Goal: Task Accomplishment & Management: Complete application form

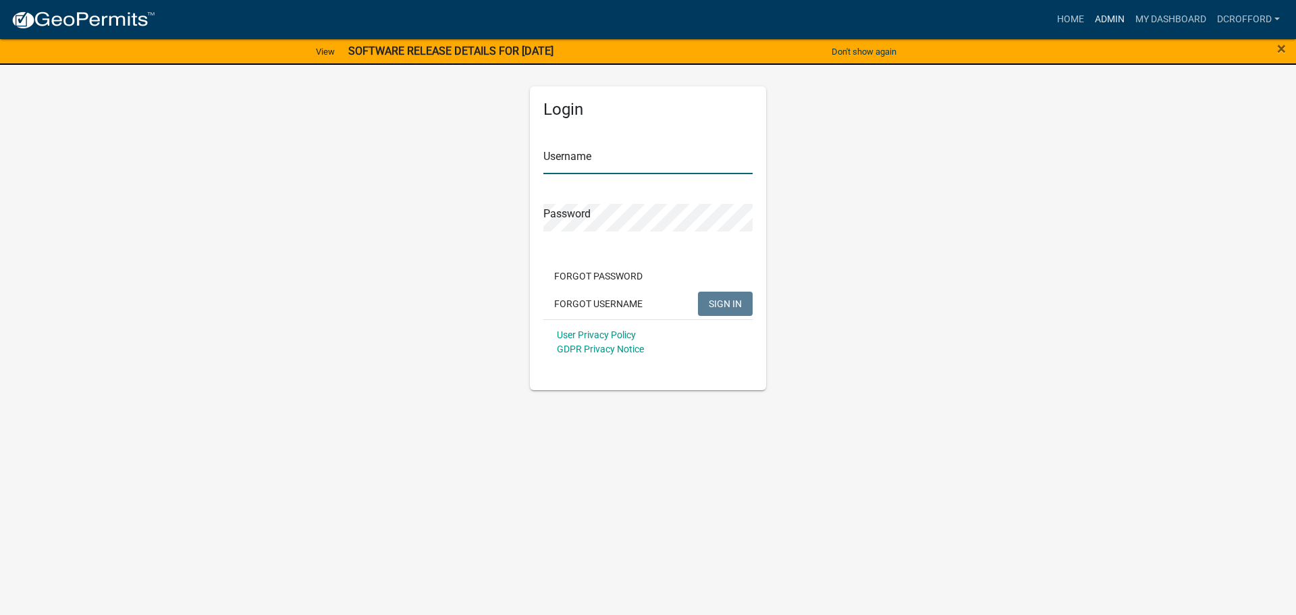
type input "dcrofford"
click at [1111, 22] on link "Admin" at bounding box center [1109, 20] width 40 height 26
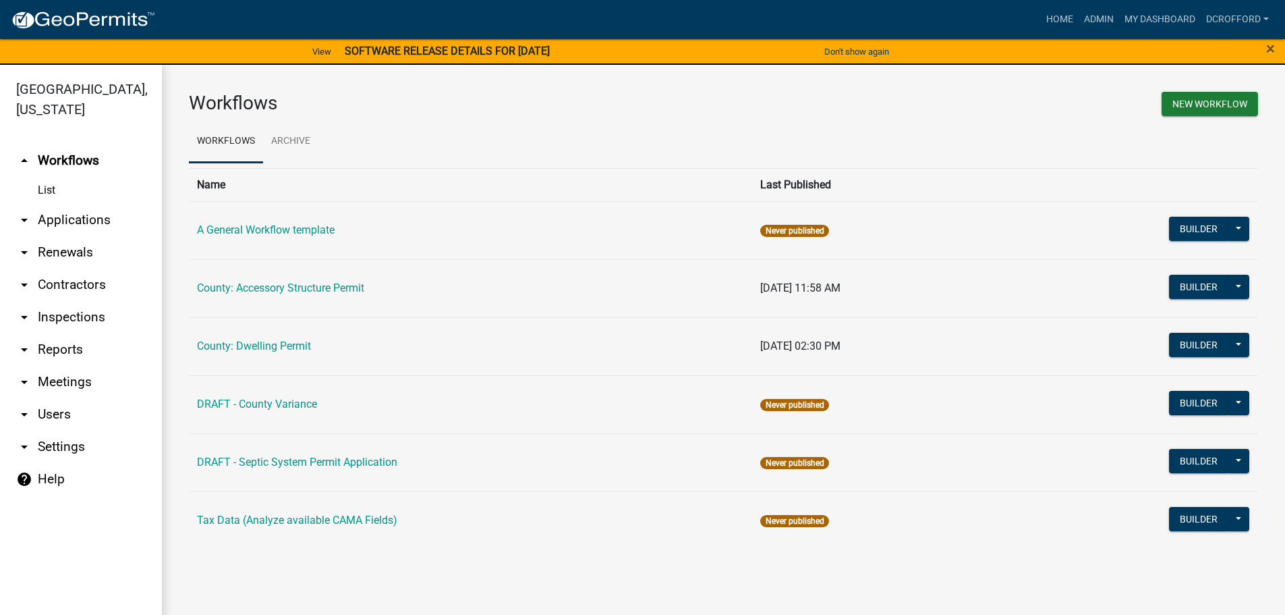
click at [52, 222] on link "arrow_drop_down Applications" at bounding box center [81, 220] width 162 height 32
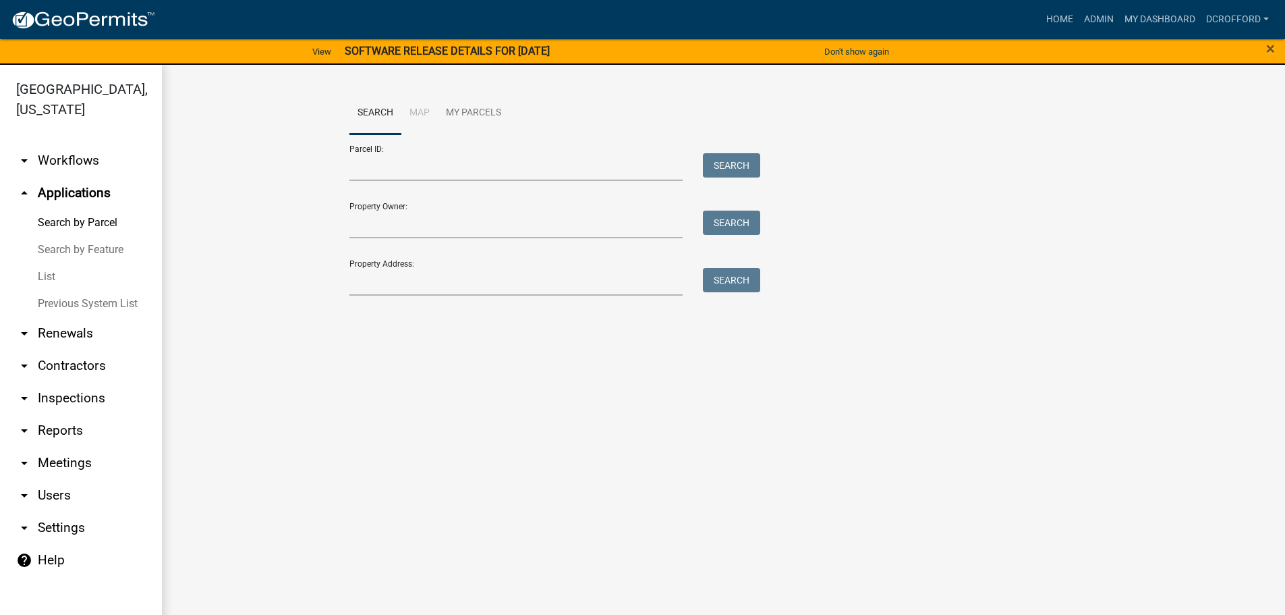
click at [47, 279] on link "List" at bounding box center [81, 276] width 162 height 27
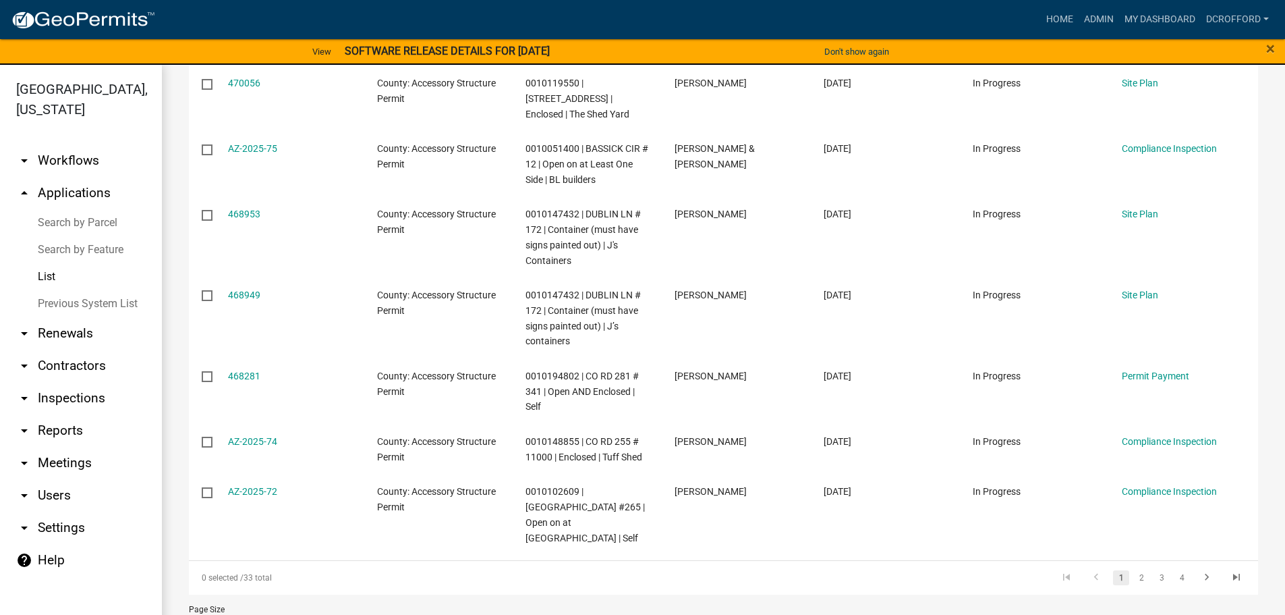
scroll to position [500, 0]
click at [1134, 569] on link "2" at bounding box center [1142, 576] width 16 height 15
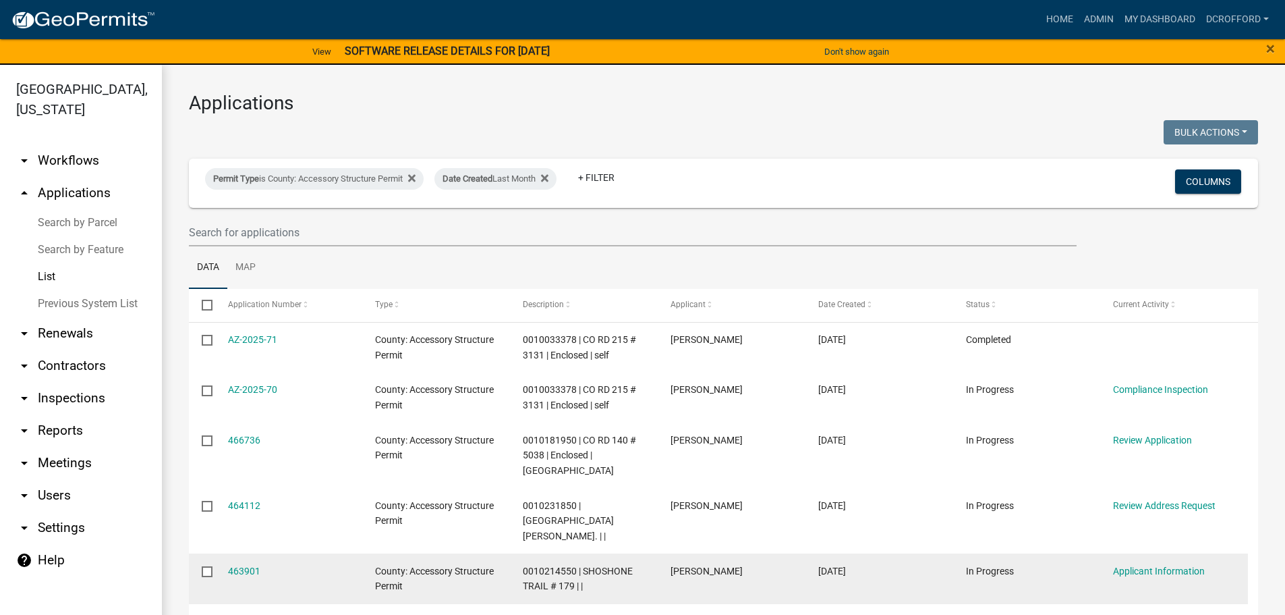
click at [218, 553] on datatable-body-cell "463901" at bounding box center [289, 578] width 148 height 50
click at [244, 565] on link "463901" at bounding box center [244, 570] width 32 height 11
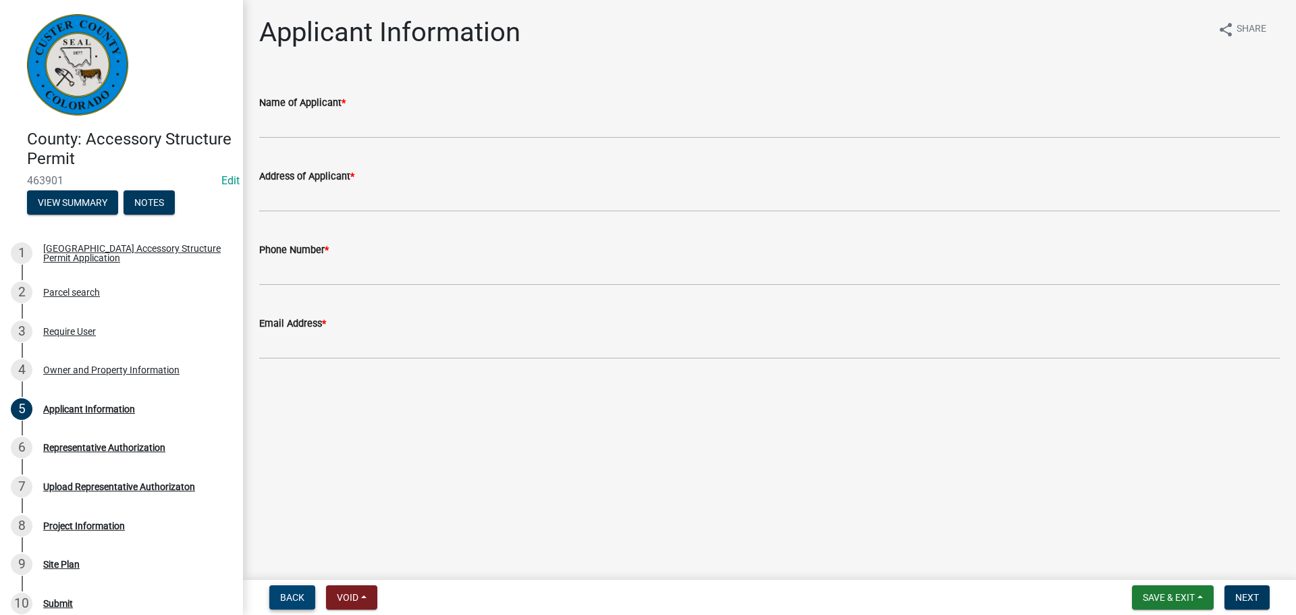
click at [302, 599] on span "Back" at bounding box center [292, 597] width 24 height 11
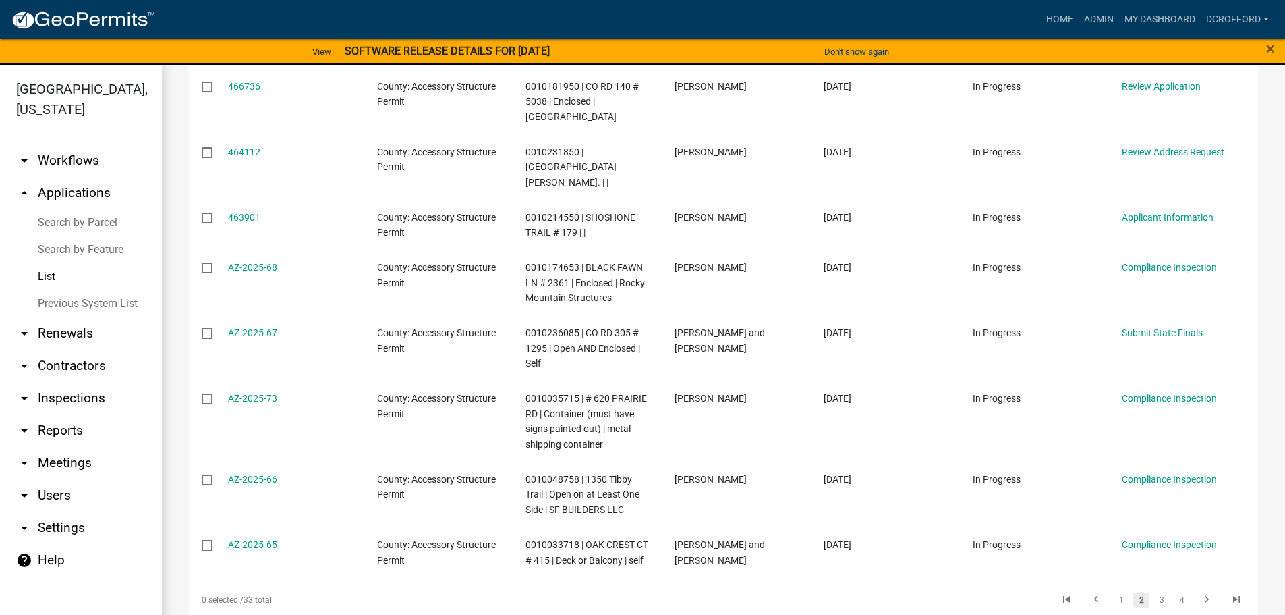
scroll to position [405, 0]
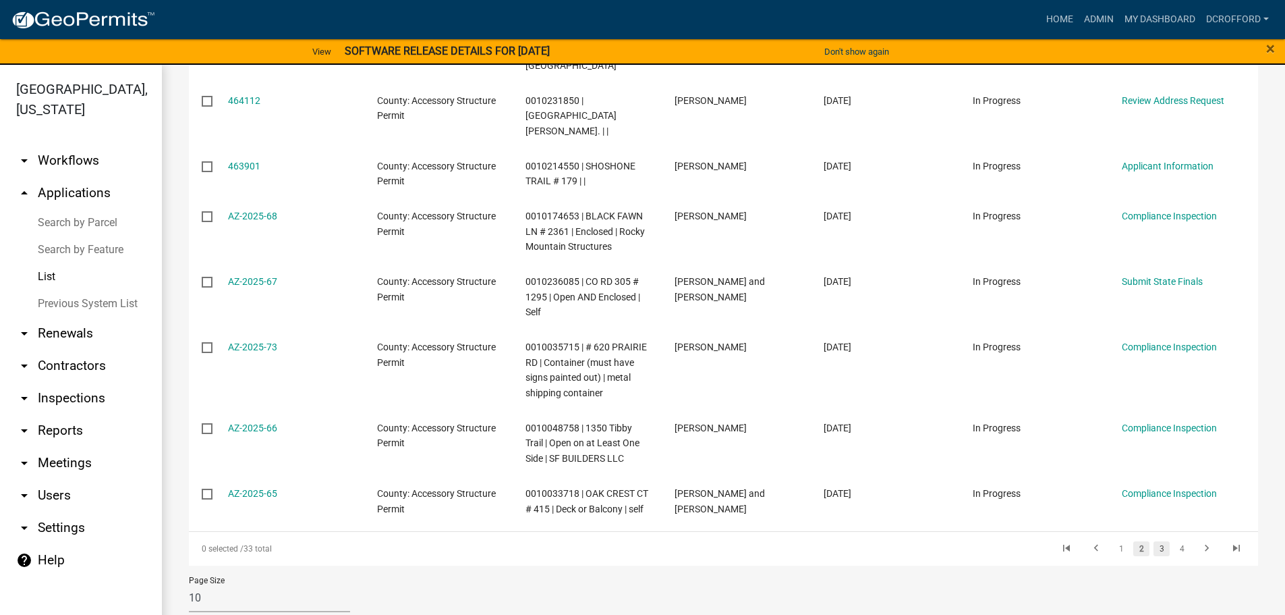
click at [1154, 541] on link "3" at bounding box center [1162, 548] width 16 height 15
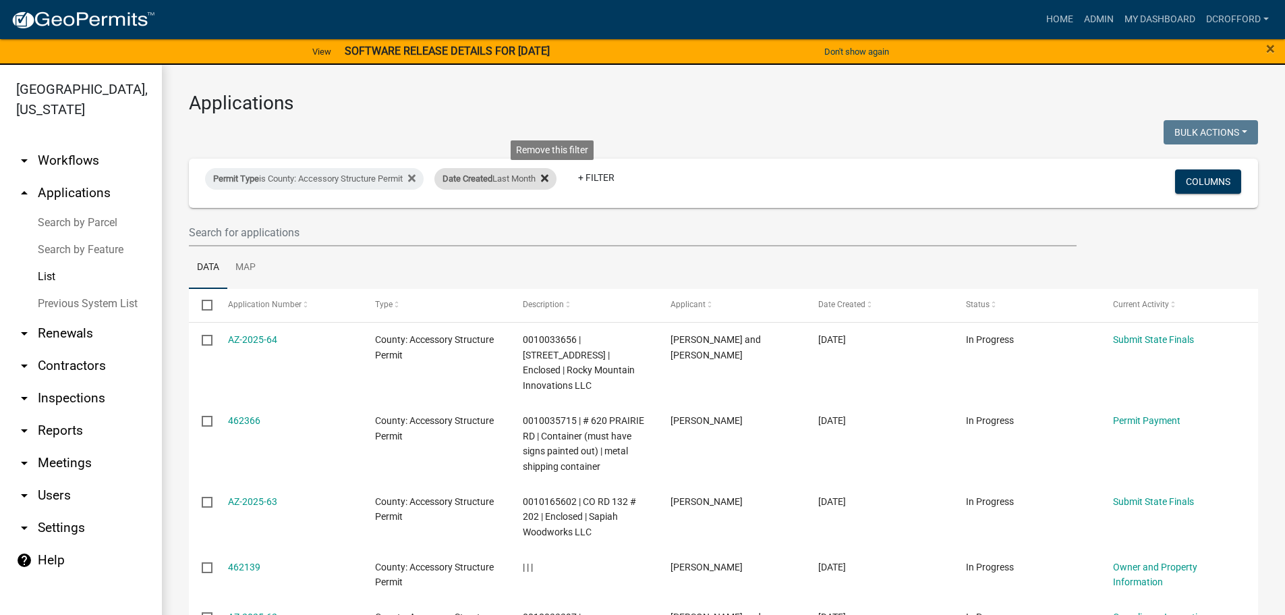
click at [549, 176] on fa-icon at bounding box center [542, 179] width 13 height 22
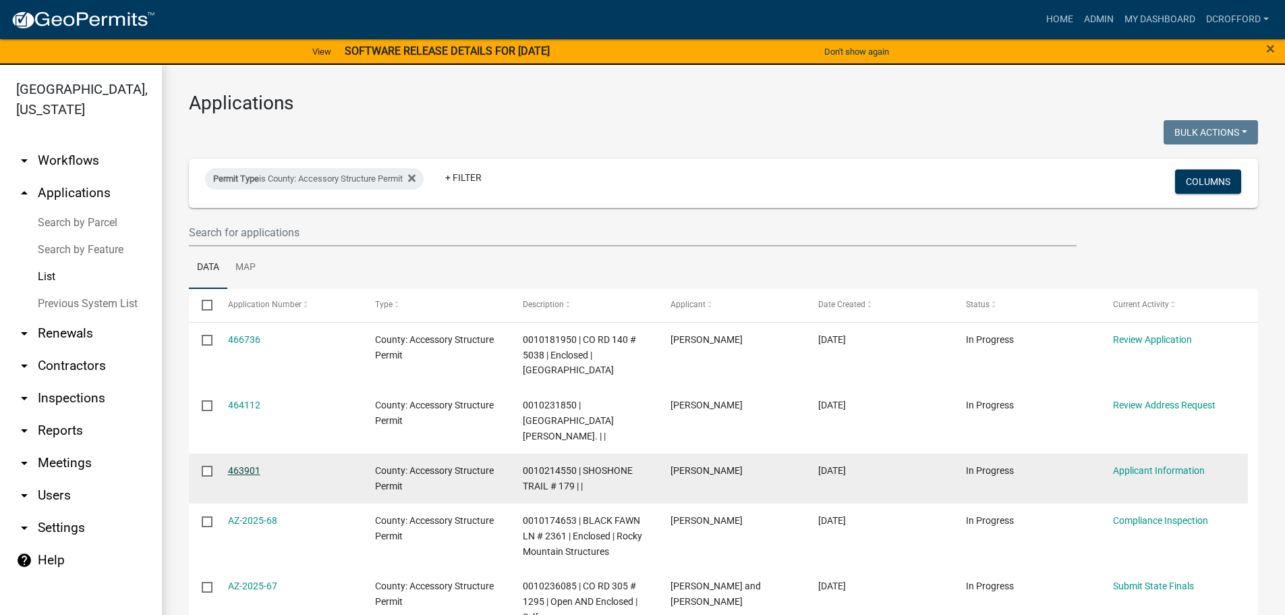
click at [243, 465] on link "463901" at bounding box center [244, 470] width 32 height 11
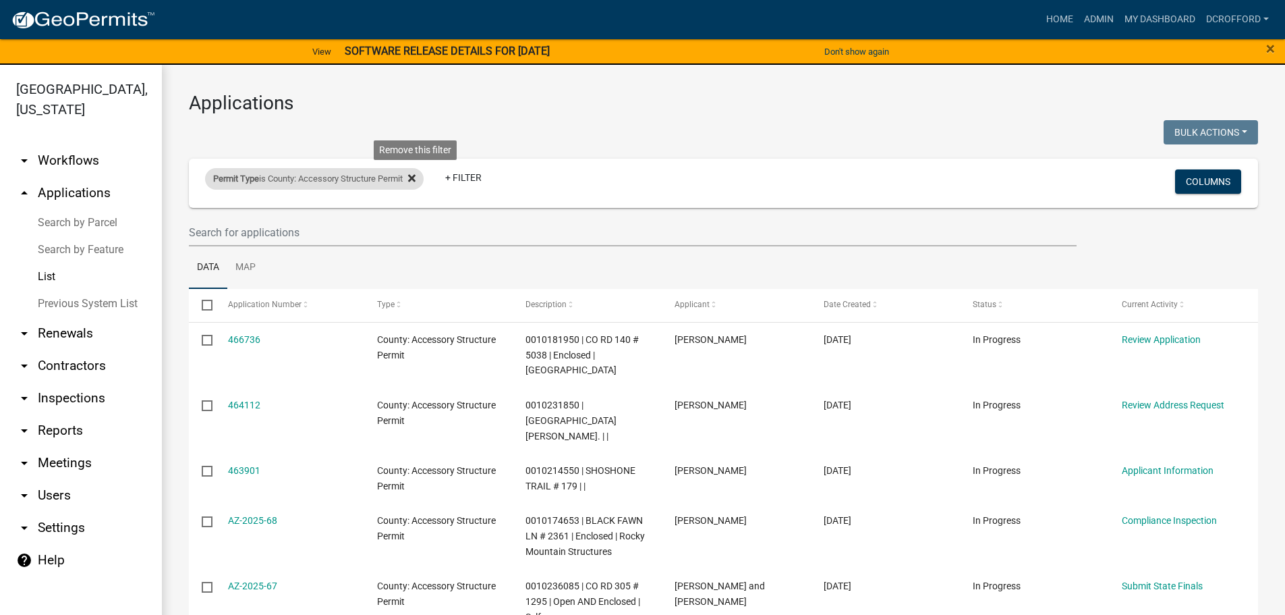
click at [416, 177] on icon at bounding box center [411, 178] width 7 height 7
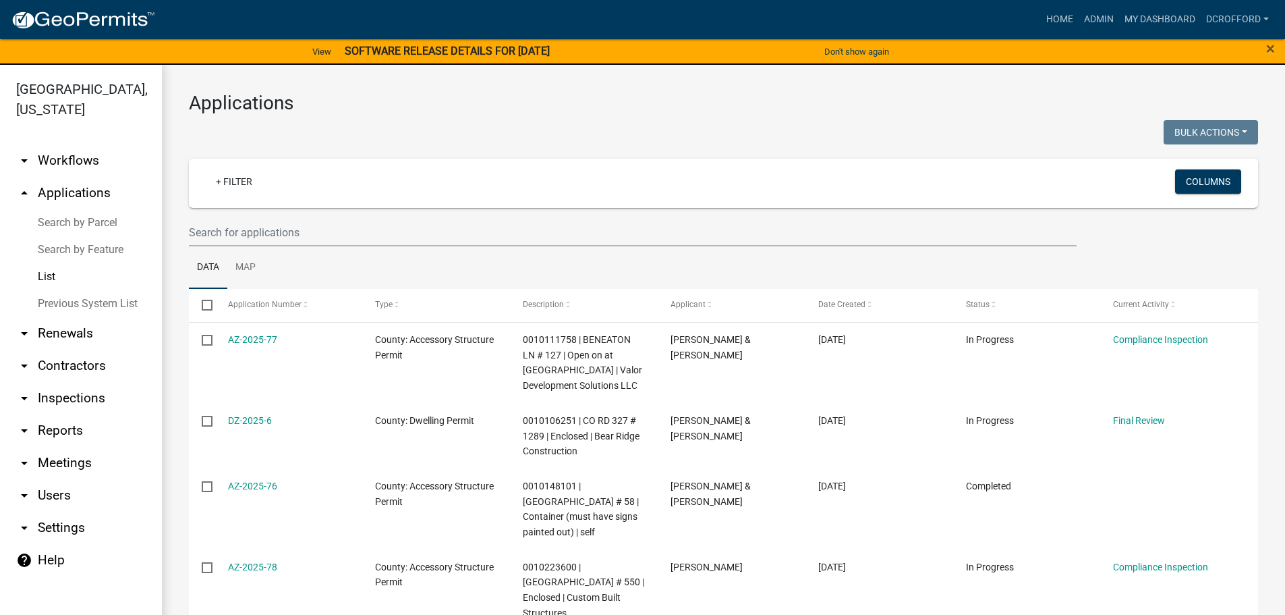
click at [82, 220] on link "Search by Parcel" at bounding box center [81, 222] width 162 height 27
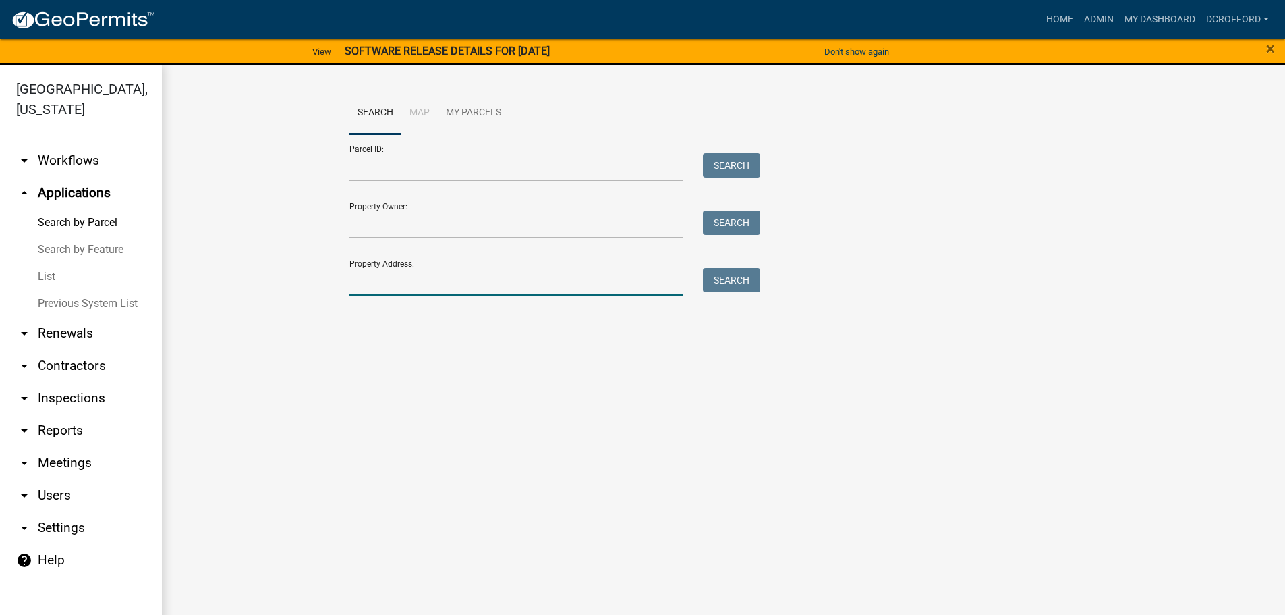
click at [426, 282] on input "Property Address:" at bounding box center [517, 282] width 334 height 28
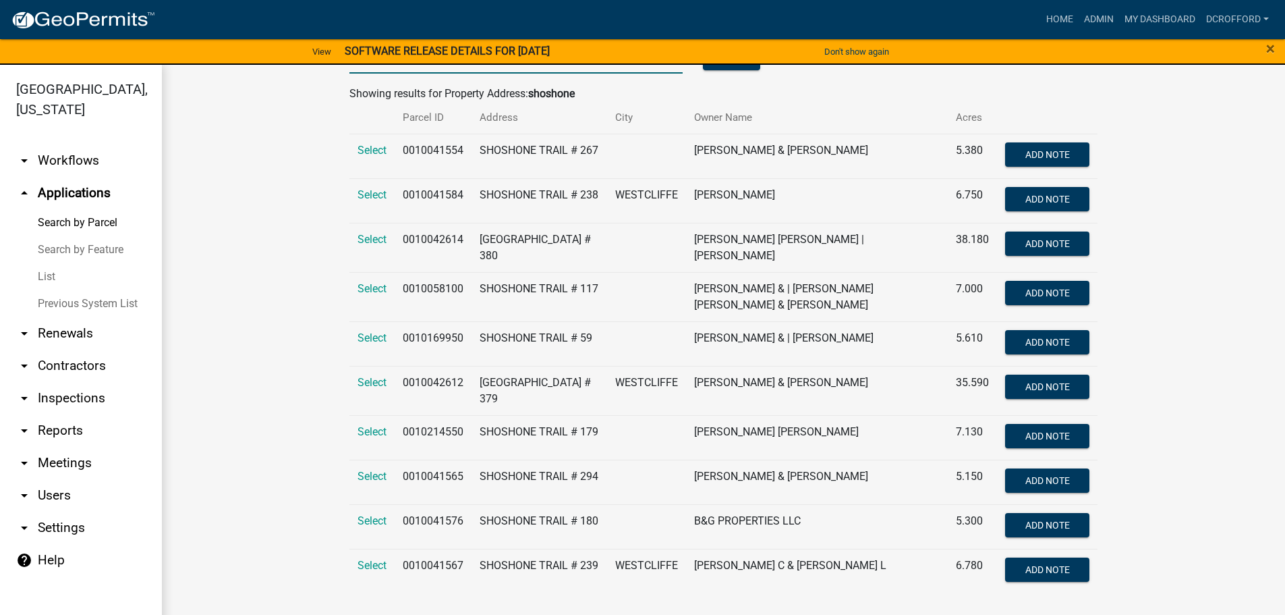
scroll to position [16, 0]
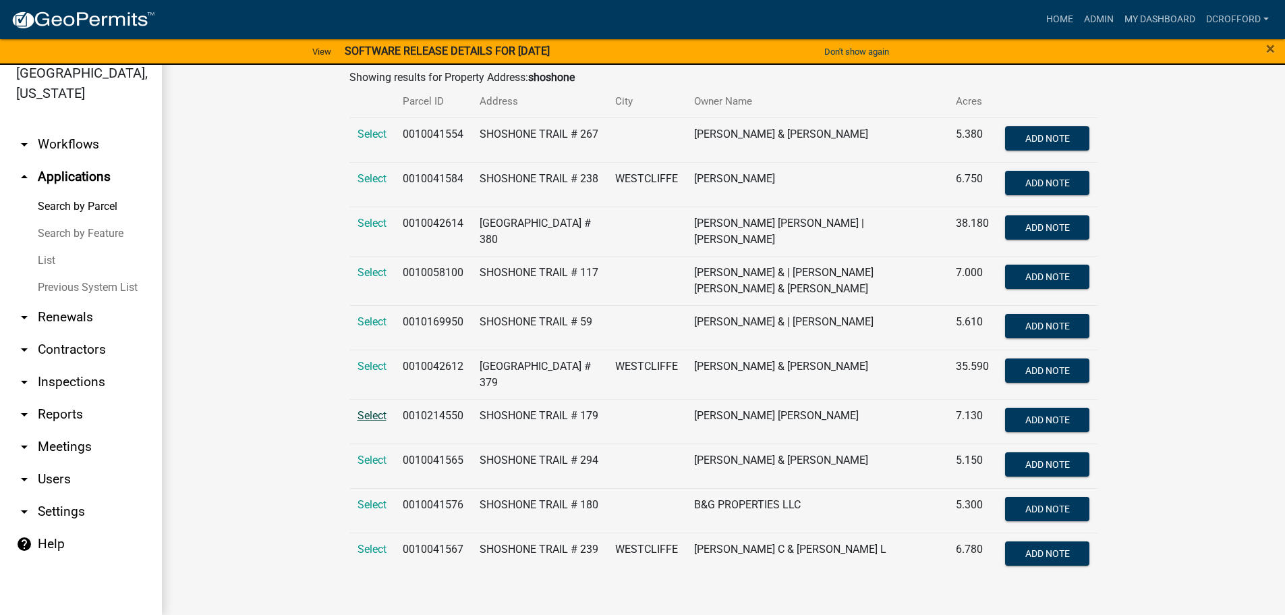
type input "shoshone"
click at [374, 409] on span "Select" at bounding box center [372, 415] width 29 height 13
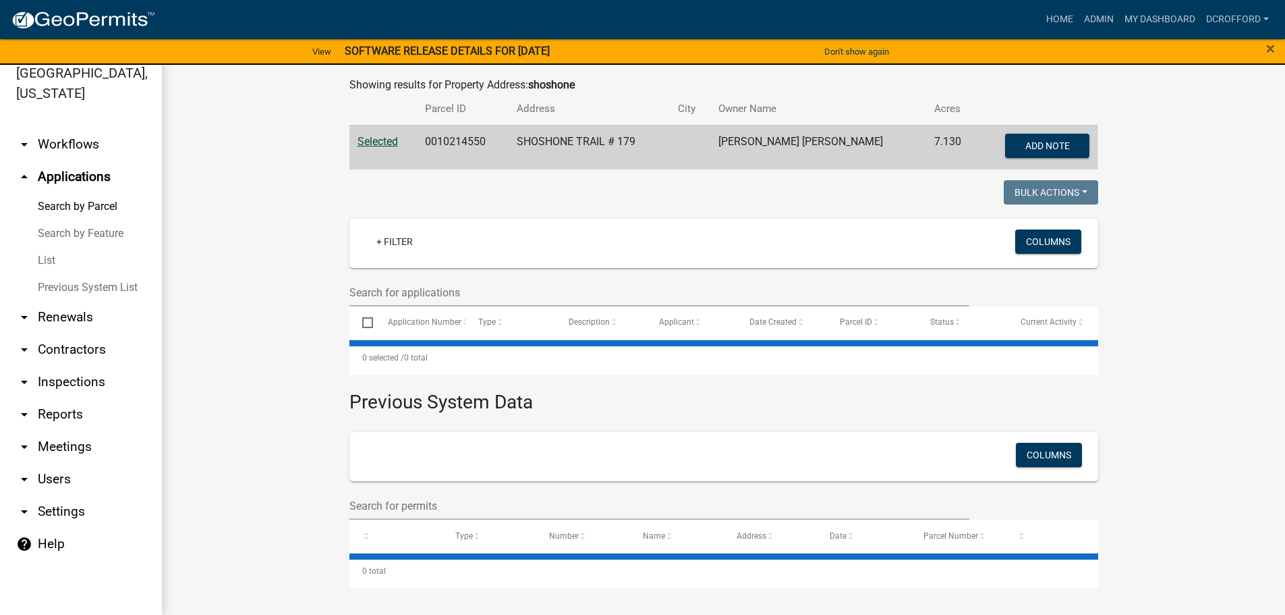
scroll to position [250, 0]
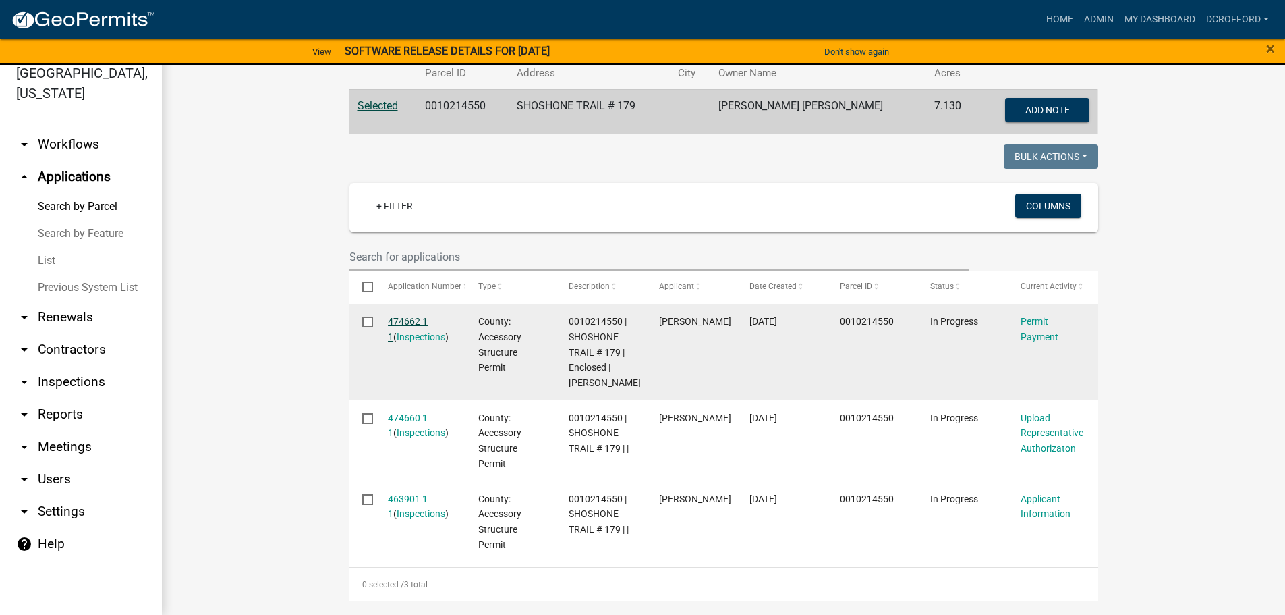
click at [401, 320] on link "474662 1 1" at bounding box center [408, 329] width 40 height 26
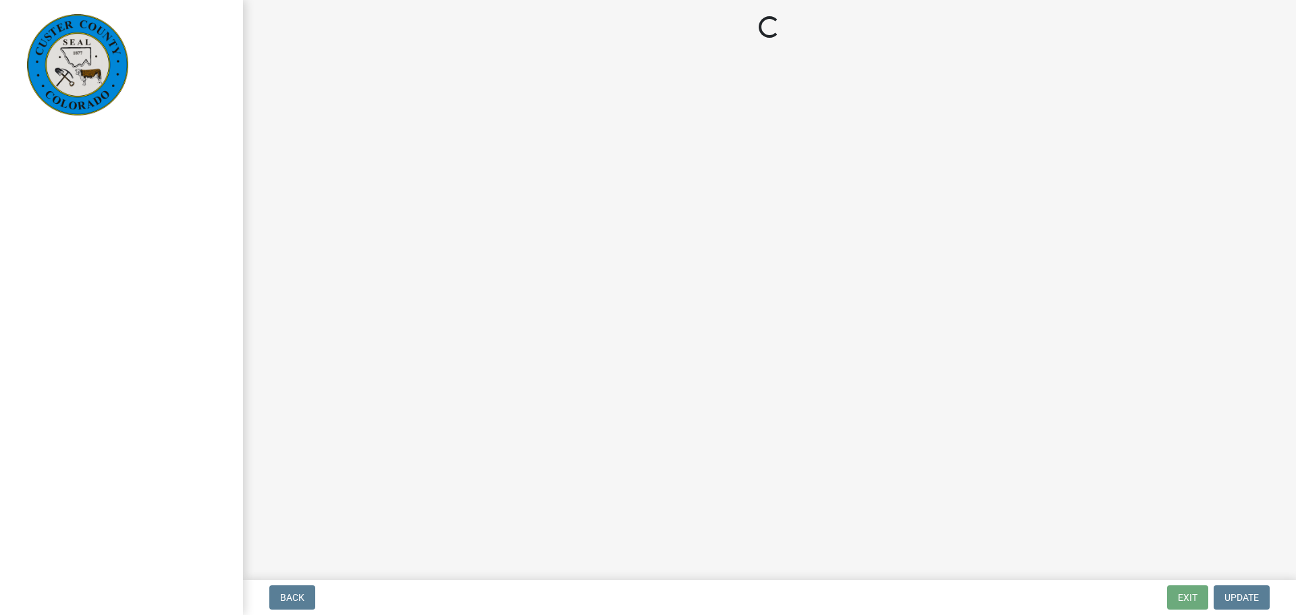
select select "2: 1"
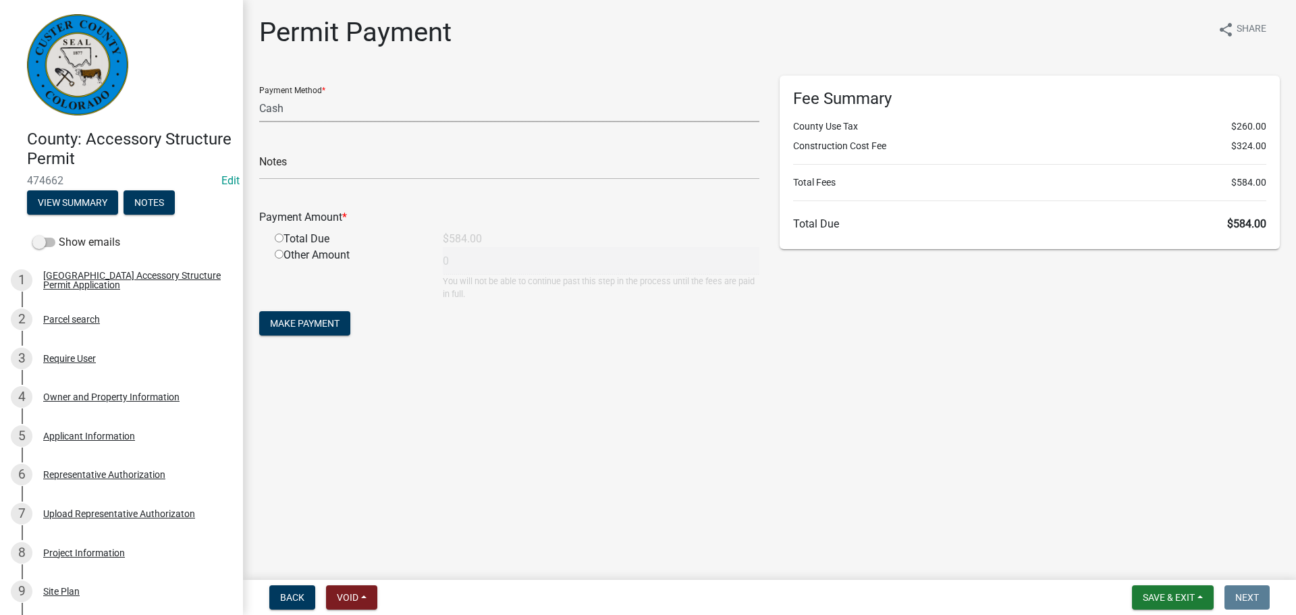
click at [333, 110] on select "Credit Card POS Check Cash Online" at bounding box center [509, 108] width 500 height 28
click at [337, 111] on select "Credit Card POS Check Cash Online" at bounding box center [509, 108] width 500 height 28
click at [341, 170] on input "text" at bounding box center [509, 166] width 500 height 28
click at [632, 205] on div "Payment Amount * Total Due $584.00 Other Amount 0 You will not be able to conti…" at bounding box center [509, 245] width 500 height 110
click at [394, 172] on input "text" at bounding box center [509, 166] width 500 height 28
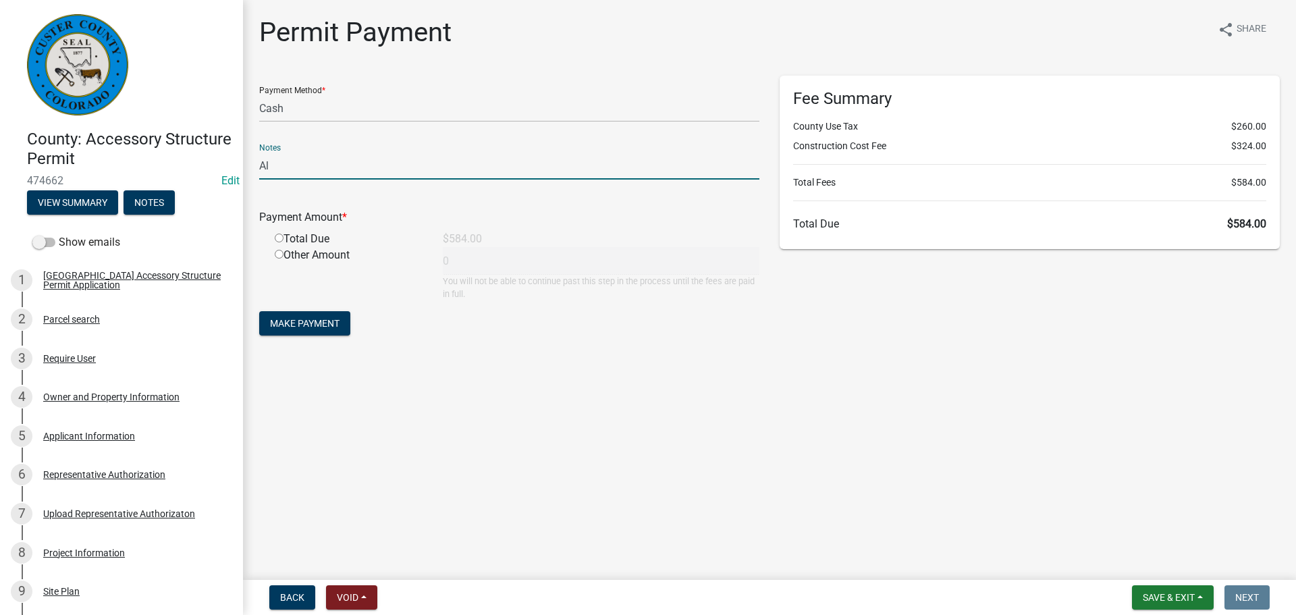
type input "A"
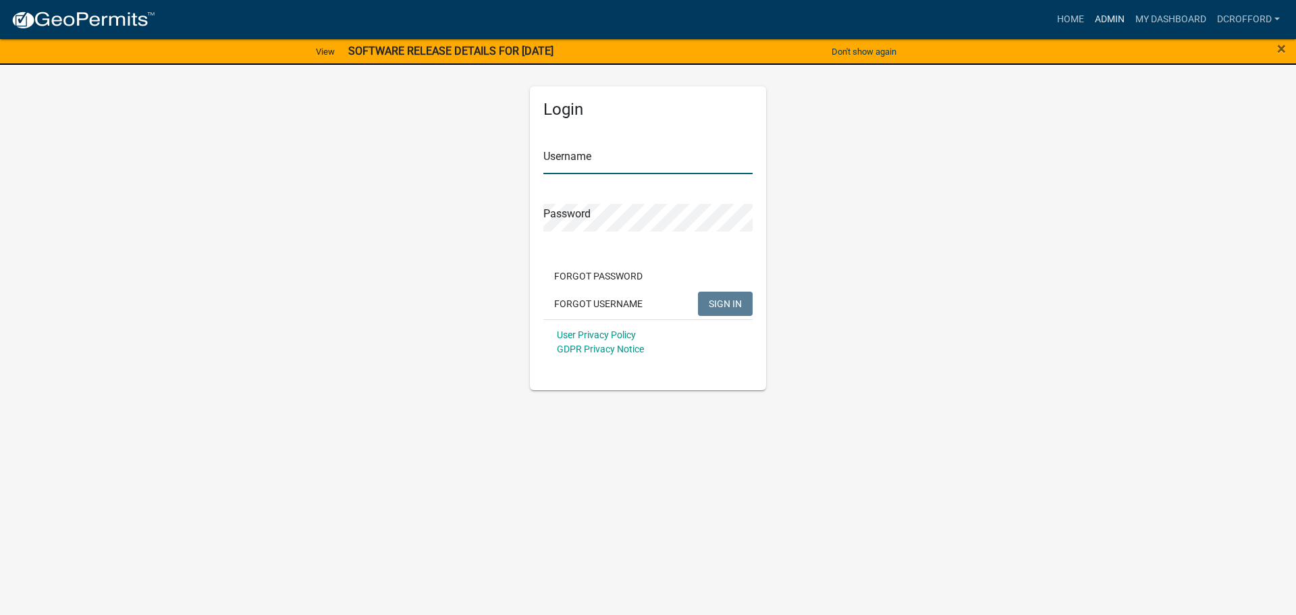
type input "dcrofford"
click at [1103, 28] on link "Admin" at bounding box center [1109, 20] width 40 height 26
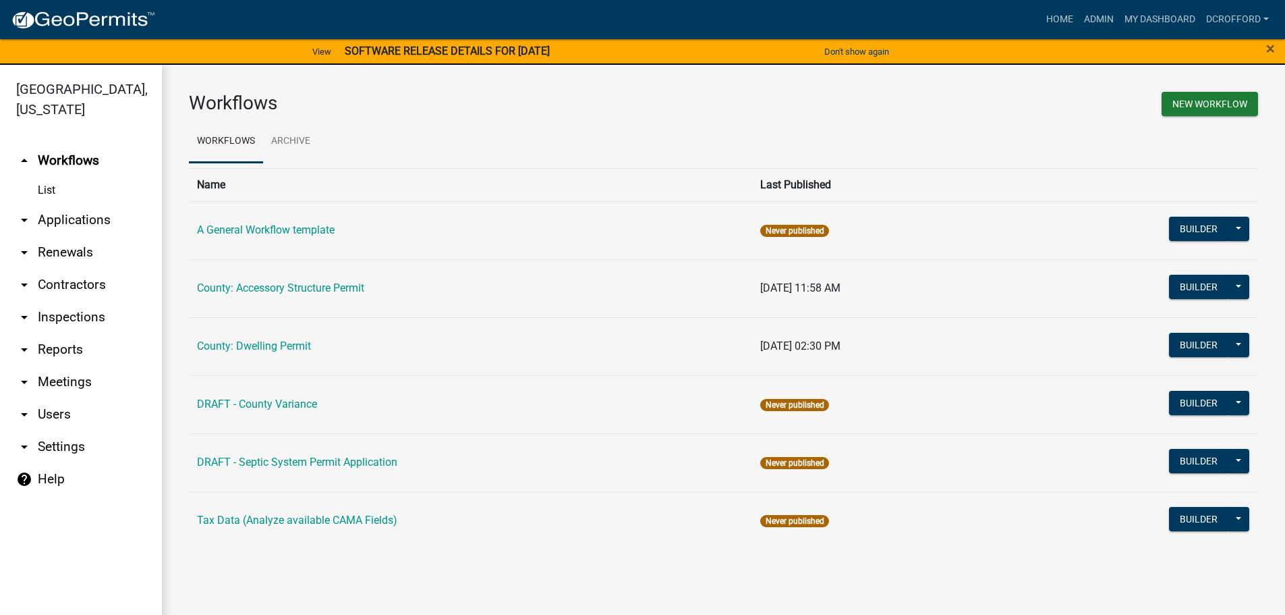
click at [60, 213] on link "arrow_drop_down Applications" at bounding box center [81, 220] width 162 height 32
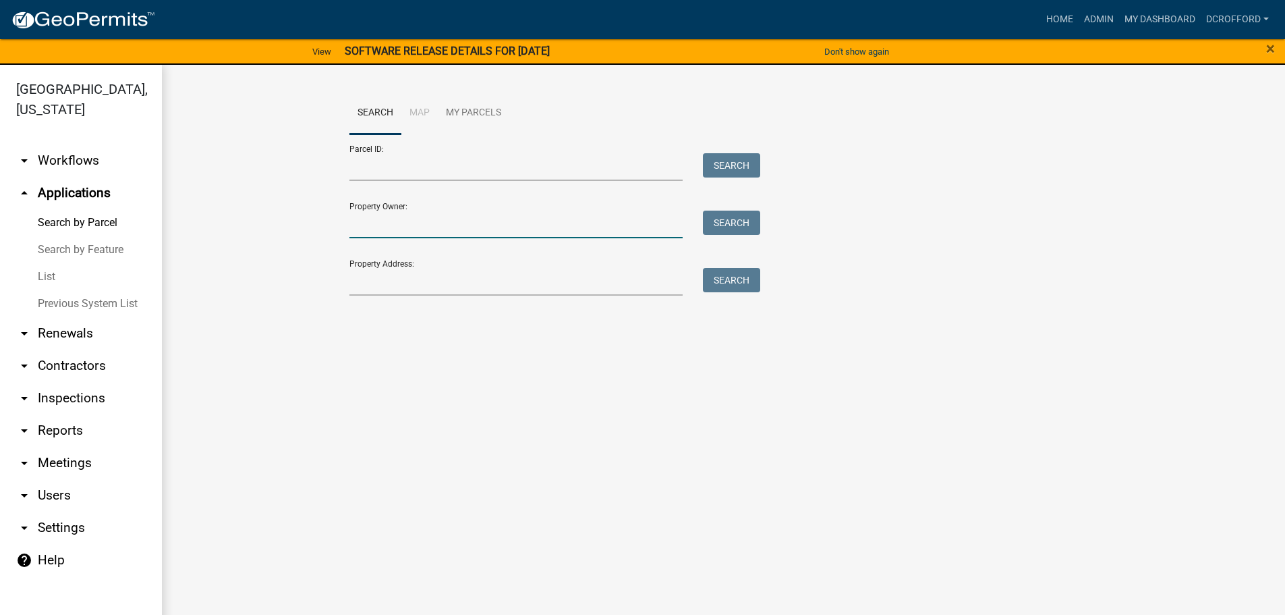
click at [430, 222] on input "Property Owner:" at bounding box center [517, 225] width 334 height 28
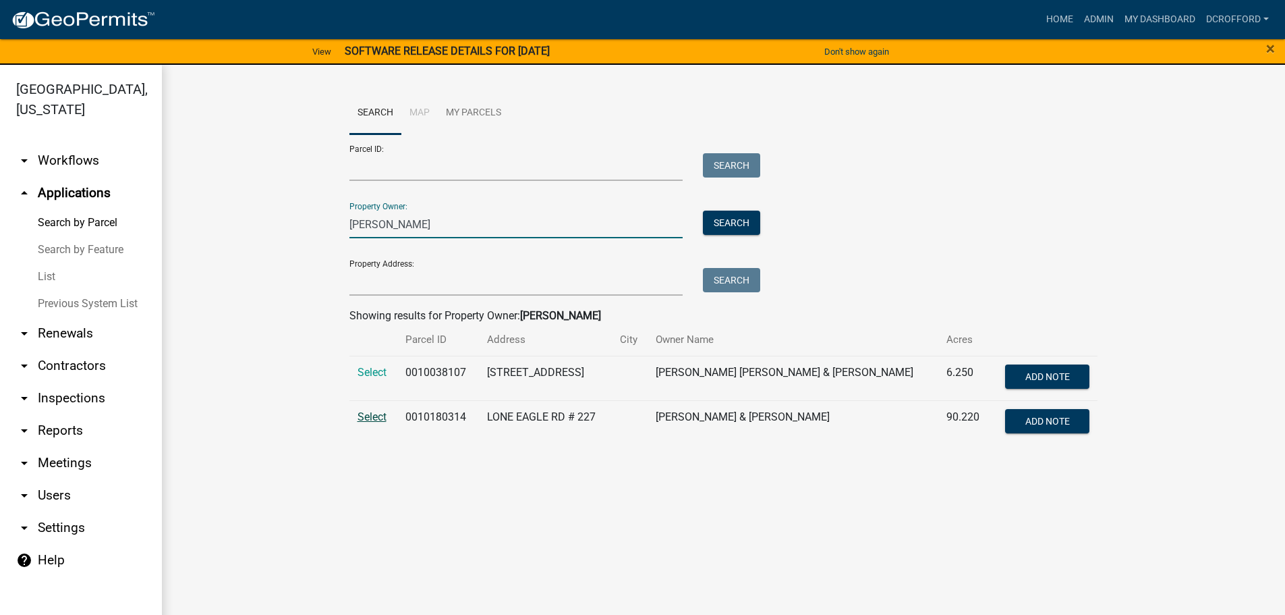
type input "[PERSON_NAME]"
click at [366, 415] on span "Select" at bounding box center [372, 416] width 29 height 13
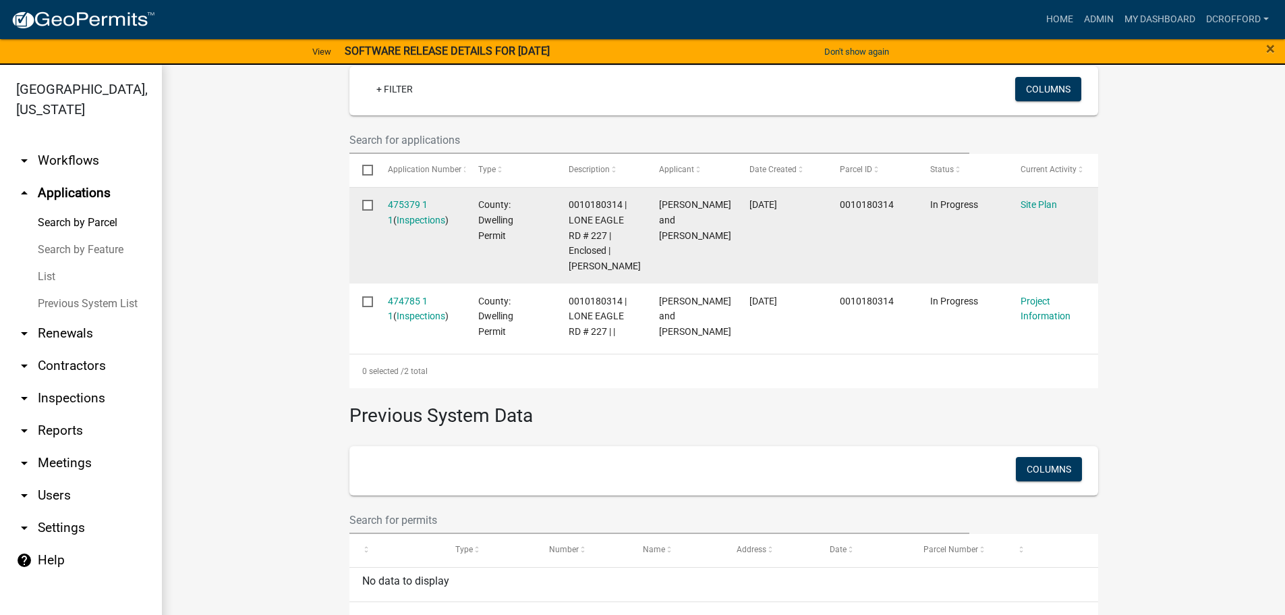
scroll to position [405, 0]
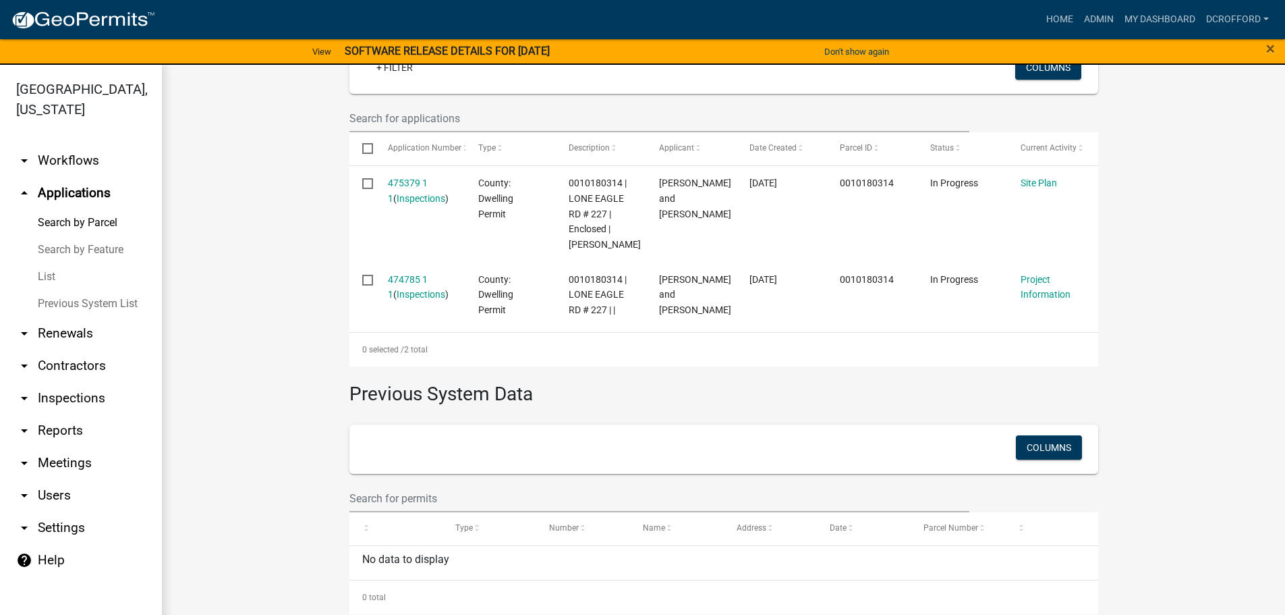
click at [289, 389] on wm-workflow-application-search-view "Search Map My Parcels Parcel ID: Search Property Owner: [PERSON_NAME] Search Pr…" at bounding box center [724, 150] width 1070 height 927
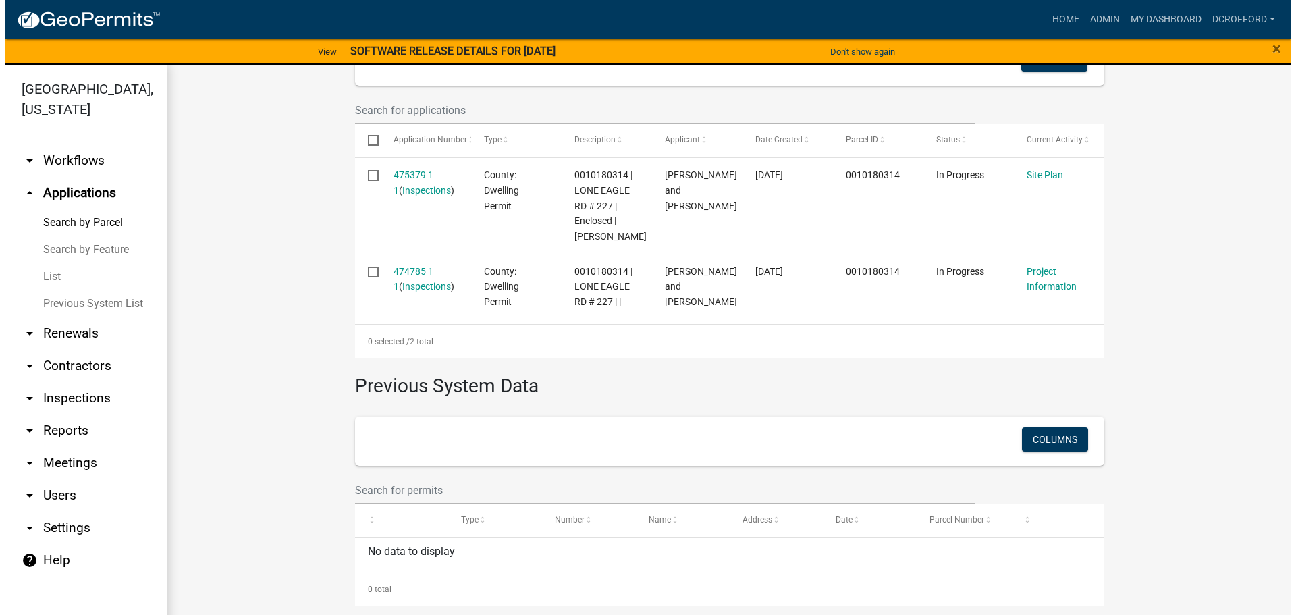
scroll to position [415, 0]
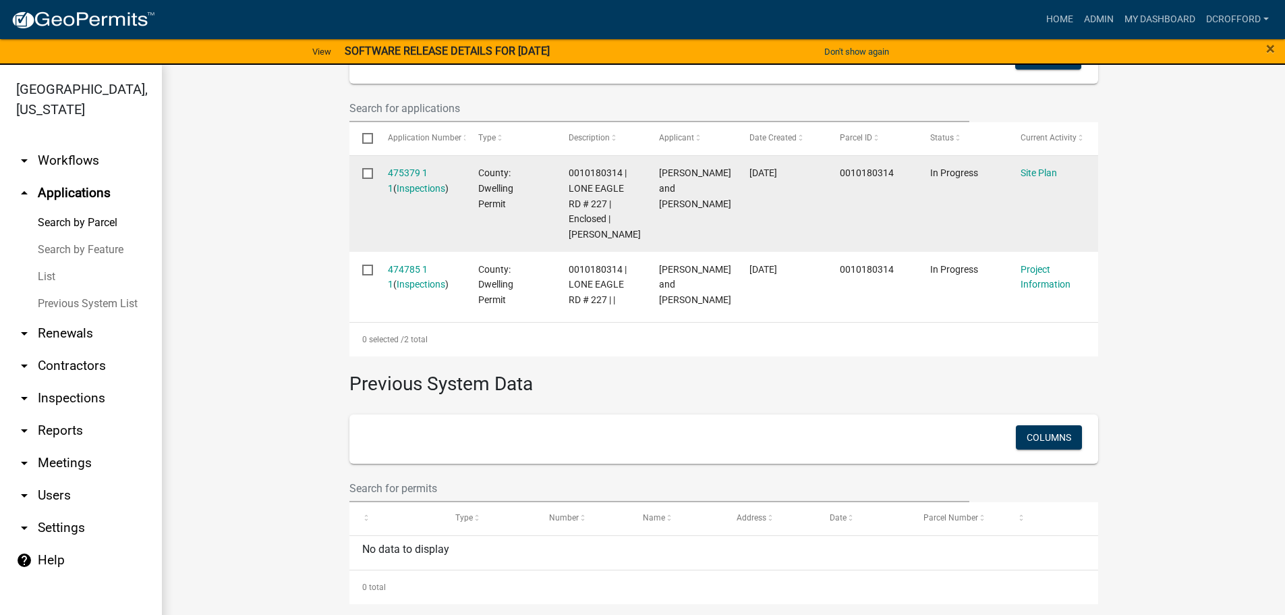
click at [872, 222] on datatable-body-cell "0010180314" at bounding box center [872, 204] width 90 height 96
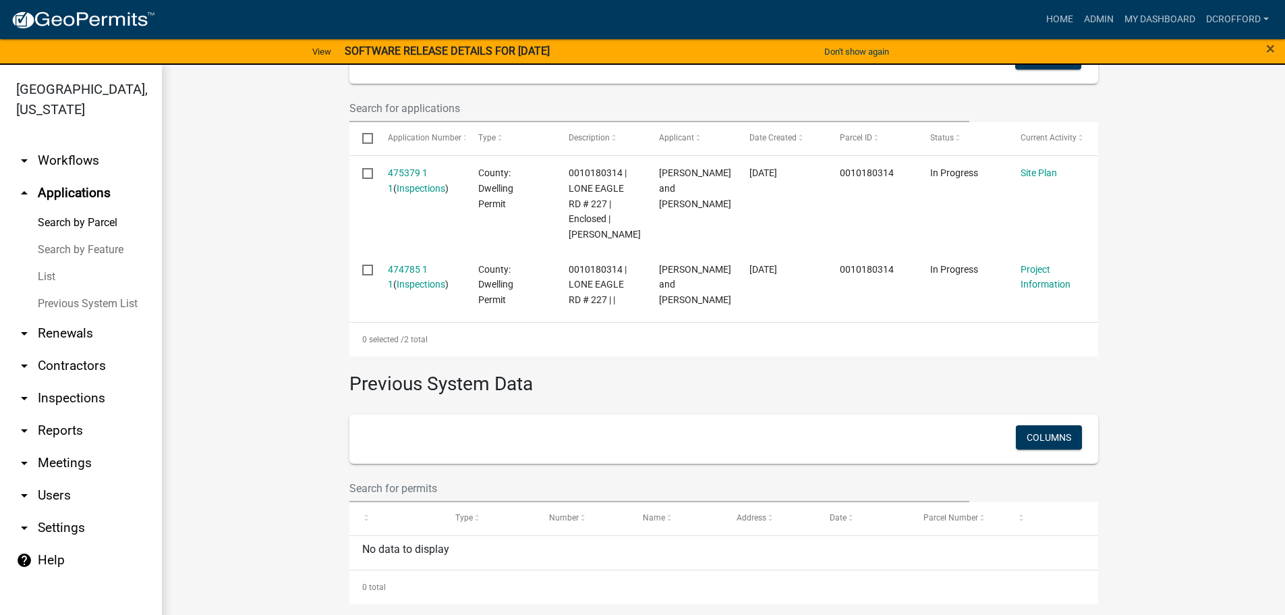
click at [1103, 248] on div "Bulk Actions Void Expire Lock Withdraw + Filter Columns Select Application Numb…" at bounding box center [723, 176] width 769 height 361
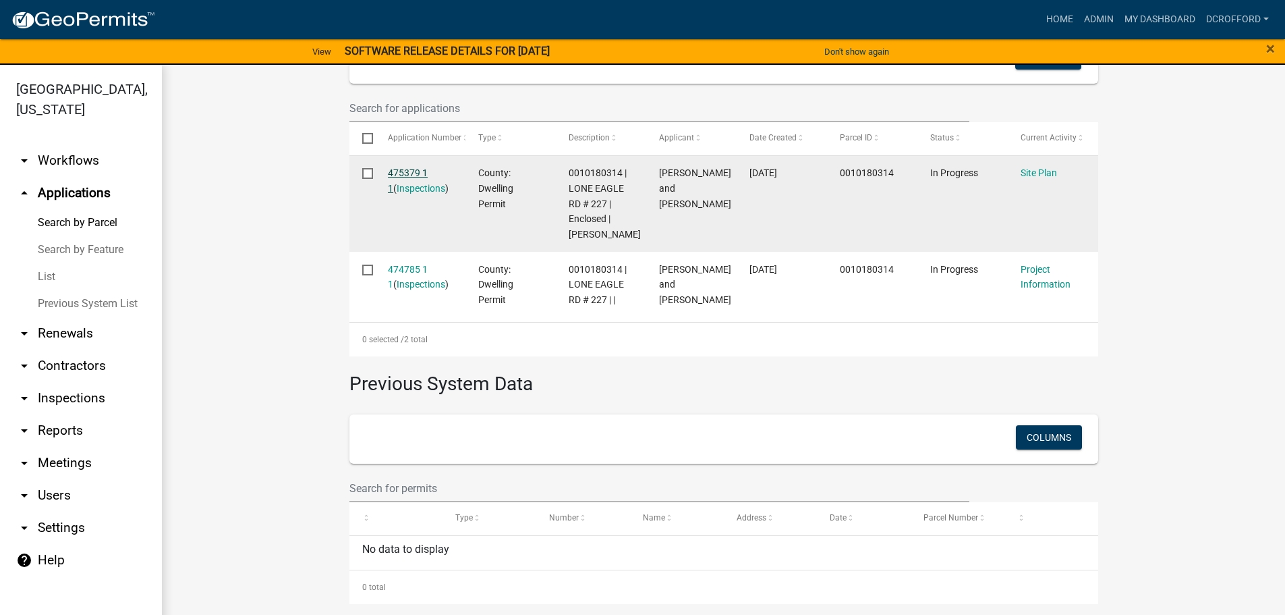
click at [424, 174] on link "475379 1 1" at bounding box center [408, 180] width 40 height 26
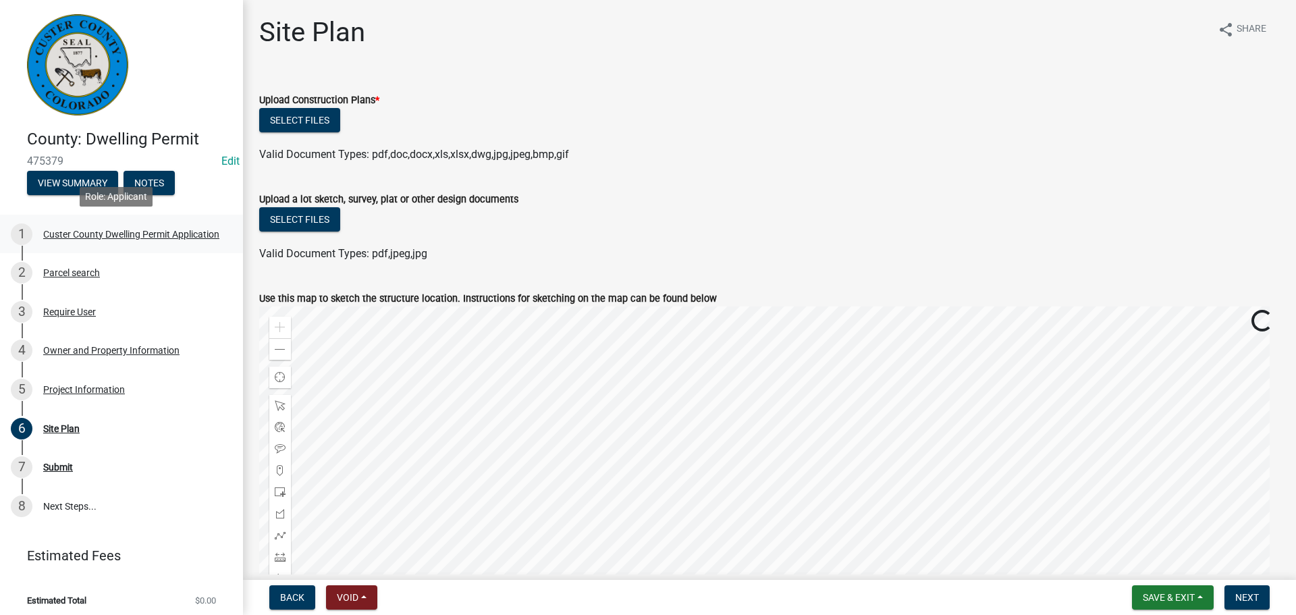
click at [79, 230] on div "Custer County Dwelling Permit Application" at bounding box center [131, 233] width 176 height 9
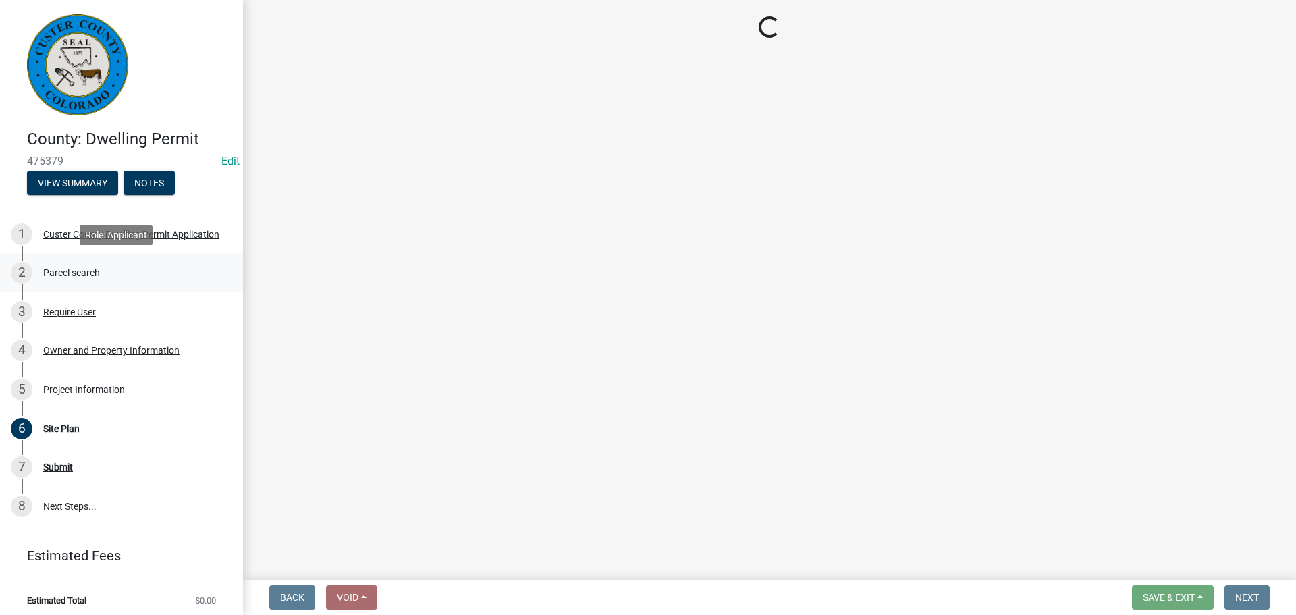
click at [70, 273] on div "Parcel search" at bounding box center [71, 272] width 57 height 9
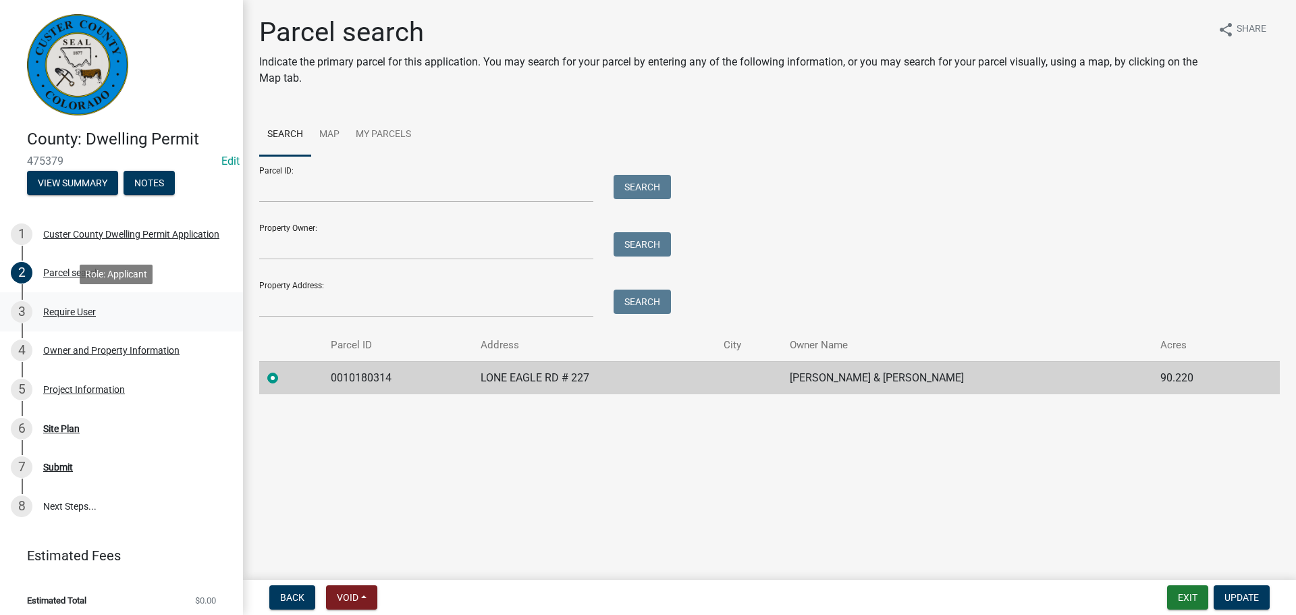
click at [76, 314] on div "Require User" at bounding box center [69, 311] width 53 height 9
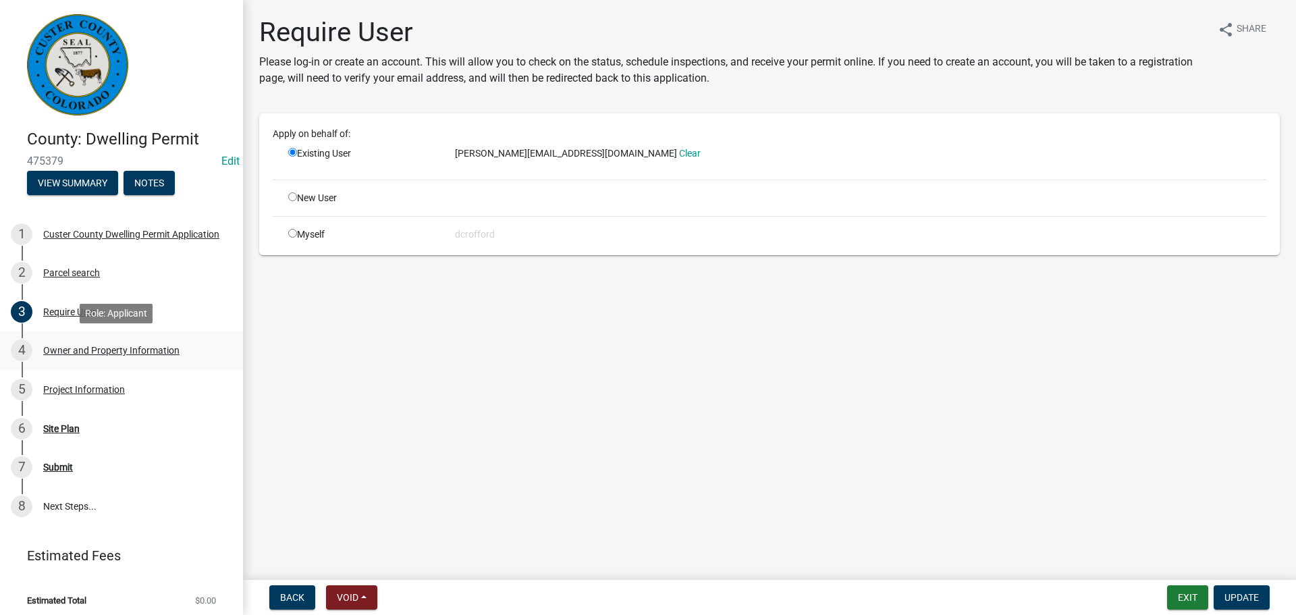
click at [59, 350] on div "Owner and Property Information" at bounding box center [111, 349] width 136 height 9
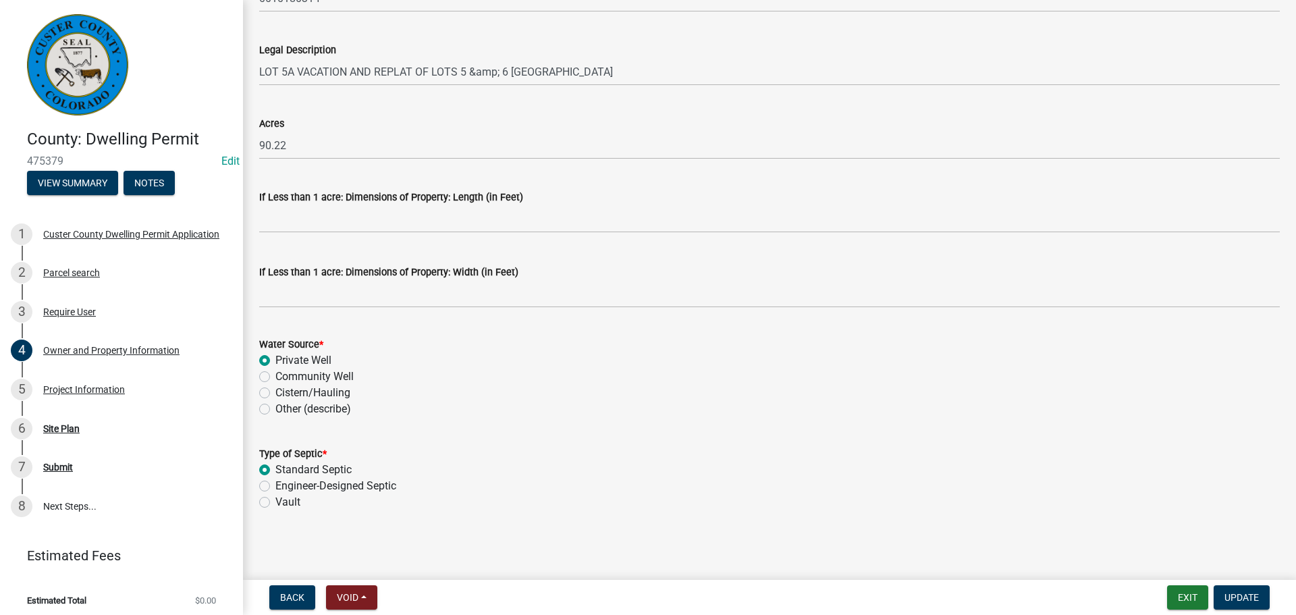
scroll to position [1098, 0]
click at [81, 385] on div "Project Information" at bounding box center [84, 389] width 82 height 9
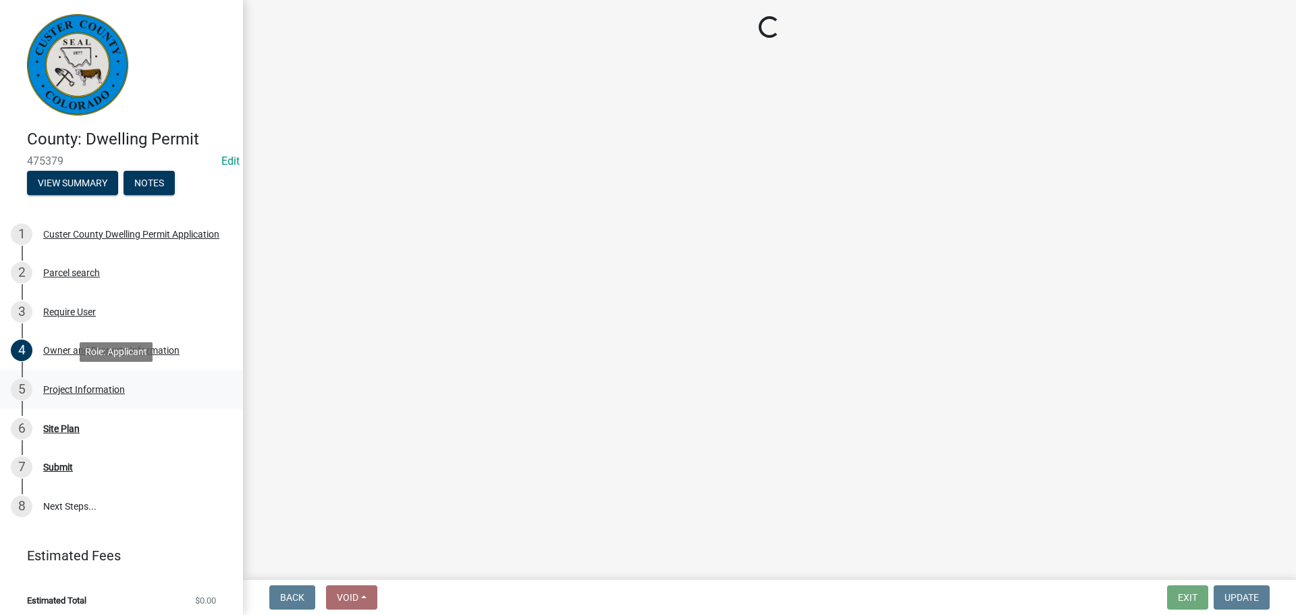
select select "CO"
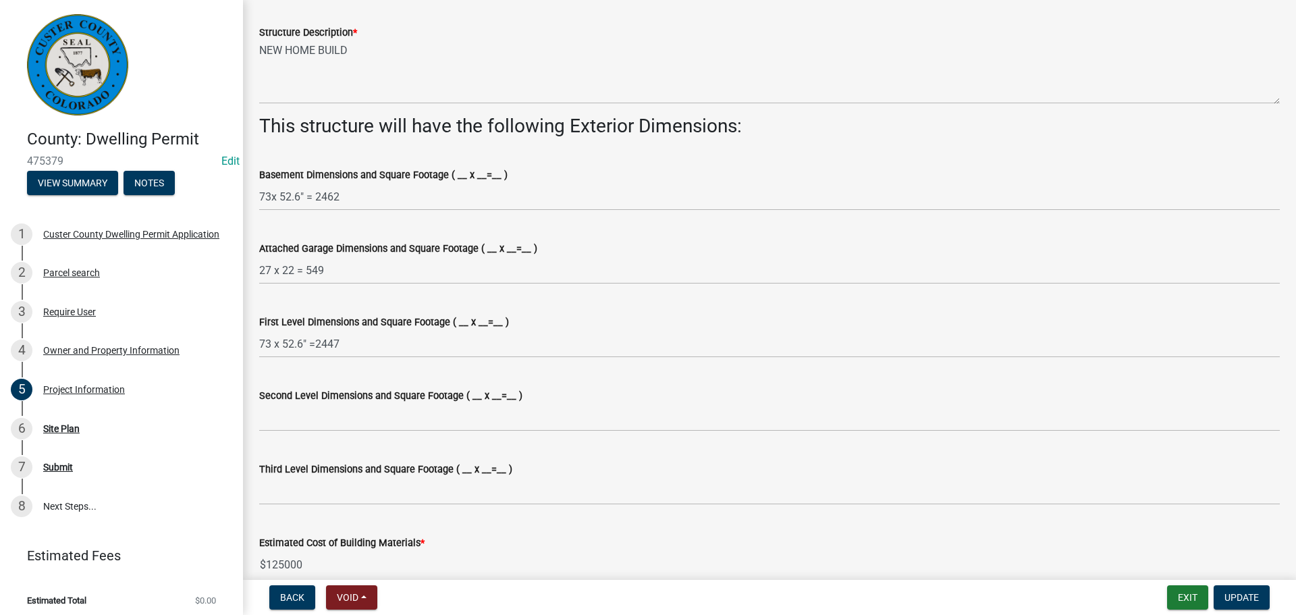
scroll to position [742, 0]
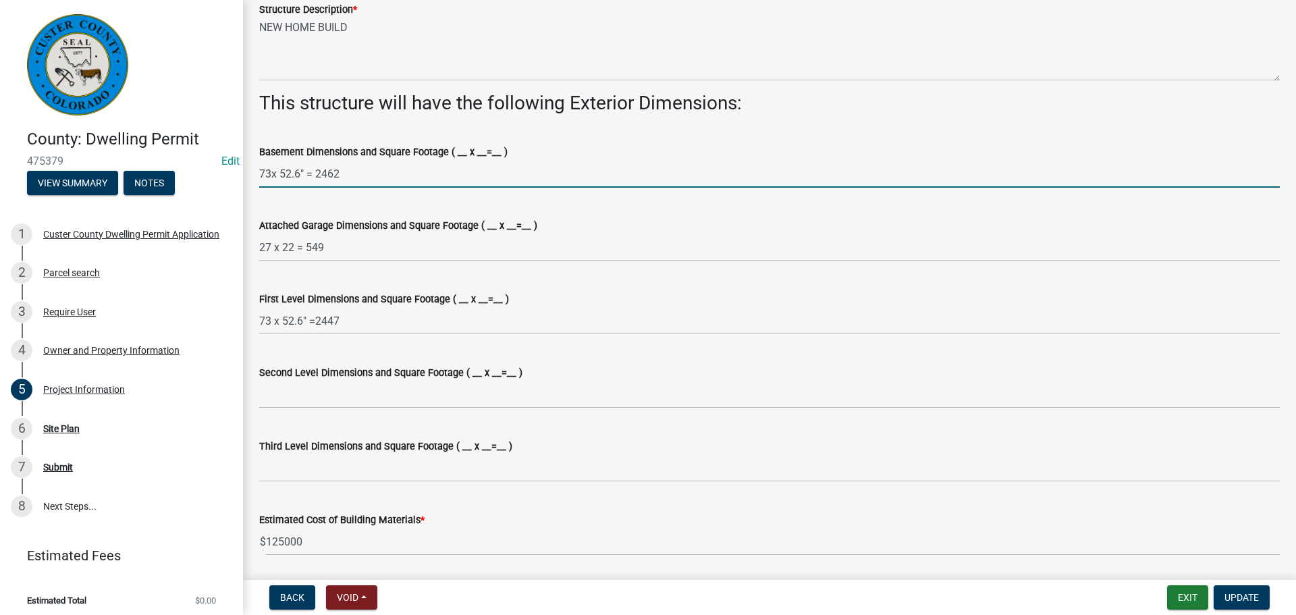
click at [379, 177] on input "73x 52.6" = 2462" at bounding box center [769, 174] width 1020 height 28
click at [282, 177] on input "73x 52.6" = 2462" at bounding box center [769, 174] width 1020 height 28
click at [345, 175] on input "73x52.6" = 2462" at bounding box center [769, 174] width 1020 height 28
type input "73x52.6" = 3839.8"
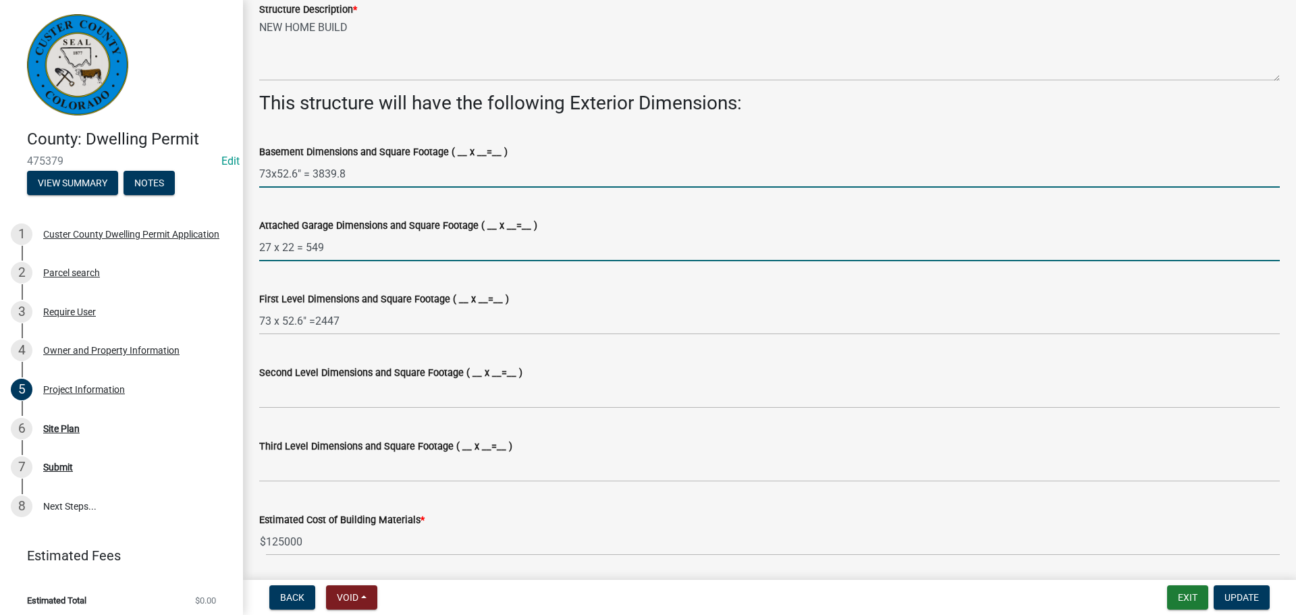
click at [325, 241] on input "27 x 22 = 549" at bounding box center [769, 247] width 1020 height 28
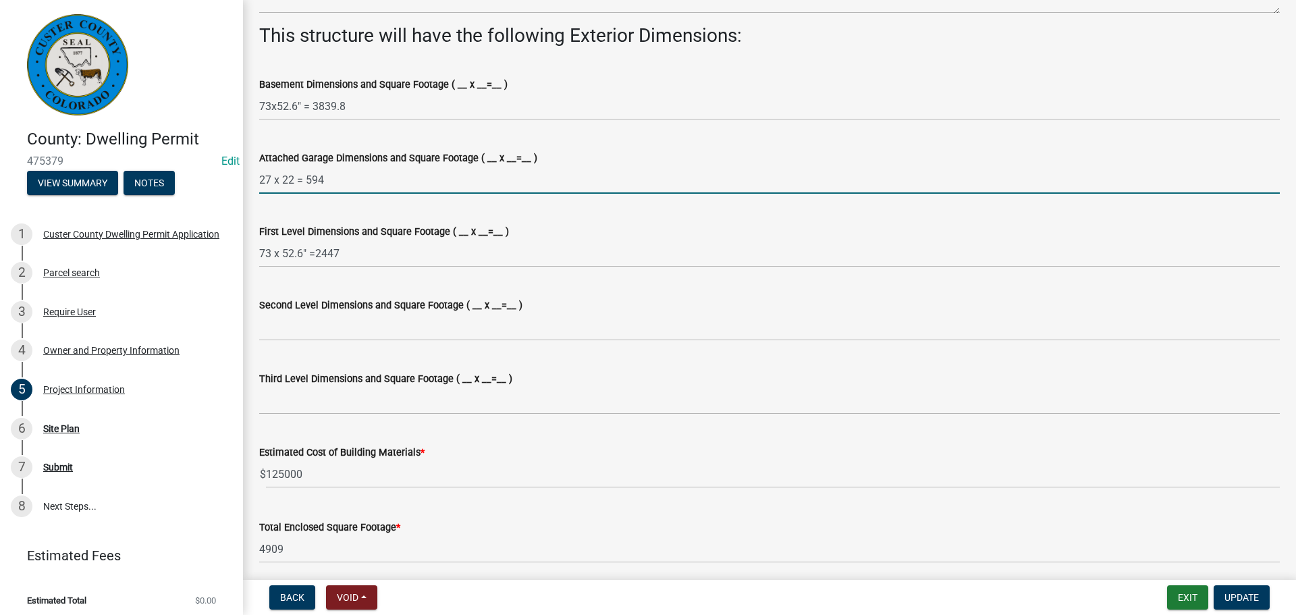
scroll to position [877, 0]
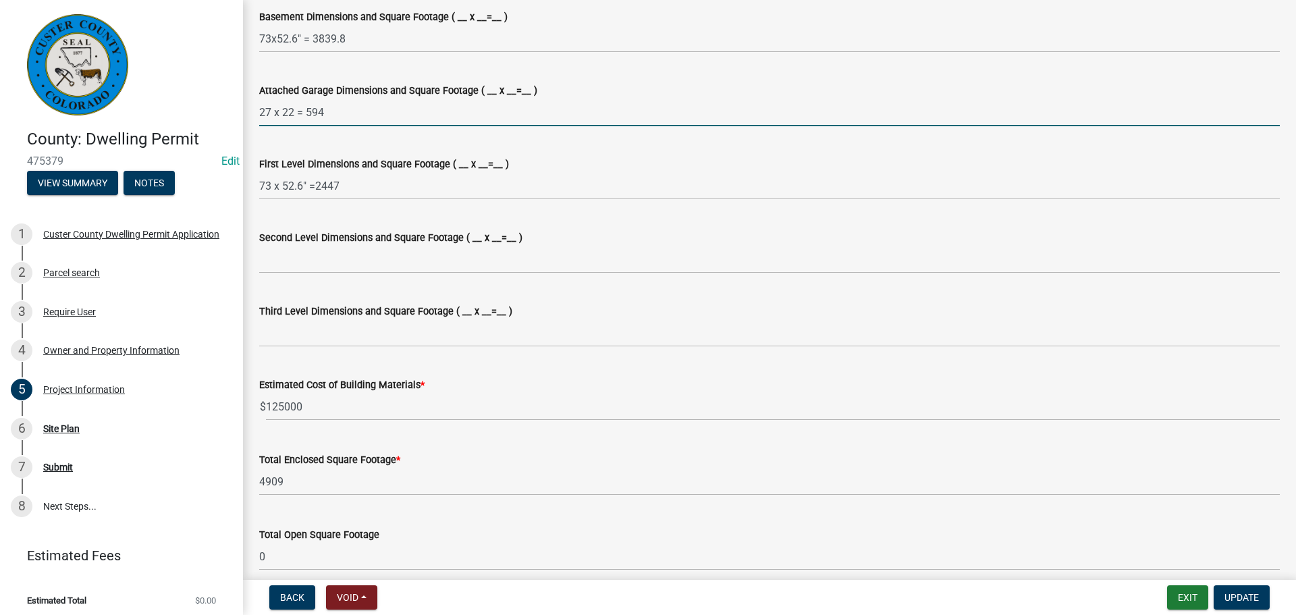
type input "27 x 22 = 594"
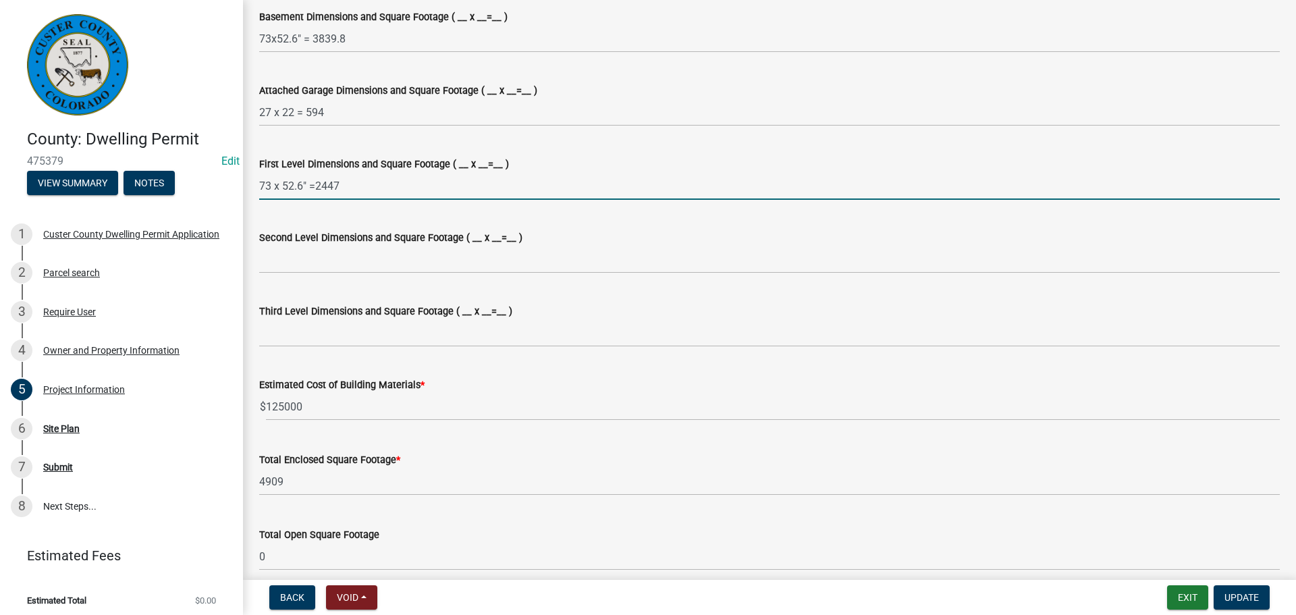
click at [343, 182] on input "73 x 52.6" =2447" at bounding box center [769, 186] width 1020 height 28
type input "73 x 52.6" =3839.8"
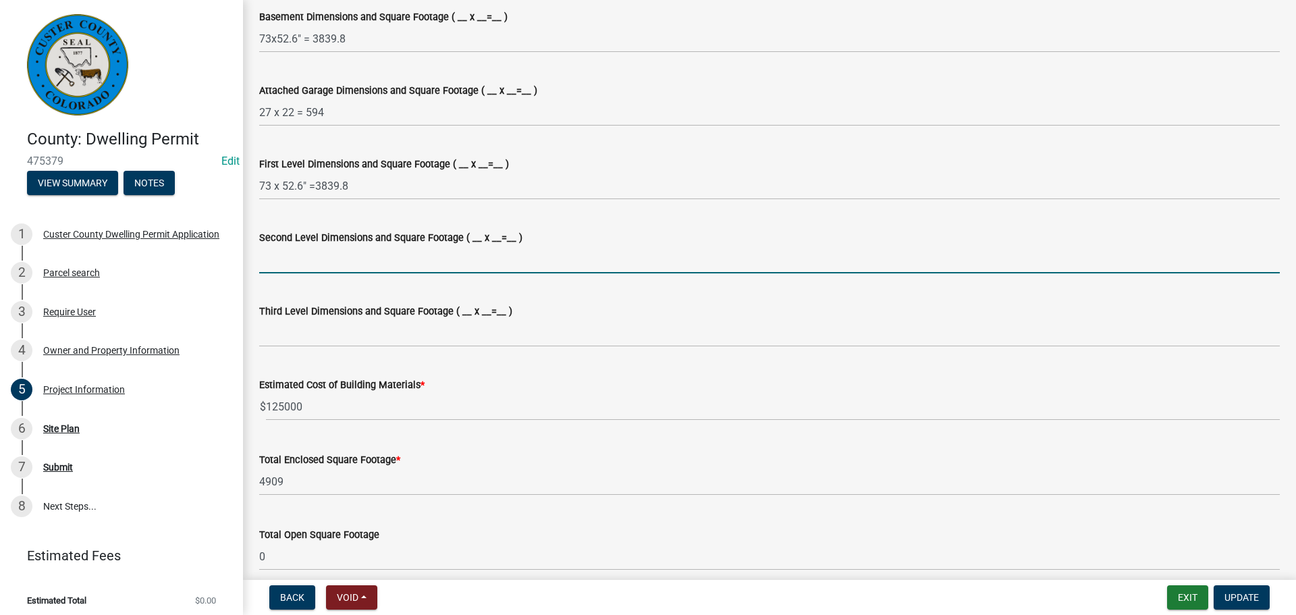
click at [635, 256] on input "Second Level Dimensions and Square Footage ( __ x __=__ )" at bounding box center [769, 260] width 1020 height 28
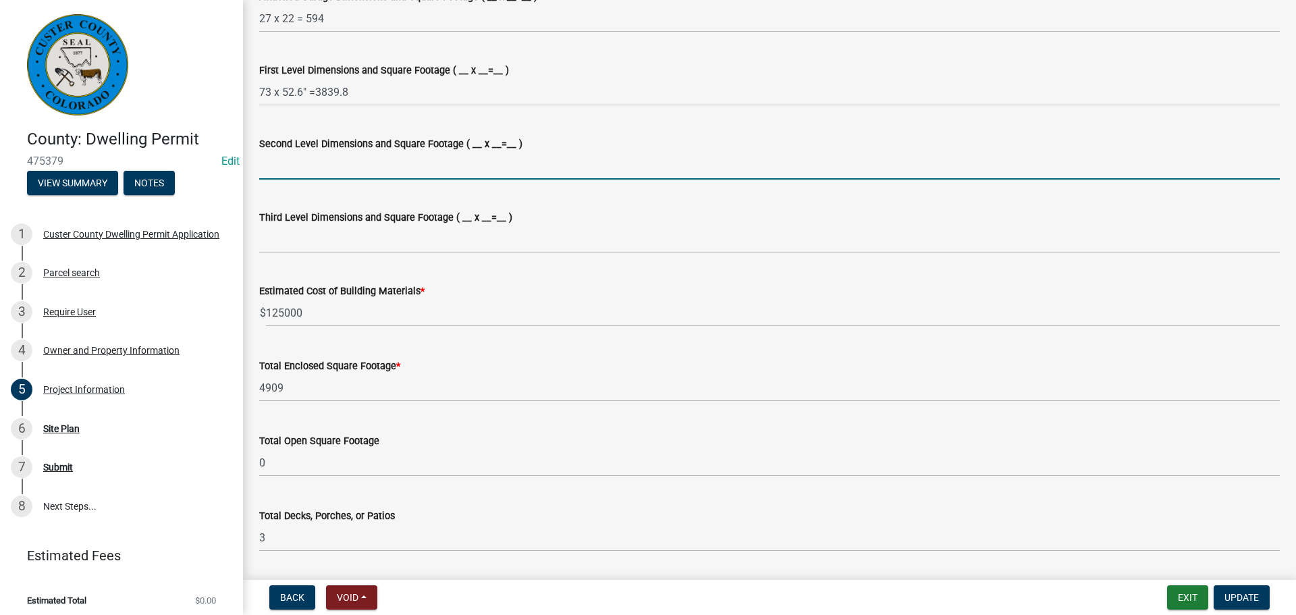
scroll to position [1012, 0]
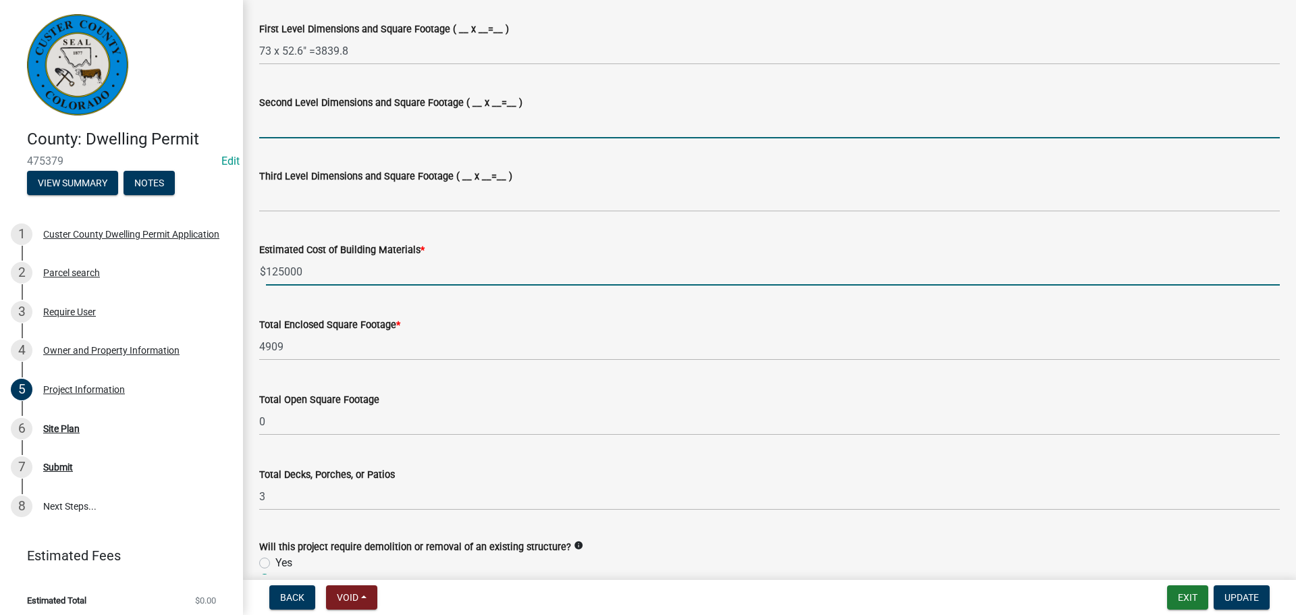
click at [521, 262] on input "125000" at bounding box center [773, 272] width 1014 height 28
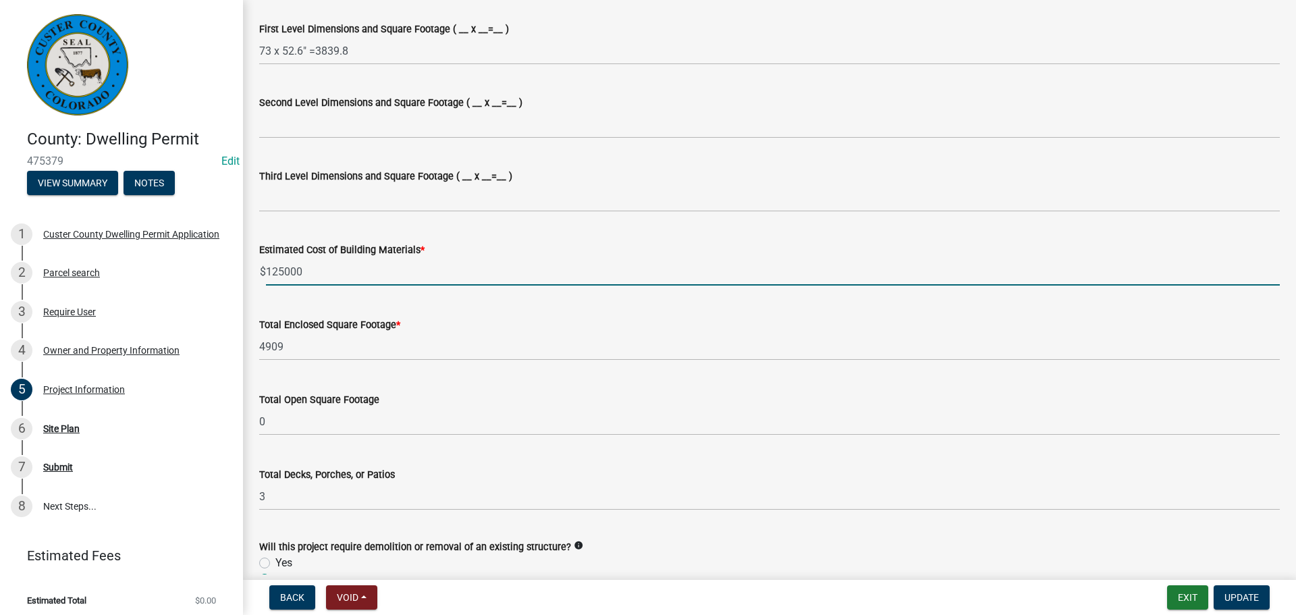
click at [285, 272] on input "125000" at bounding box center [773, 272] width 1014 height 28
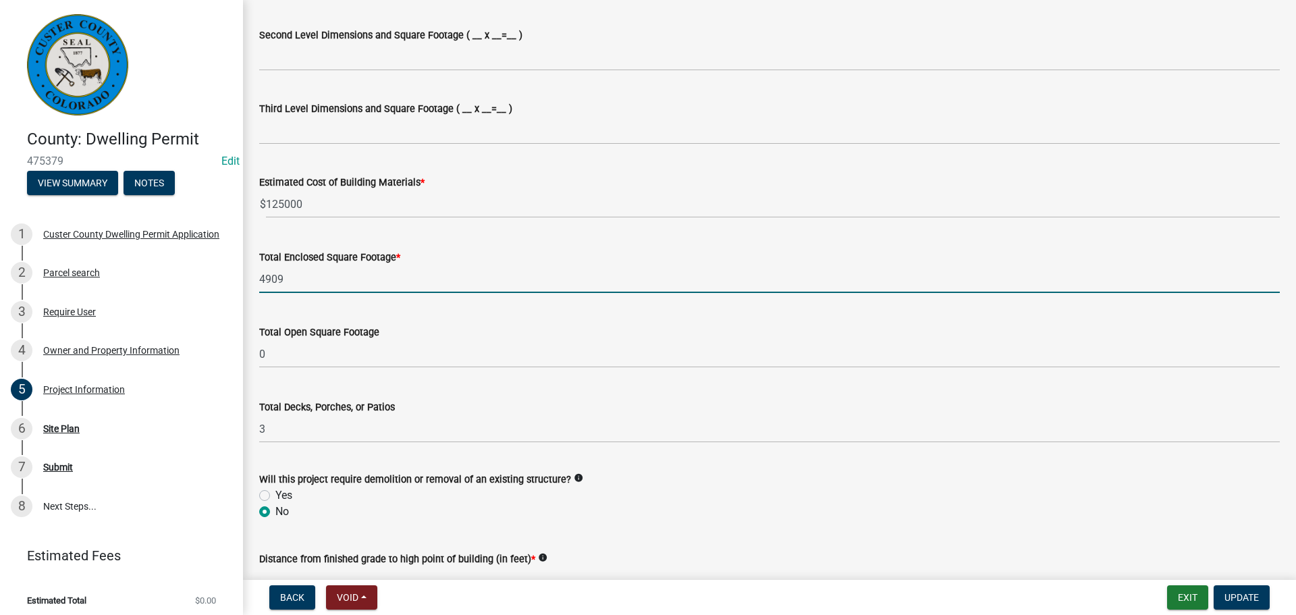
click at [356, 283] on input "4909" at bounding box center [769, 279] width 1020 height 28
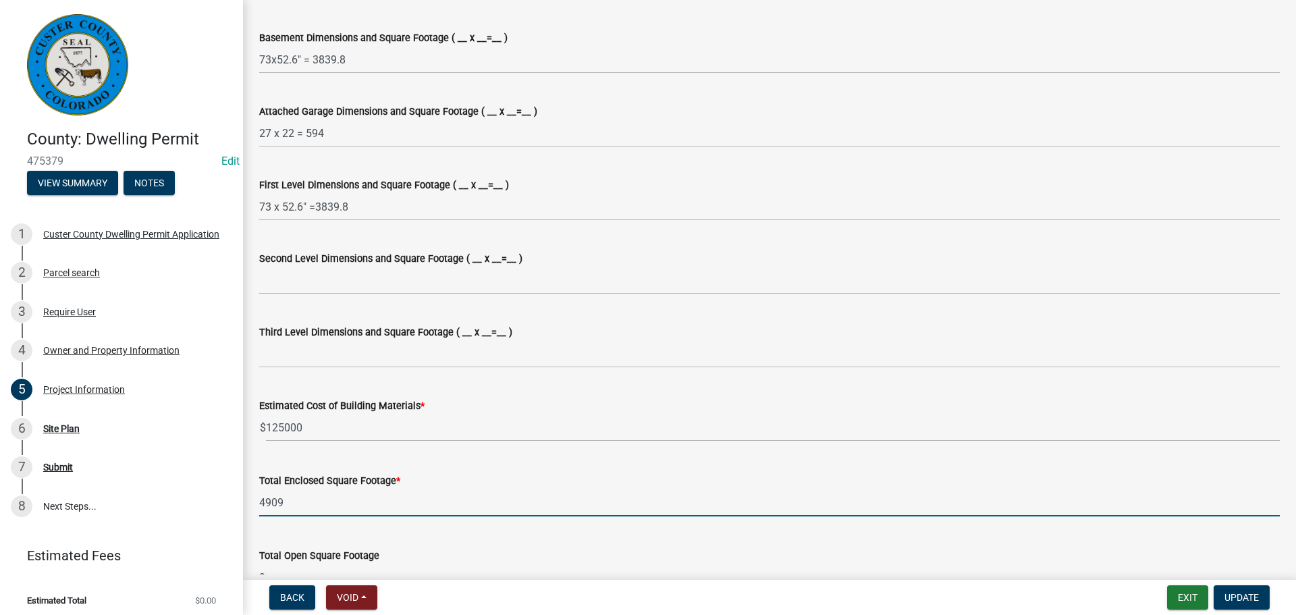
scroll to position [877, 0]
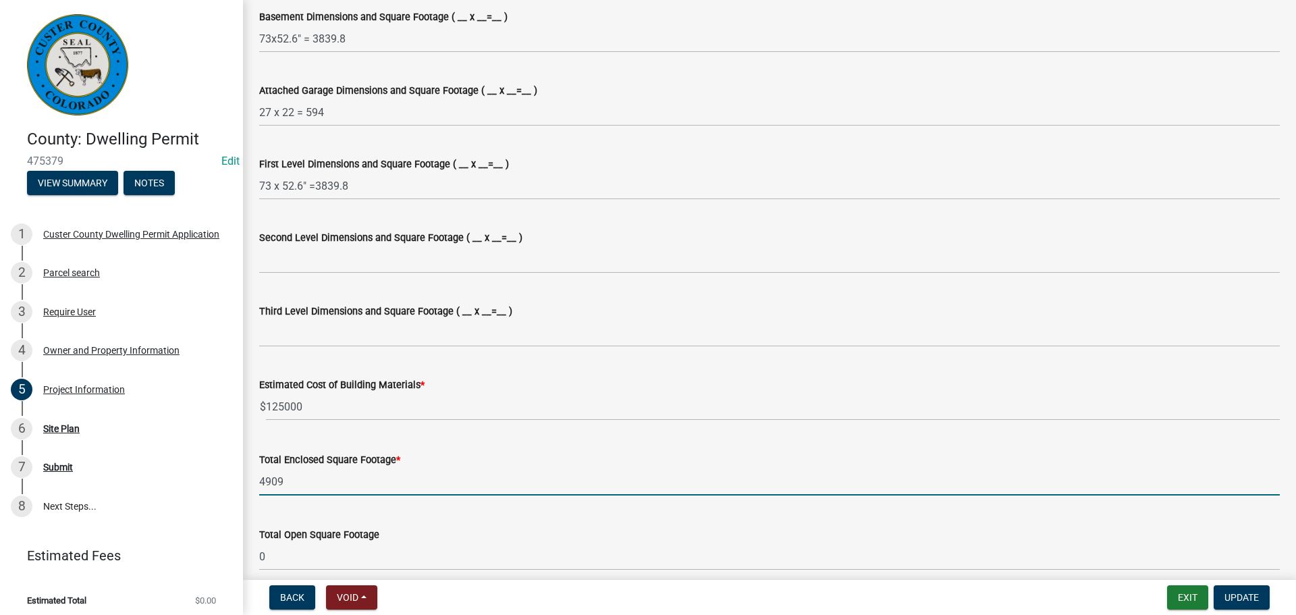
click at [308, 482] on input "4909" at bounding box center [769, 482] width 1020 height 28
click at [308, 474] on input "4909" at bounding box center [769, 482] width 1020 height 28
type input "4"
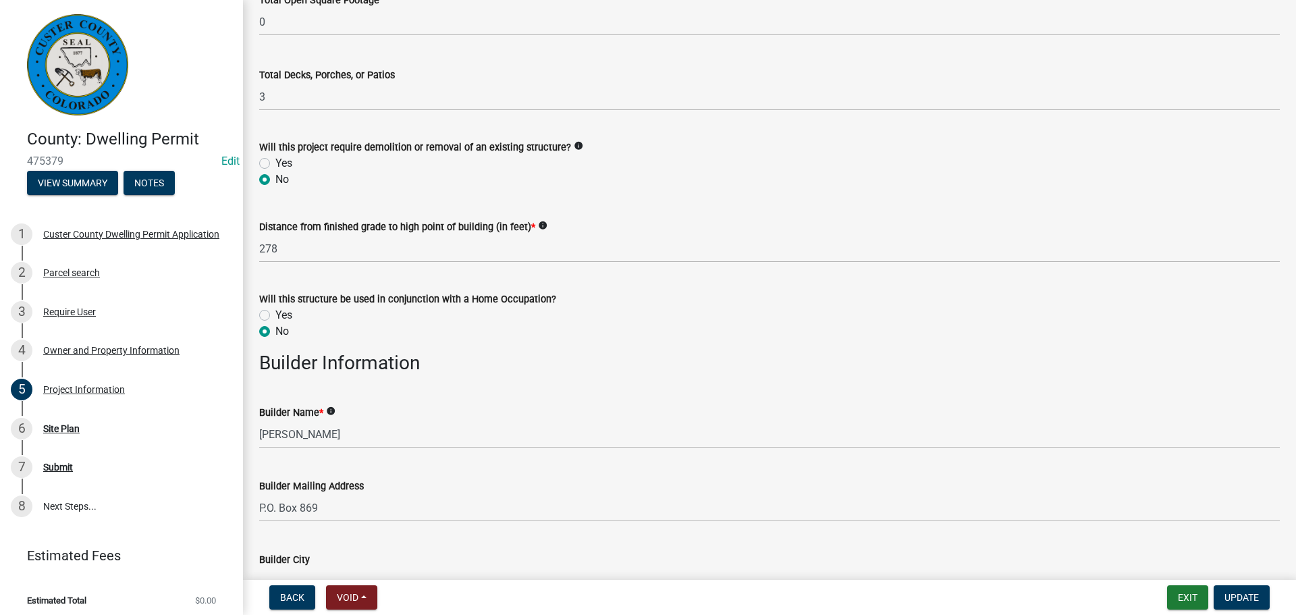
scroll to position [1417, 0]
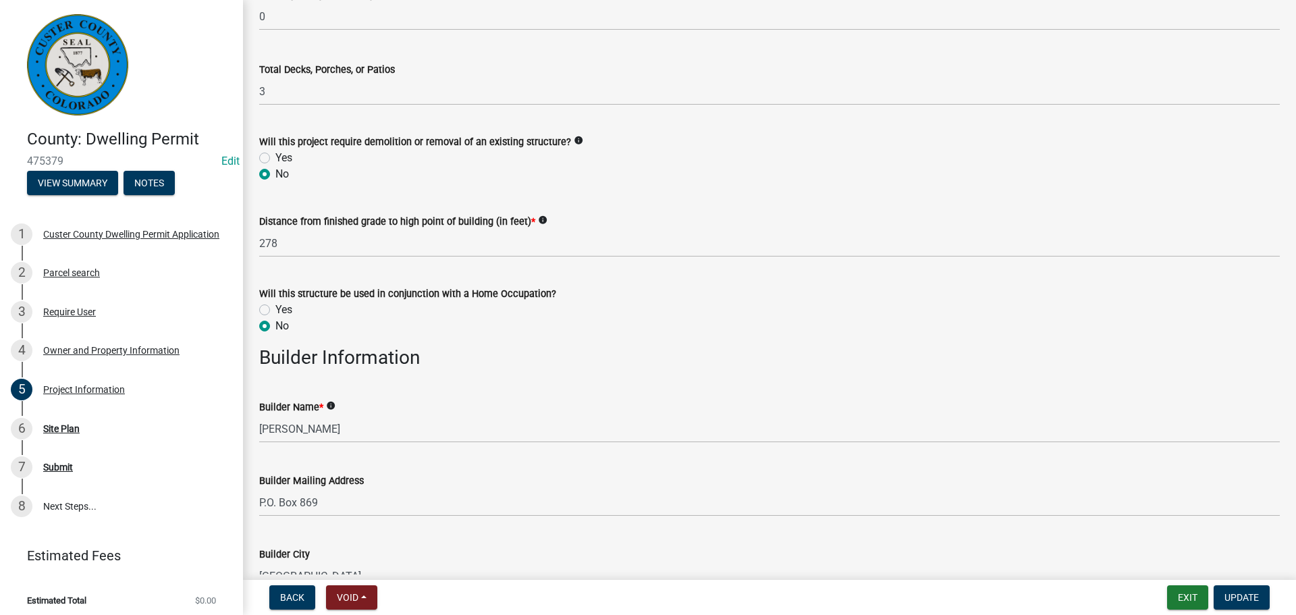
type input "8273.2"
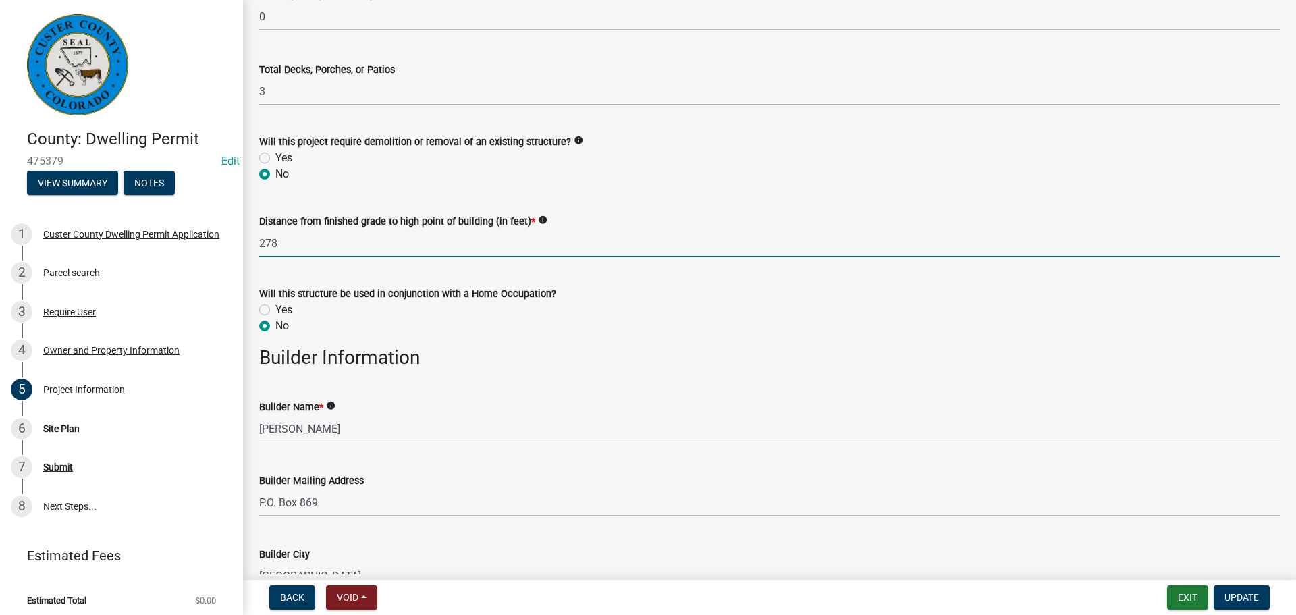
click at [285, 246] on input "278" at bounding box center [769, 243] width 1020 height 28
click at [271, 245] on input "278" at bounding box center [769, 243] width 1020 height 28
click at [365, 251] on input "27" at bounding box center [769, 243] width 1020 height 28
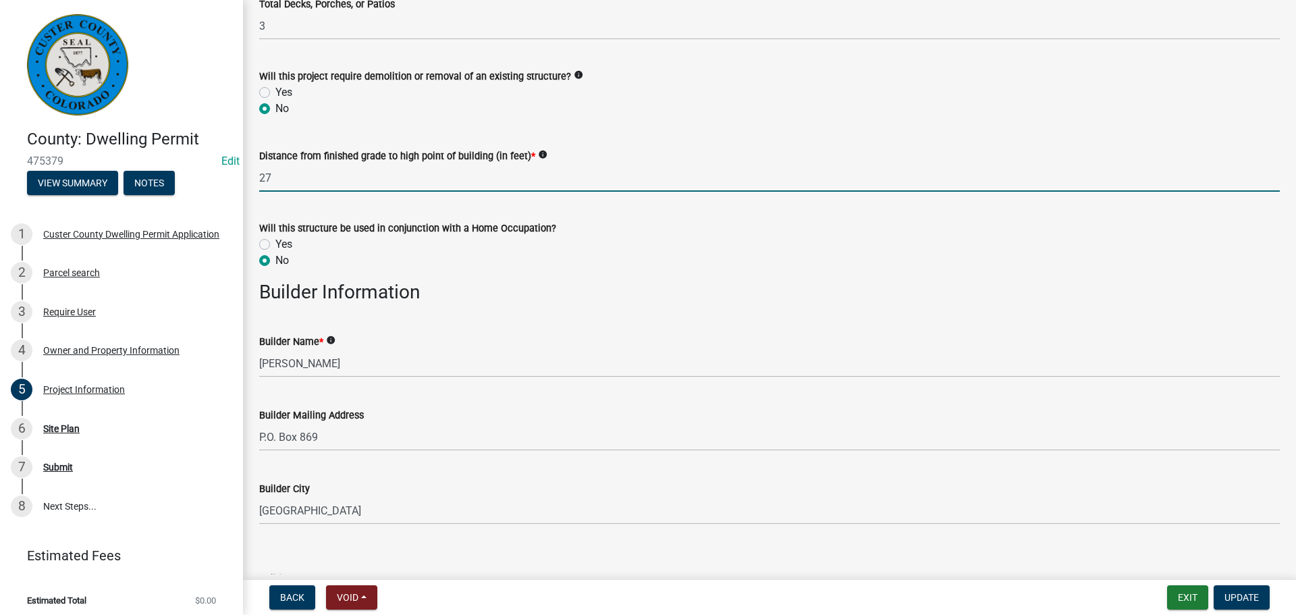
scroll to position [1485, 0]
click at [345, 173] on input "27" at bounding box center [769, 176] width 1020 height 28
type input "27"
click at [600, 228] on div "Will this structure be used in conjunction with a Home Occupation?" at bounding box center [769, 226] width 1020 height 16
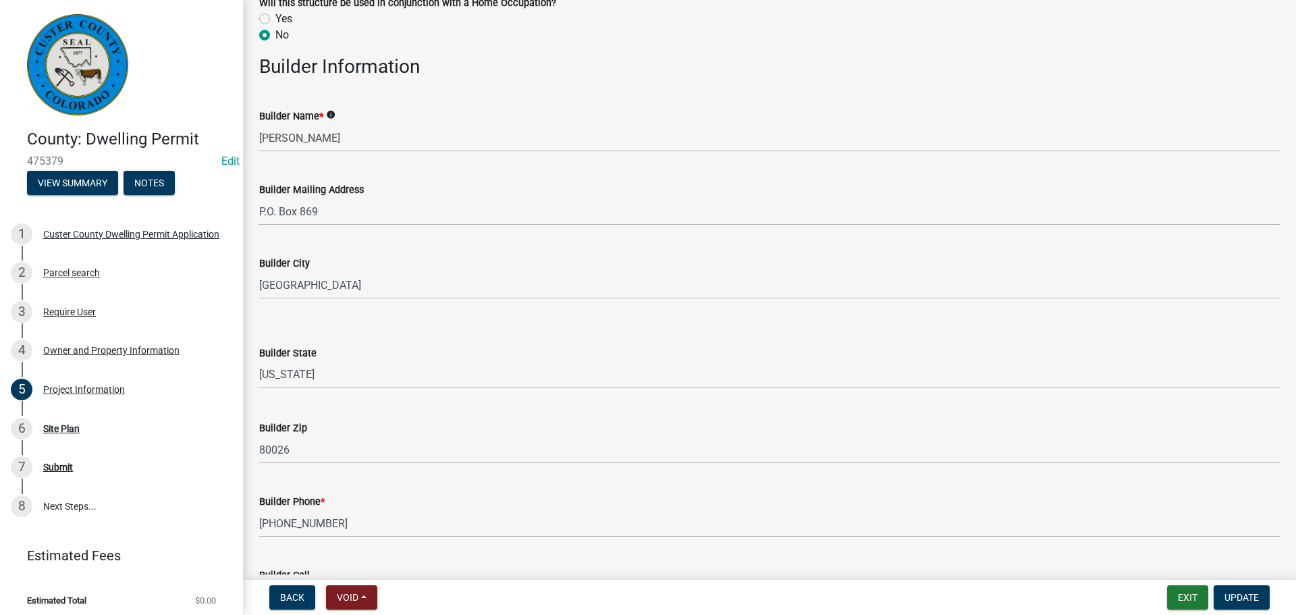
scroll to position [1687, 0]
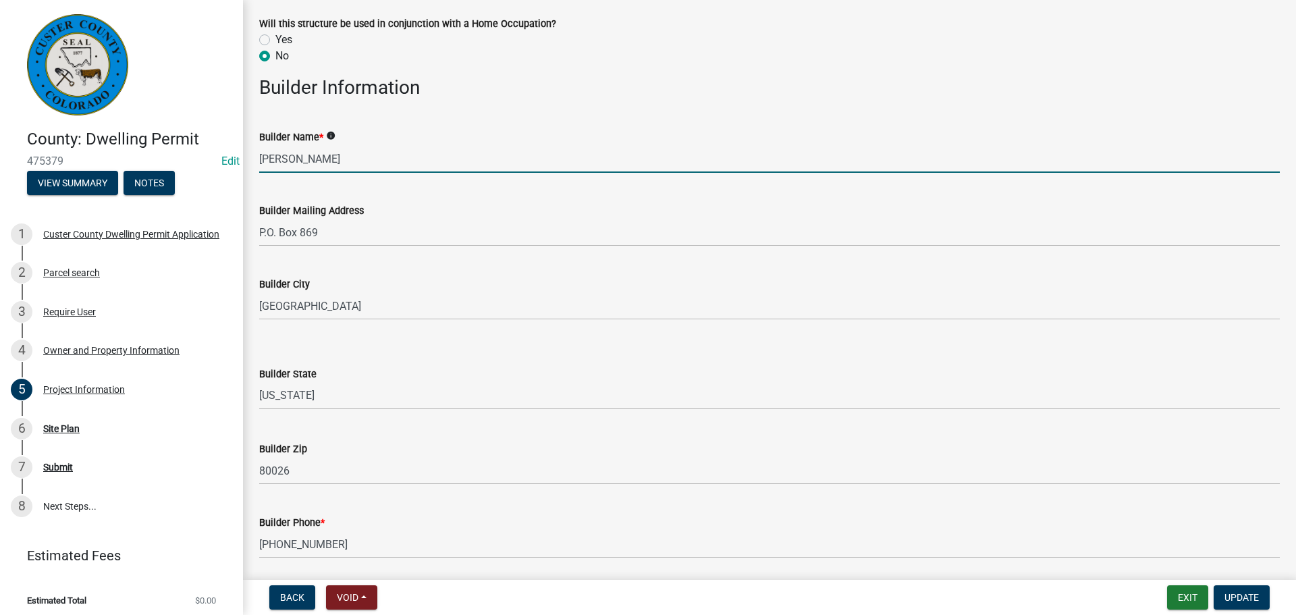
click at [355, 166] on input "[PERSON_NAME]" at bounding box center [769, 159] width 1020 height 28
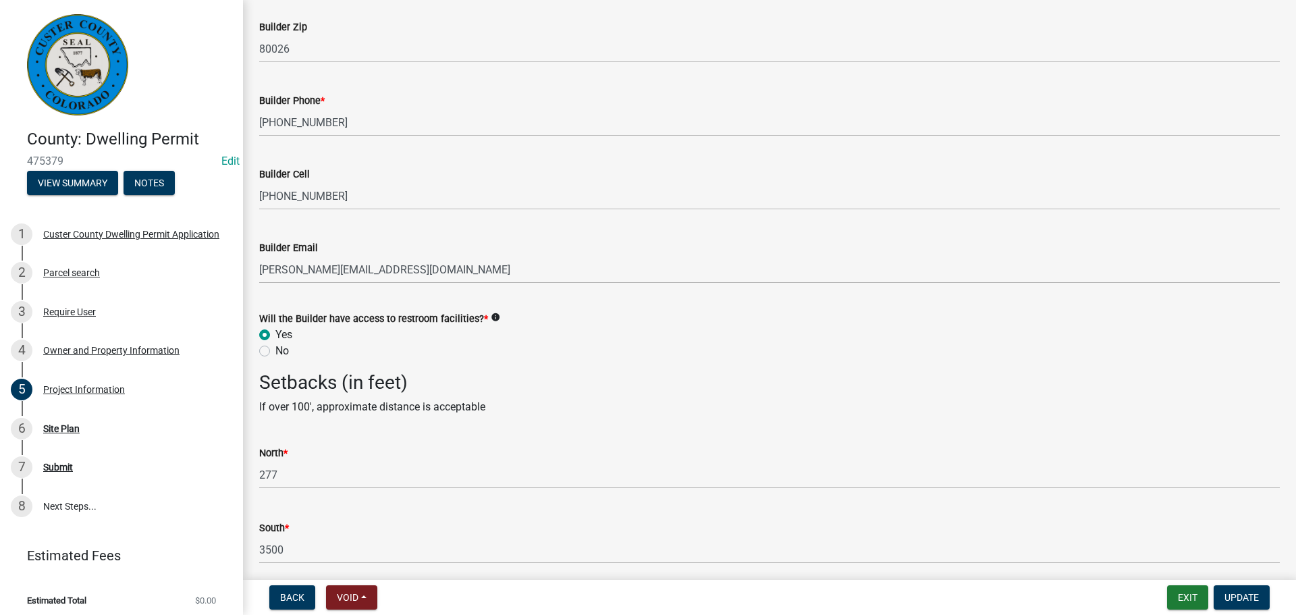
scroll to position [2311, 0]
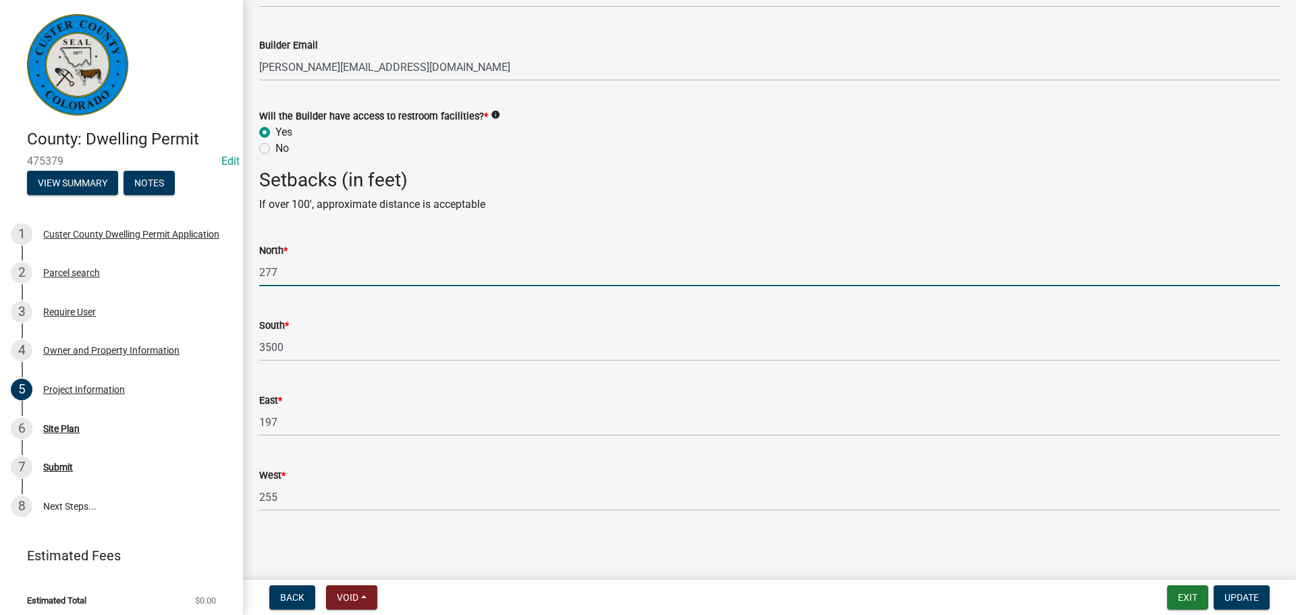
click at [327, 265] on input "277" at bounding box center [769, 272] width 1020 height 28
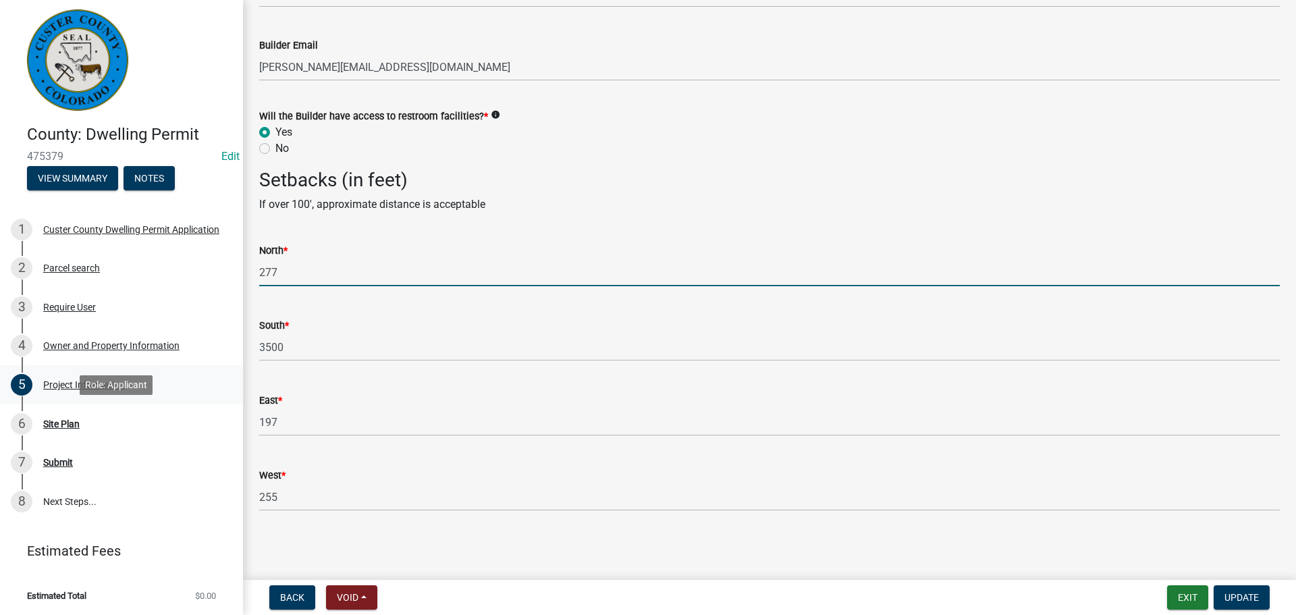
scroll to position [6, 0]
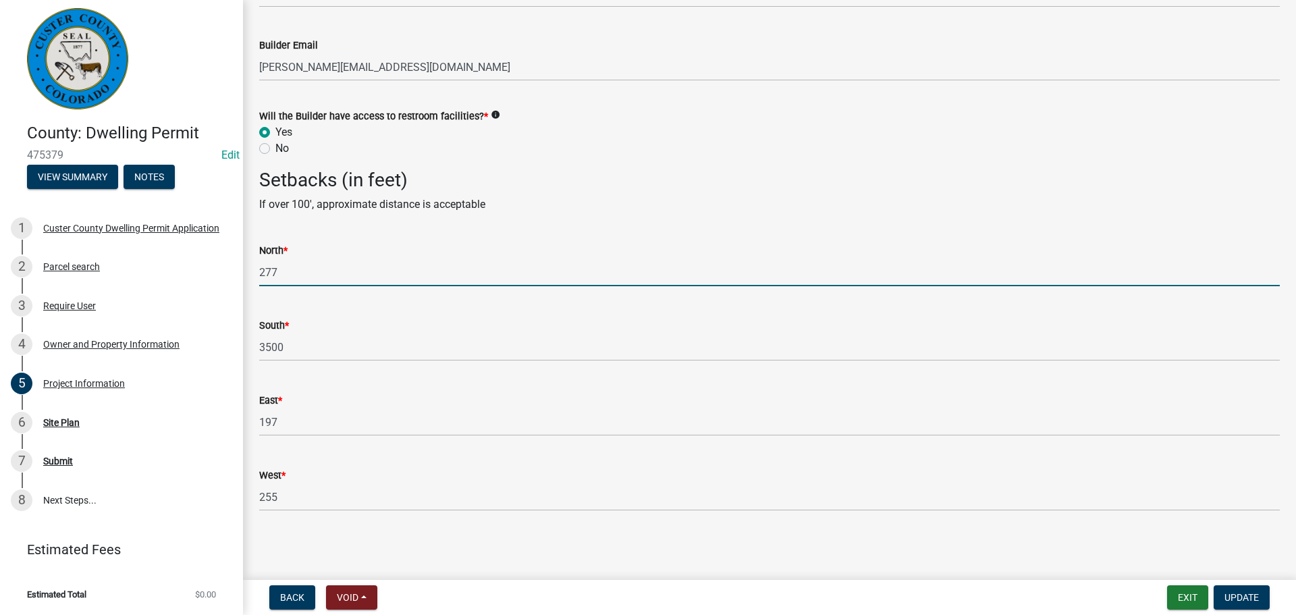
click at [505, 279] on input "277" at bounding box center [769, 272] width 1020 height 28
click at [441, 271] on input "277" at bounding box center [769, 272] width 1020 height 28
click at [331, 271] on input "277" at bounding box center [769, 272] width 1020 height 28
click at [280, 267] on input "277" at bounding box center [769, 272] width 1020 height 28
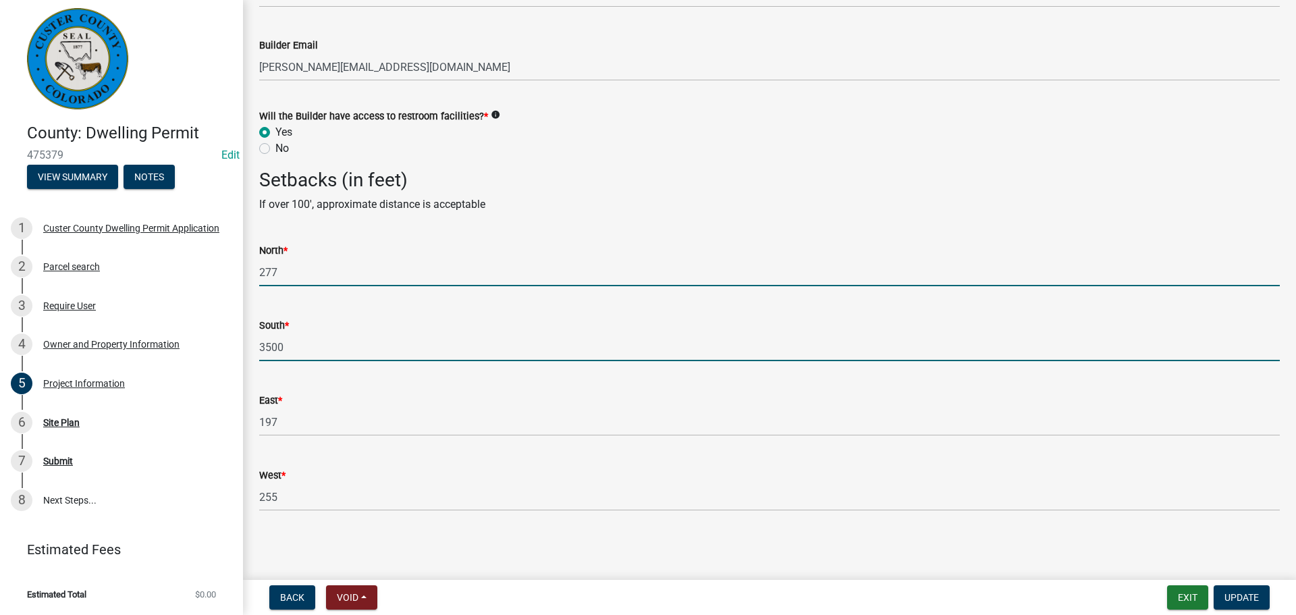
click at [348, 350] on input "3500" at bounding box center [769, 347] width 1020 height 28
click at [295, 275] on input "277" at bounding box center [769, 272] width 1020 height 28
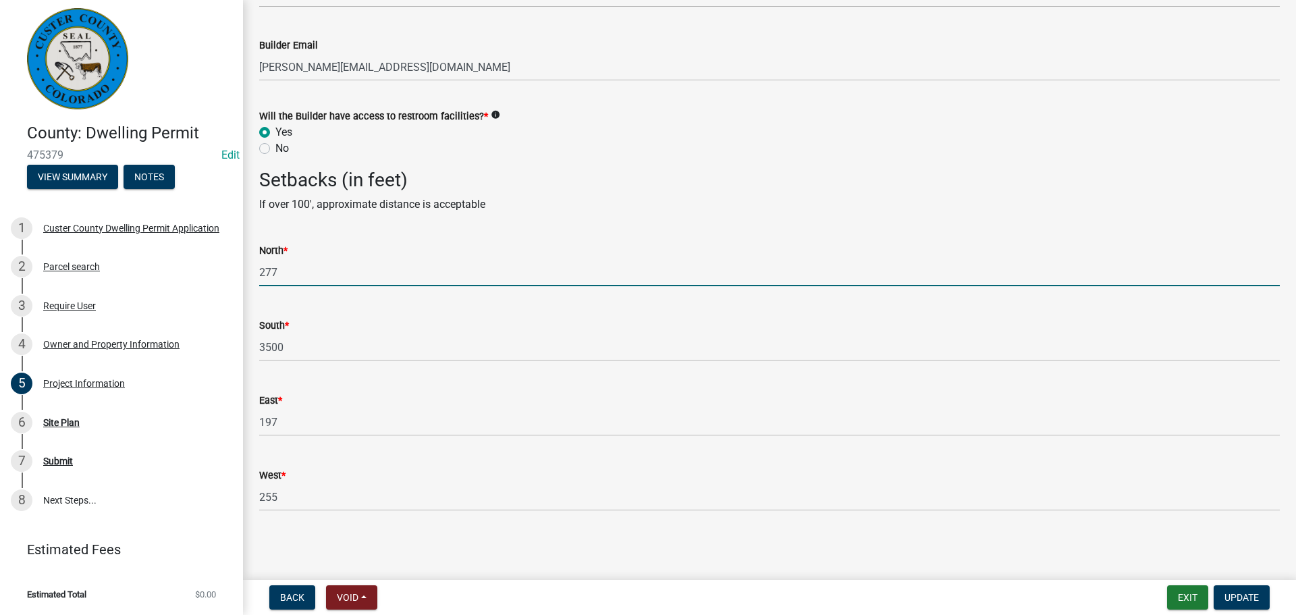
click at [299, 250] on div "North *" at bounding box center [769, 250] width 1020 height 16
click at [292, 273] on input "277" at bounding box center [769, 272] width 1020 height 28
click at [1231, 598] on span "Update" at bounding box center [1241, 597] width 34 height 11
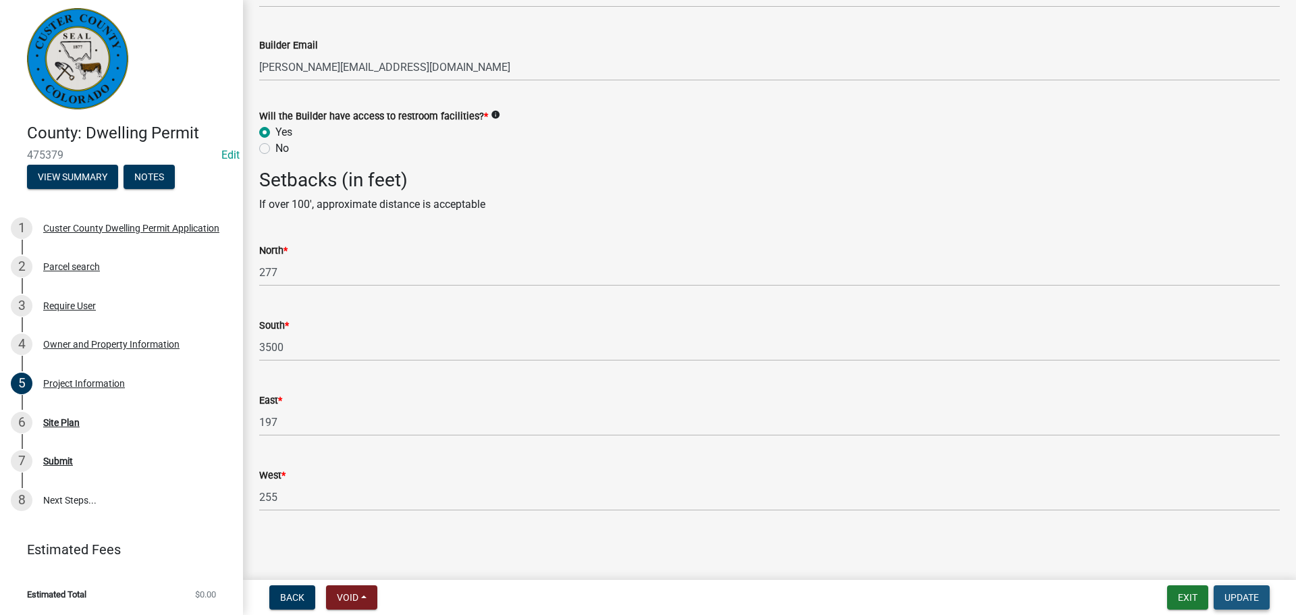
scroll to position [0, 0]
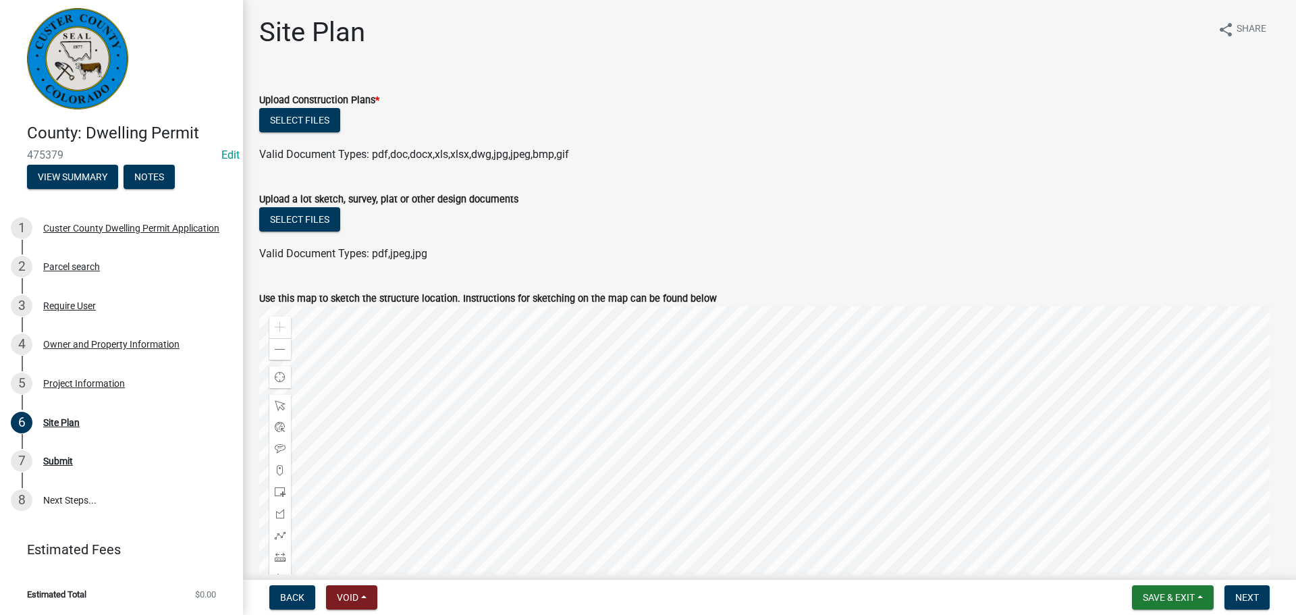
click at [456, 118] on div "Select files" at bounding box center [769, 122] width 1020 height 28
click at [335, 126] on button "Select files" at bounding box center [299, 120] width 81 height 24
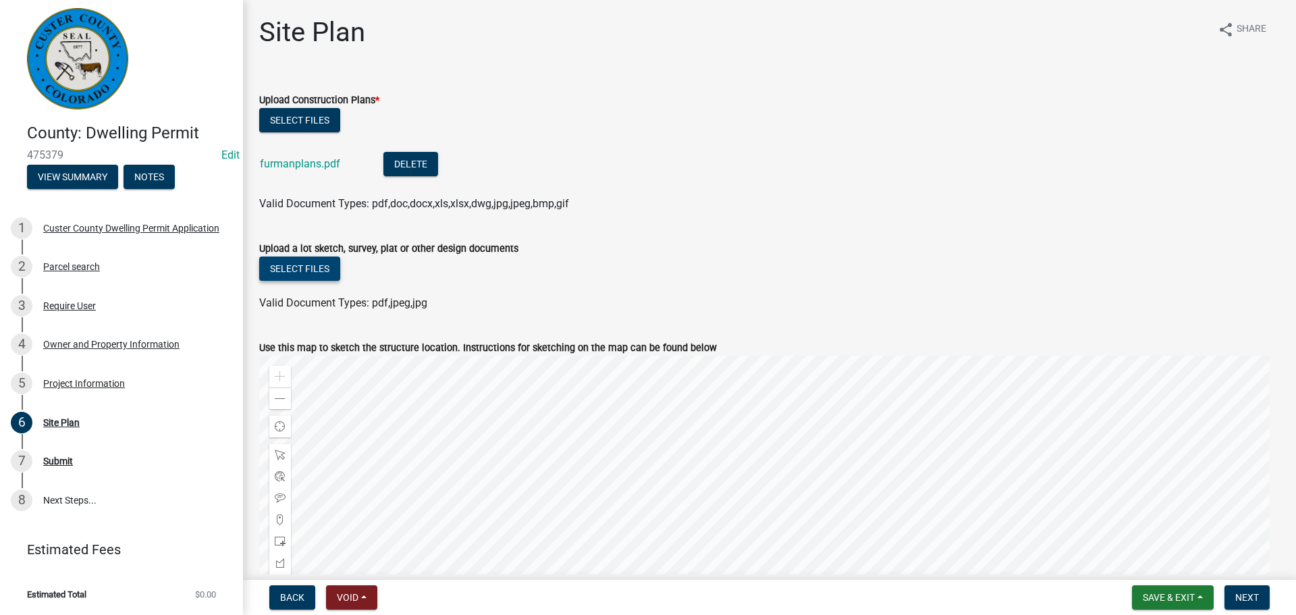
click at [314, 264] on button "Select files" at bounding box center [299, 268] width 81 height 24
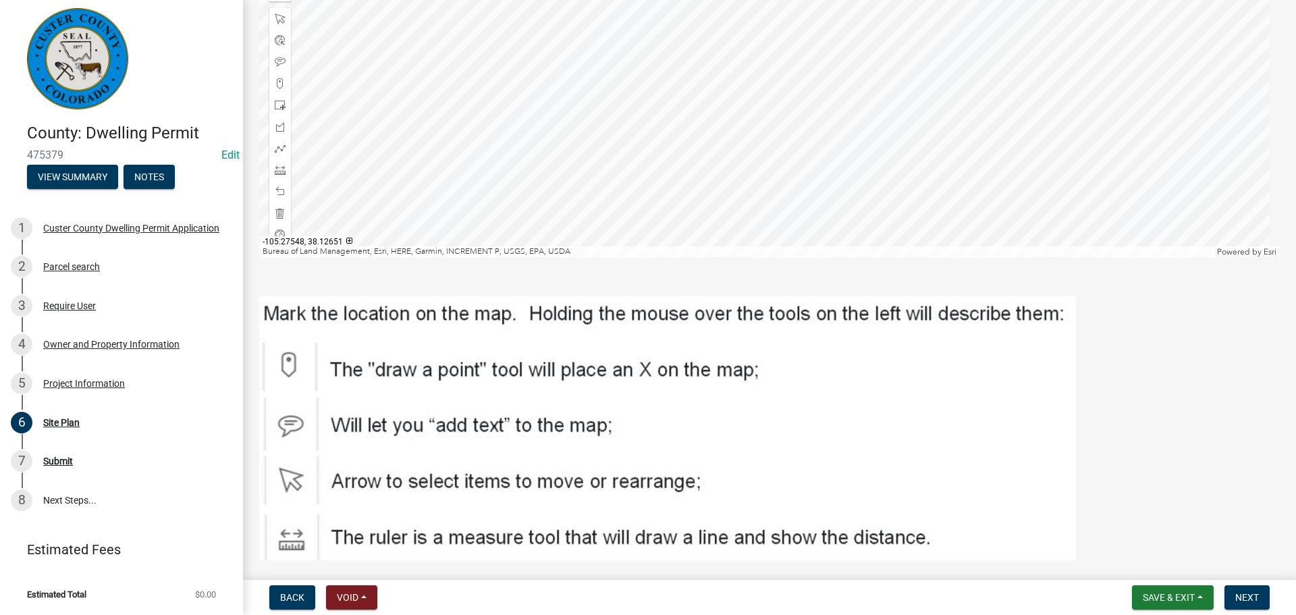
scroll to position [534, 0]
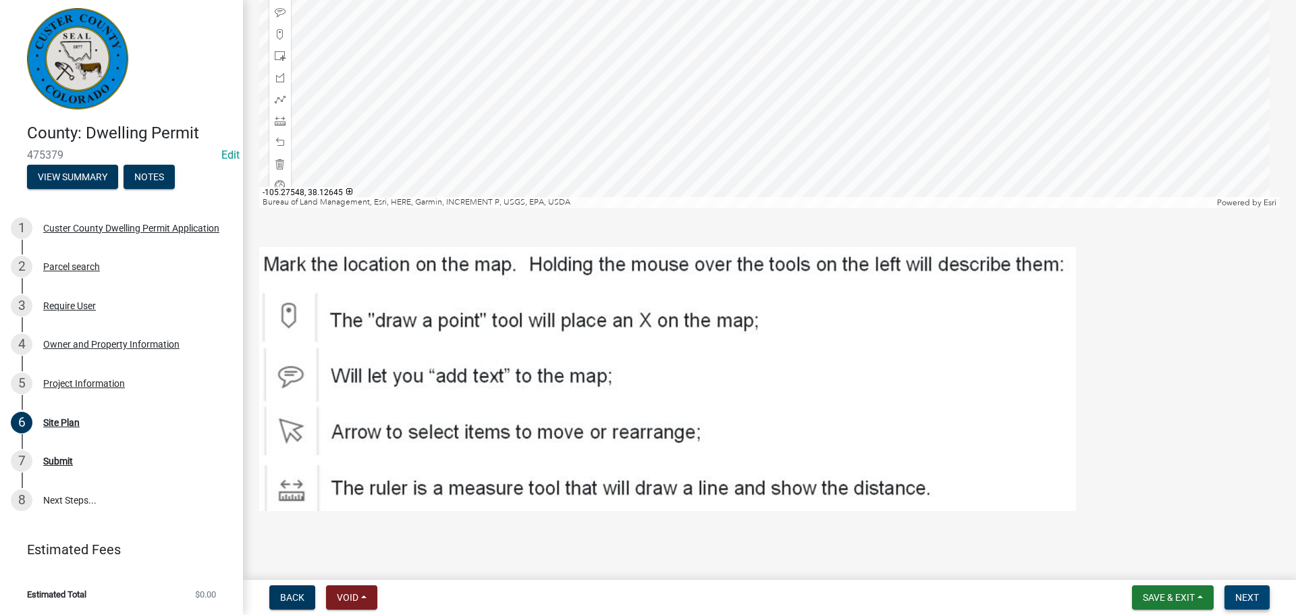
click at [1256, 592] on span "Next" at bounding box center [1247, 597] width 24 height 11
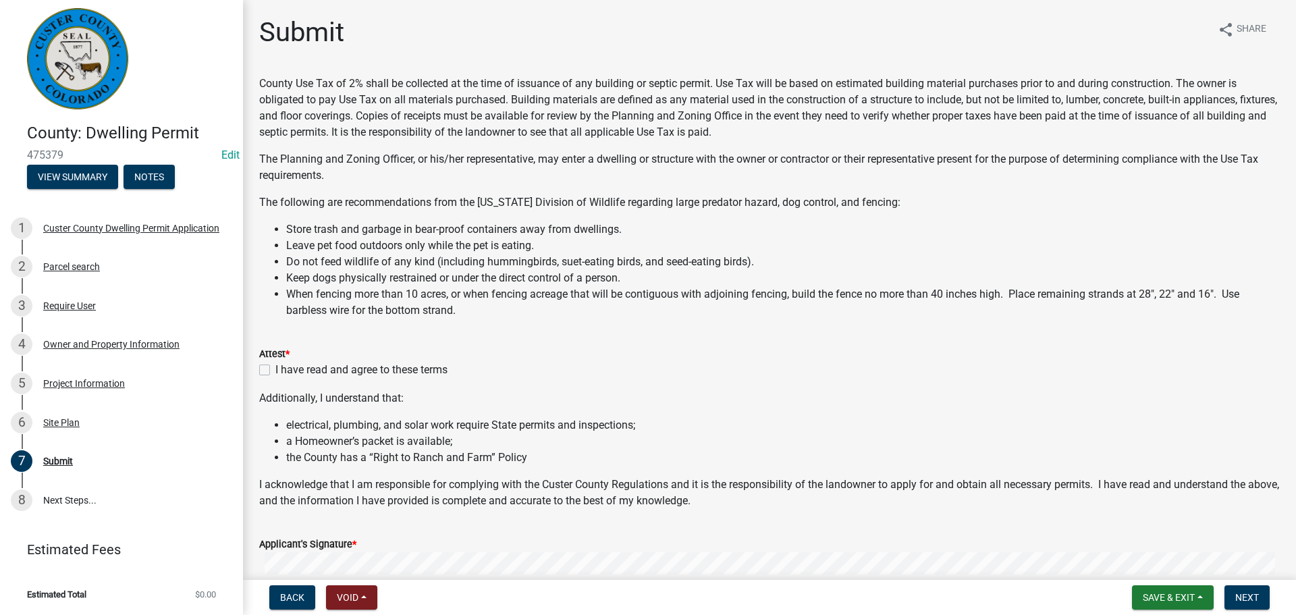
scroll to position [202, 0]
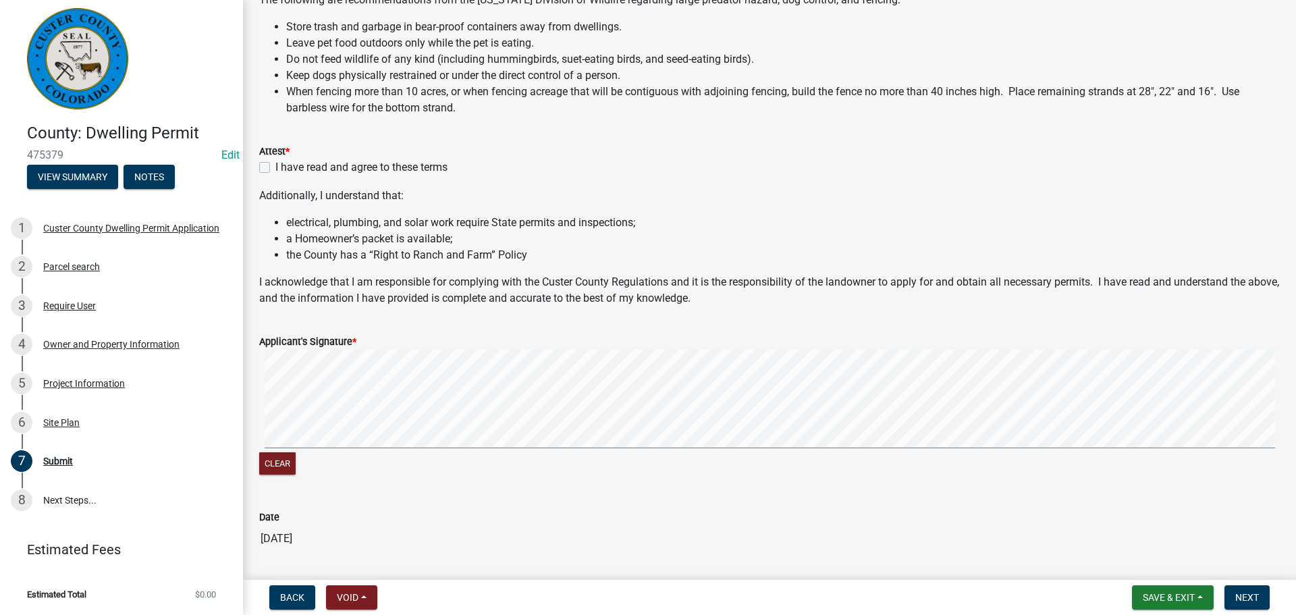
click at [275, 168] on label "I have read and agree to these terms" at bounding box center [361, 167] width 172 height 16
click at [275, 168] on input "I have read and agree to these terms" at bounding box center [279, 163] width 9 height 9
checkbox input "true"
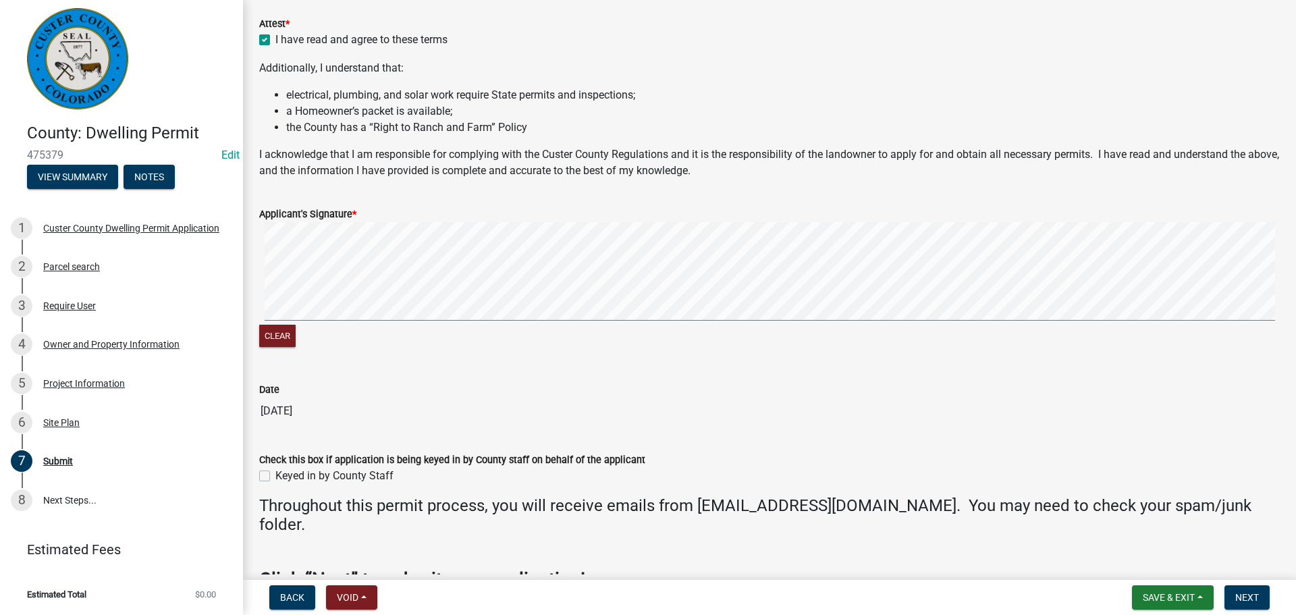
scroll to position [405, 0]
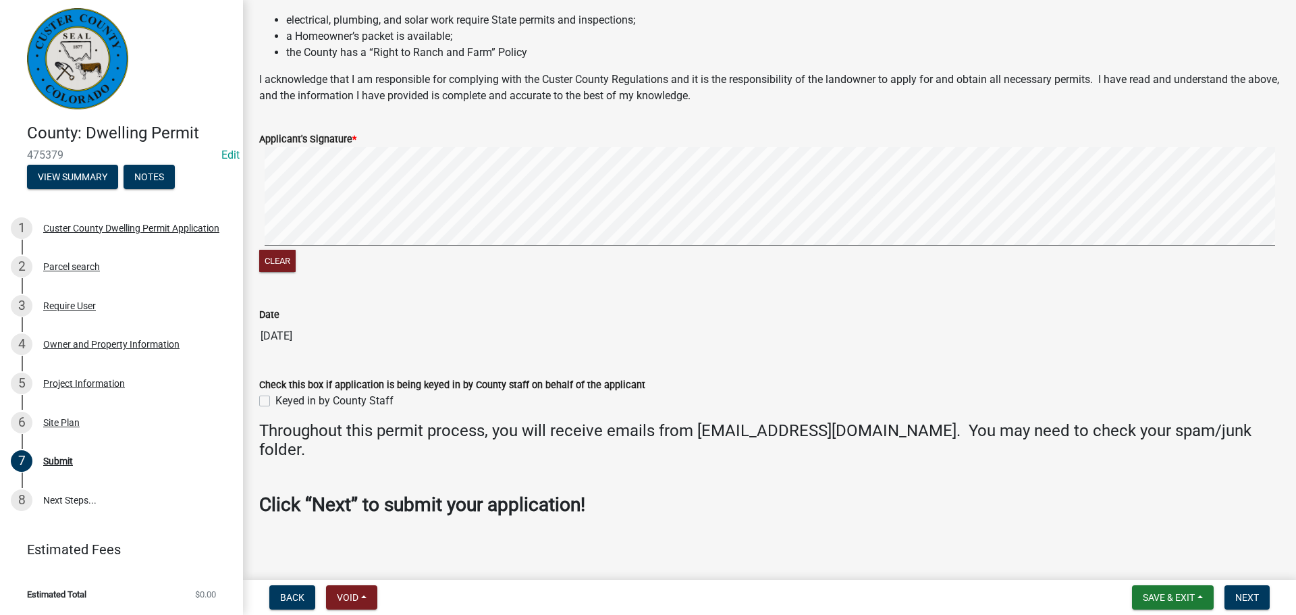
click at [275, 397] on label "Keyed in by County Staff" at bounding box center [334, 401] width 118 height 16
click at [275, 397] on input "Keyed in by County Staff" at bounding box center [279, 397] width 9 height 9
checkbox input "true"
click at [1248, 596] on span "Next" at bounding box center [1247, 597] width 24 height 11
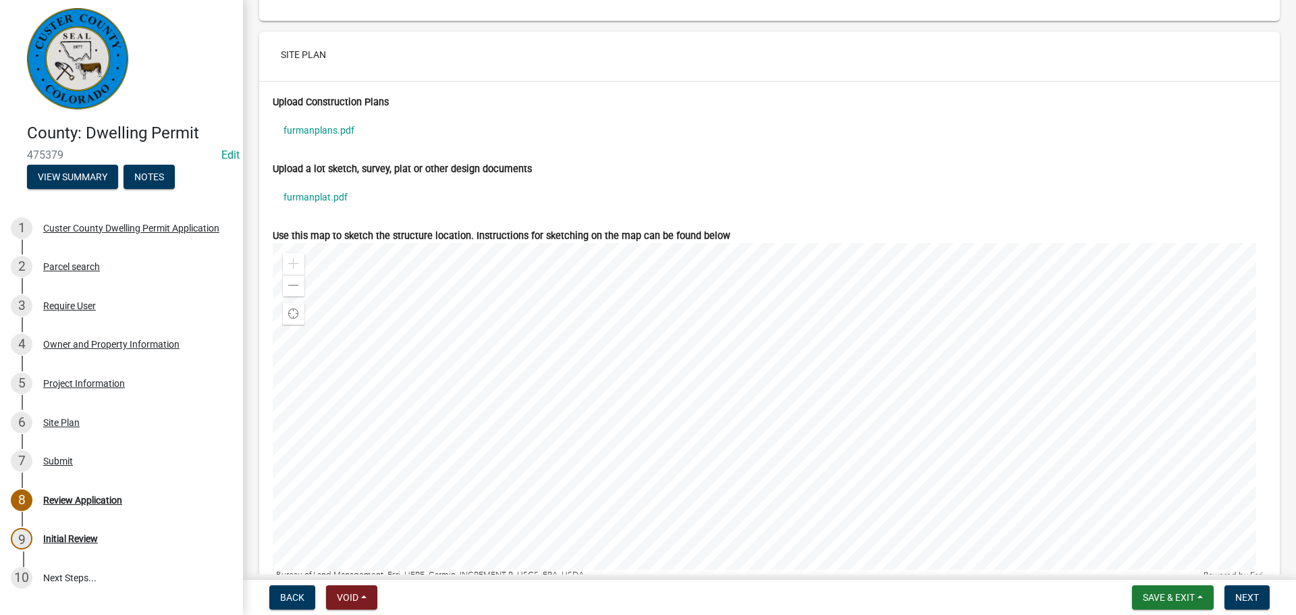
scroll to position [4993, 0]
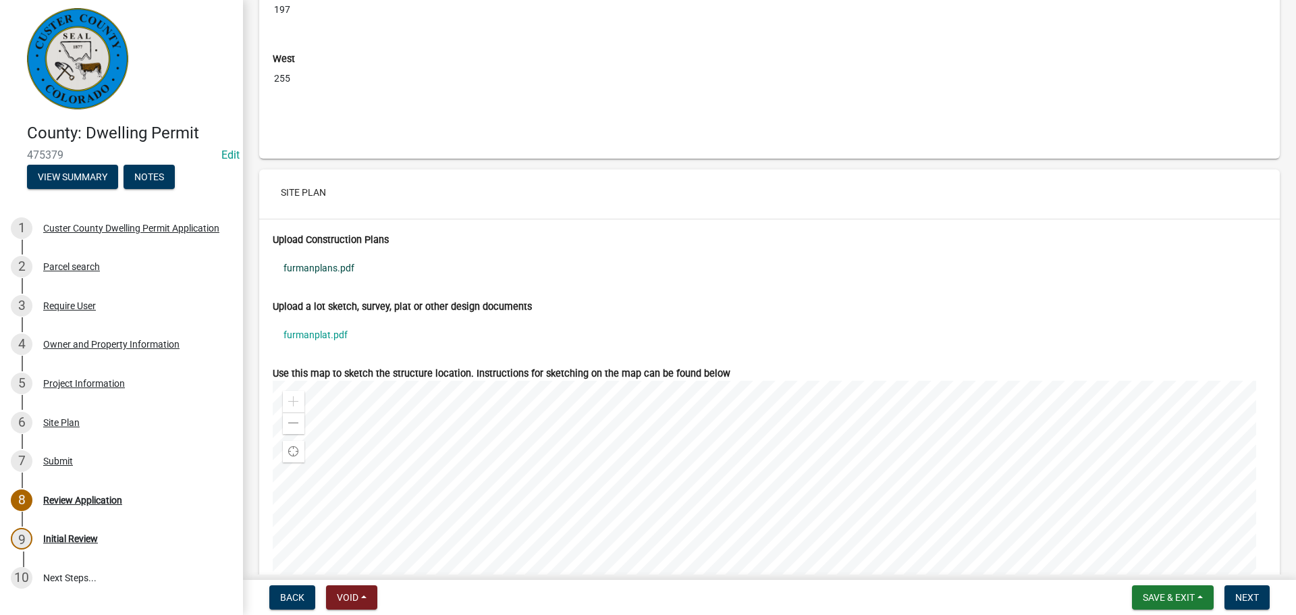
click at [304, 274] on link "furmanplans.pdf" at bounding box center [769, 267] width 993 height 31
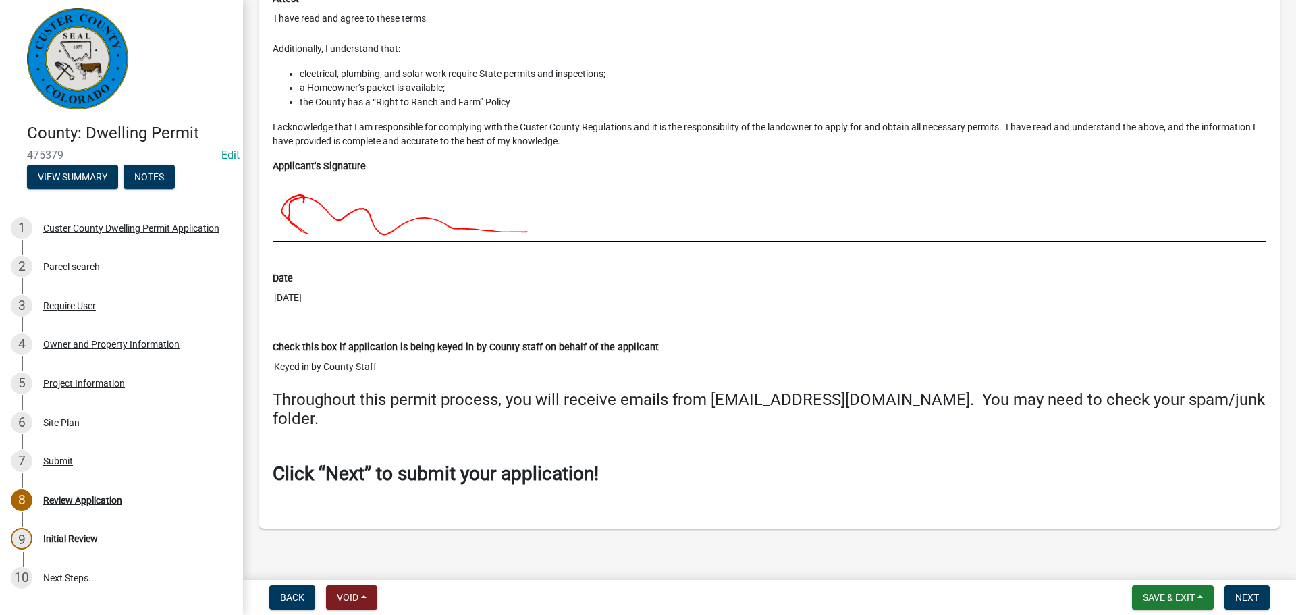
scroll to position [6352, 0]
click at [1251, 600] on span "Next" at bounding box center [1247, 597] width 24 height 11
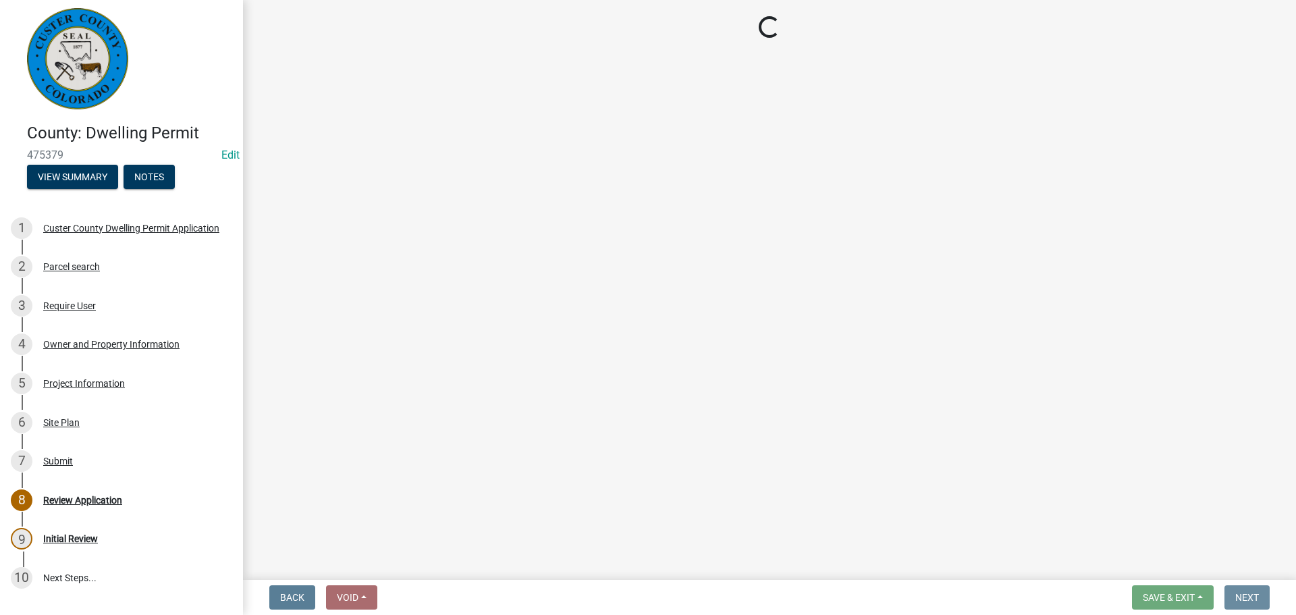
scroll to position [0, 0]
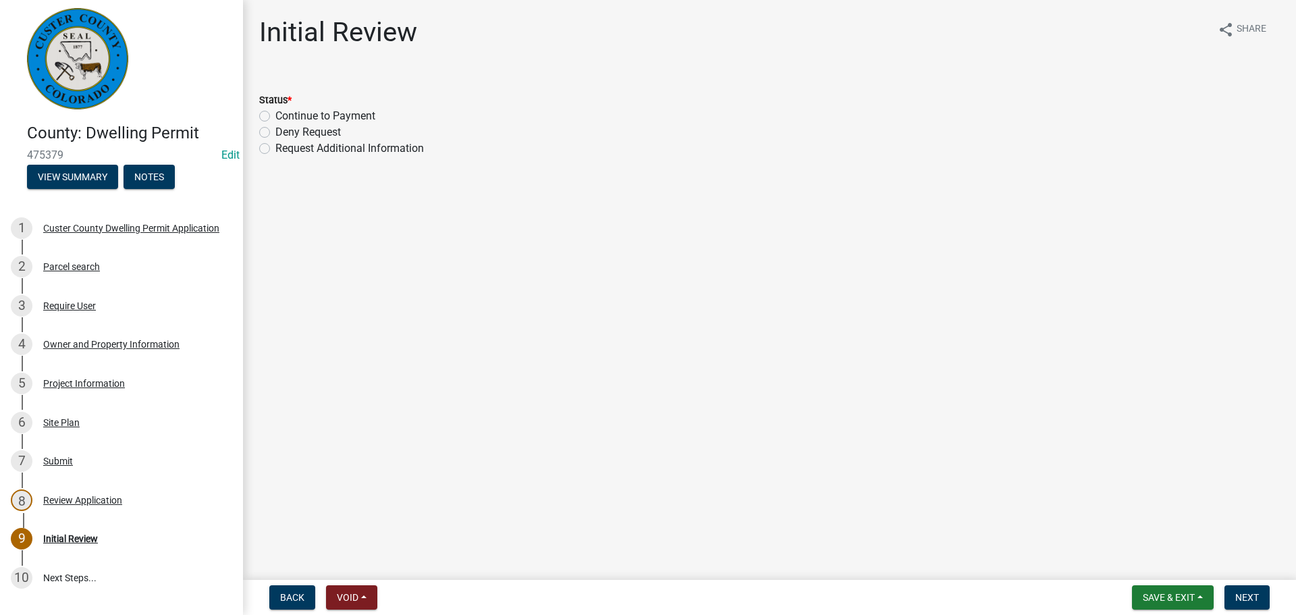
click at [275, 117] on label "Continue to Payment" at bounding box center [325, 116] width 100 height 16
click at [275, 117] on input "Continue to Payment" at bounding box center [279, 112] width 9 height 9
radio input "true"
click at [1246, 590] on button "Next" at bounding box center [1246, 597] width 45 height 24
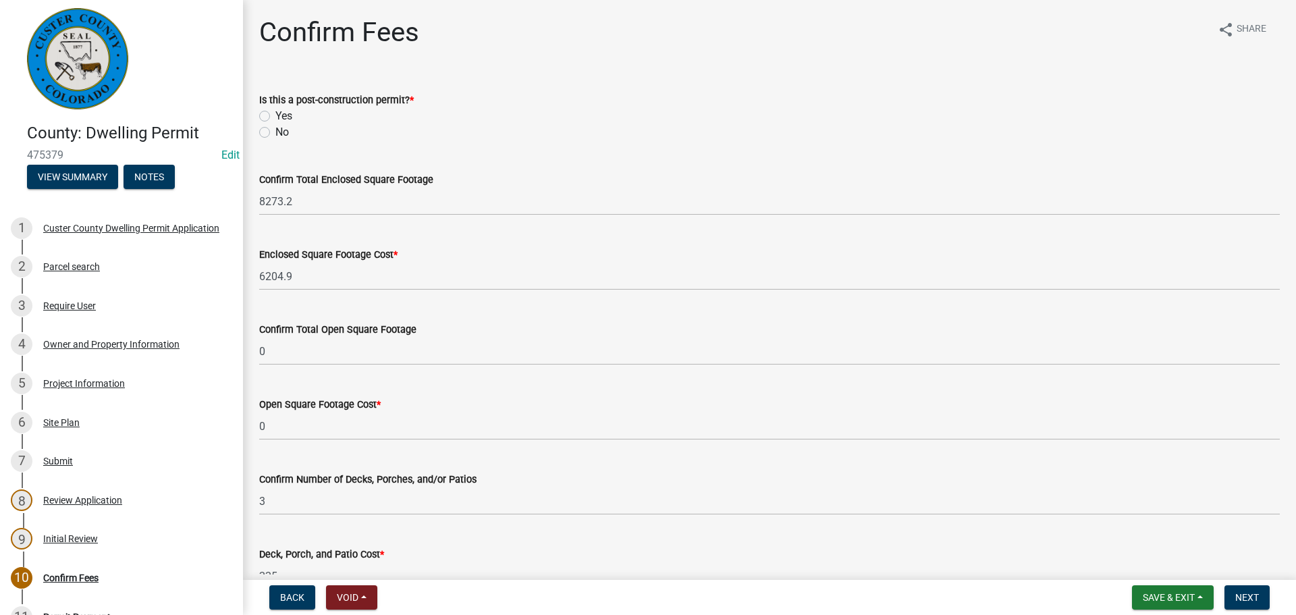
click at [275, 133] on label "No" at bounding box center [281, 132] width 13 height 16
click at [275, 133] on input "No" at bounding box center [279, 128] width 9 height 9
radio input "true"
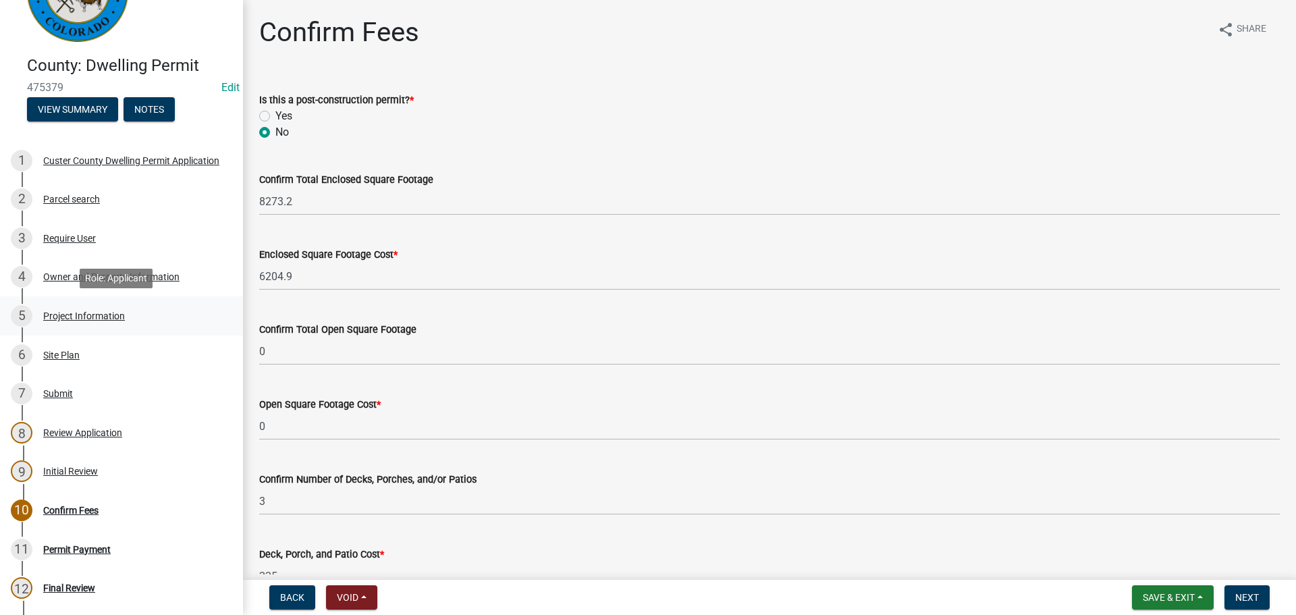
click at [68, 311] on div "Project Information" at bounding box center [84, 315] width 82 height 9
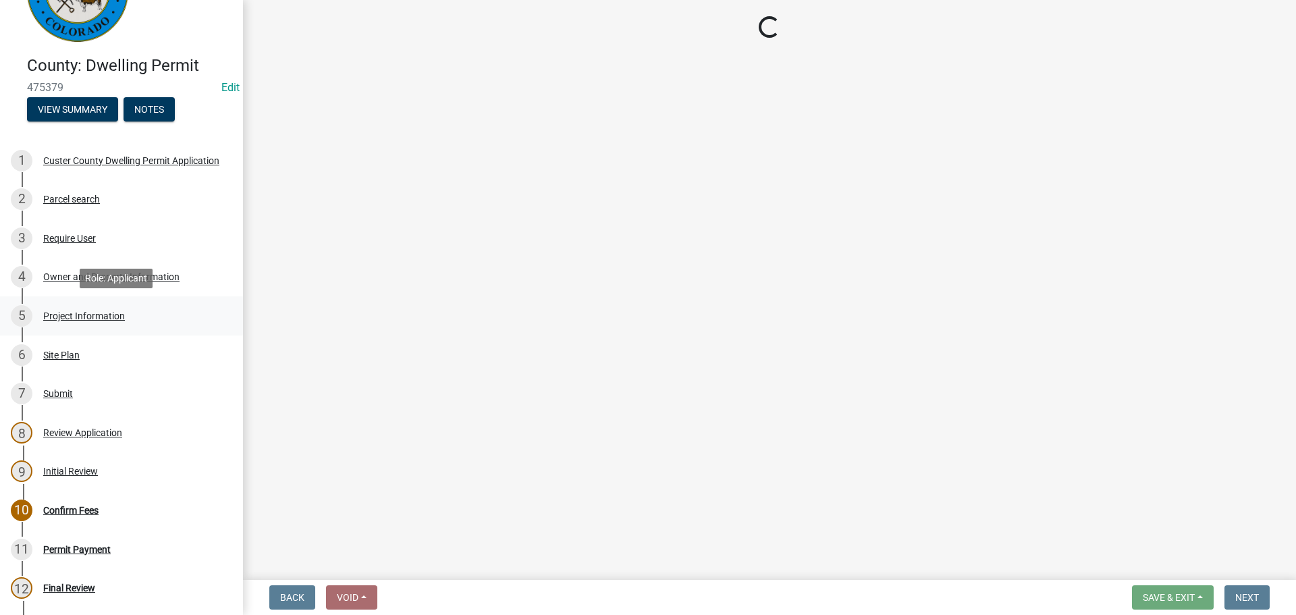
select select "CO"
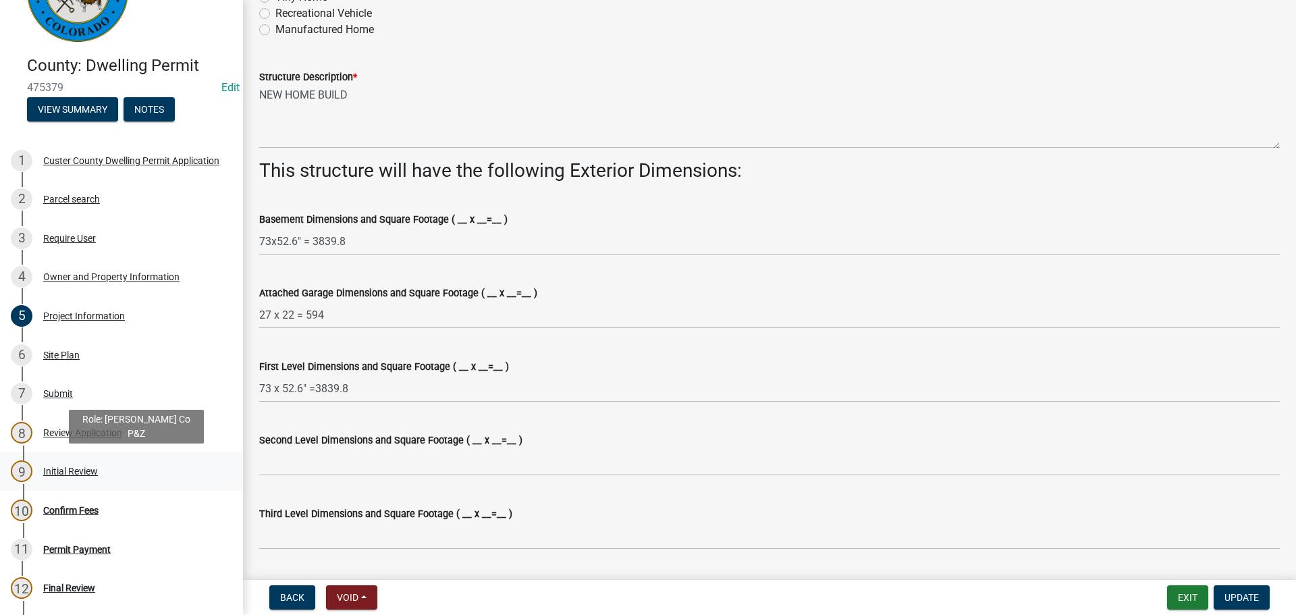
scroll to position [141, 0]
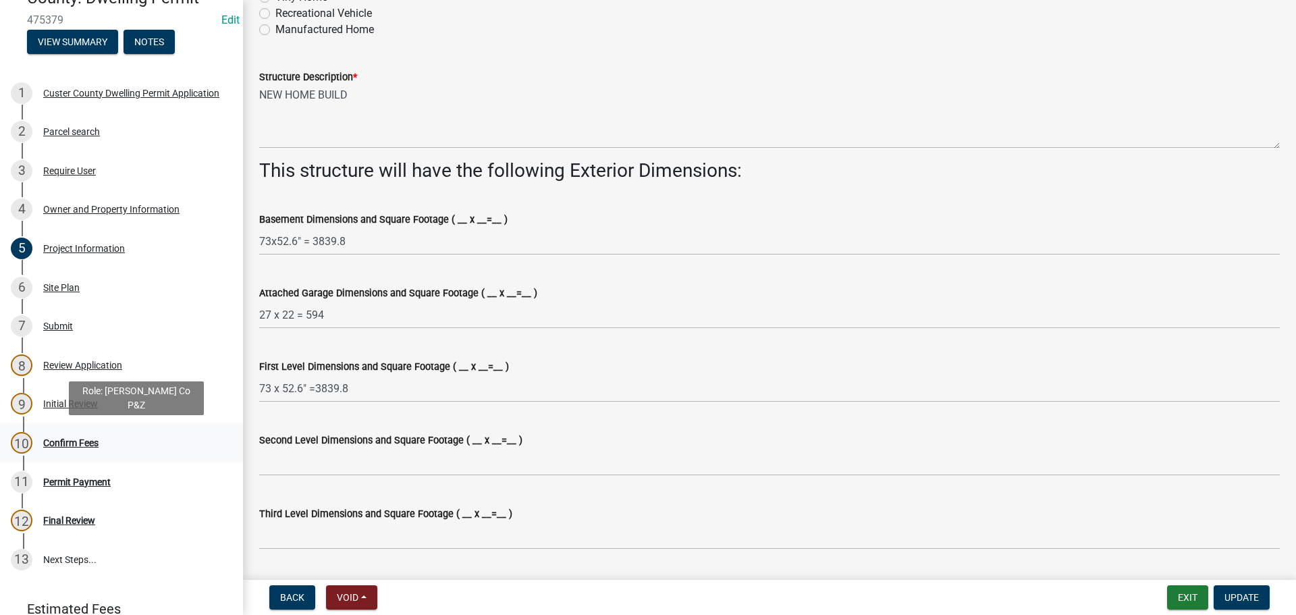
click at [87, 445] on div "Confirm Fees" at bounding box center [70, 442] width 55 height 9
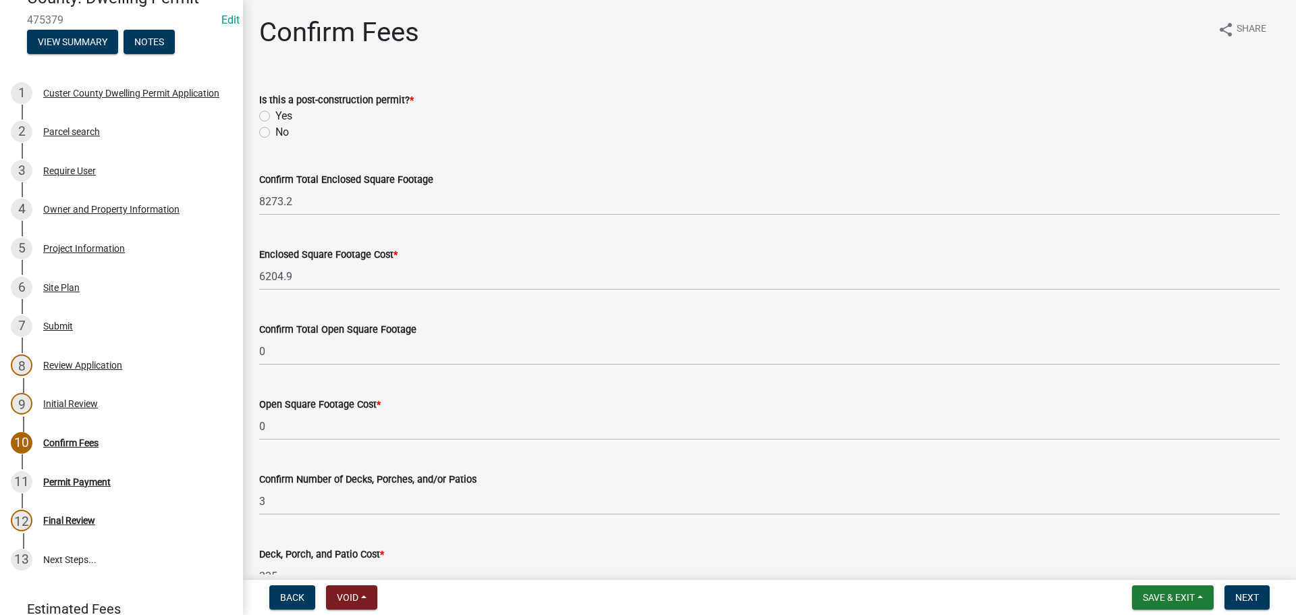
click at [275, 133] on label "No" at bounding box center [281, 132] width 13 height 16
click at [275, 133] on input "No" at bounding box center [279, 128] width 9 height 9
radio input "true"
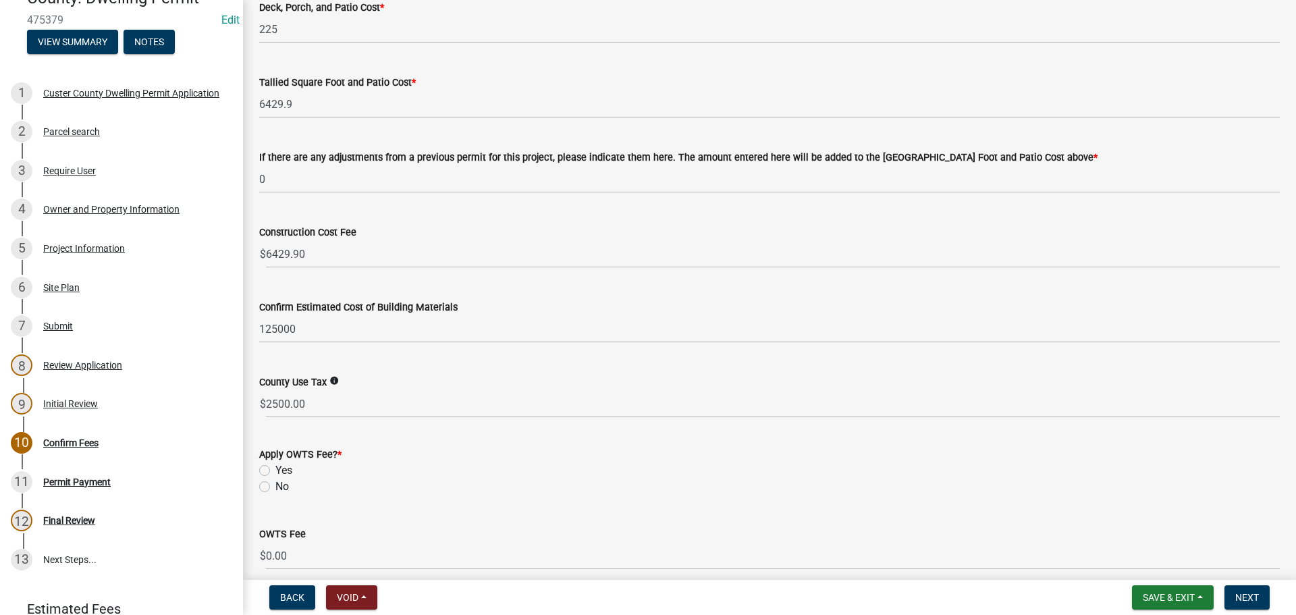
scroll to position [607, 0]
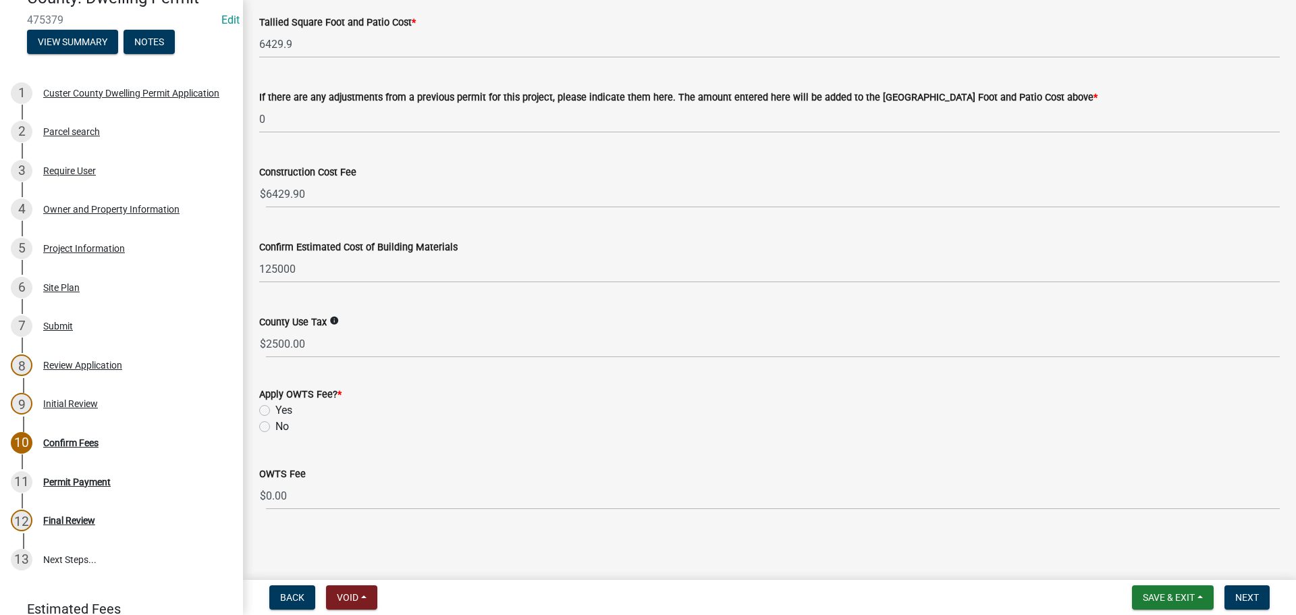
click at [275, 428] on label "No" at bounding box center [281, 426] width 13 height 16
click at [275, 427] on input "No" at bounding box center [279, 422] width 9 height 9
radio input "true"
click at [1243, 594] on span "Next" at bounding box center [1247, 597] width 24 height 11
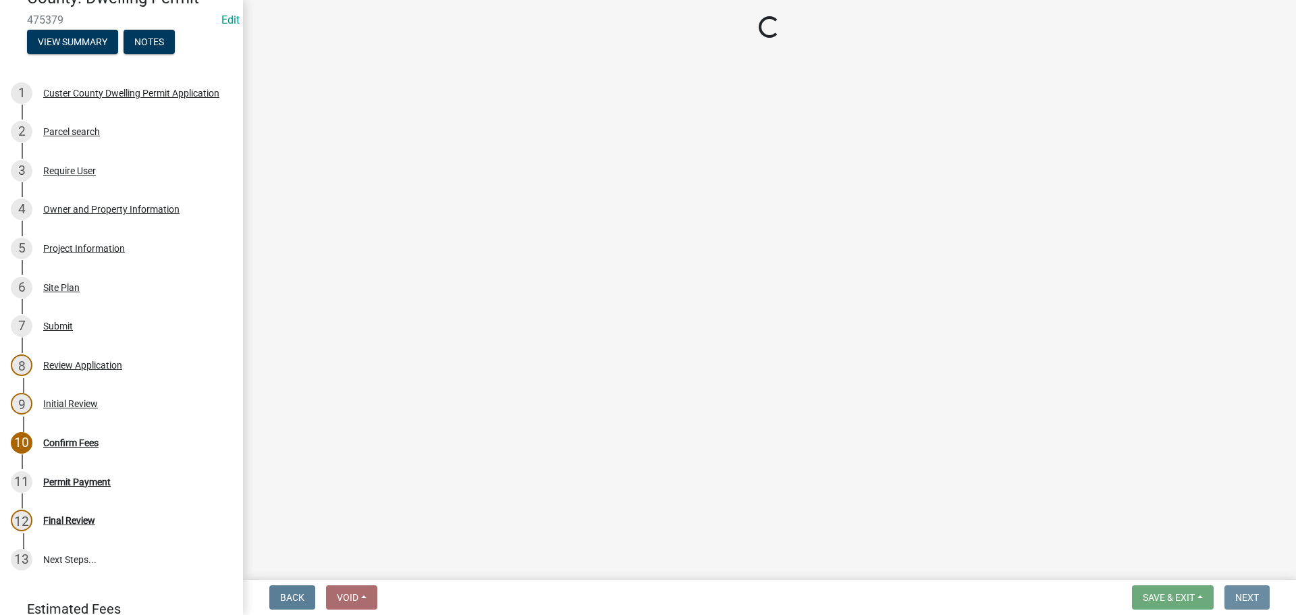
scroll to position [0, 0]
select select "3: 3"
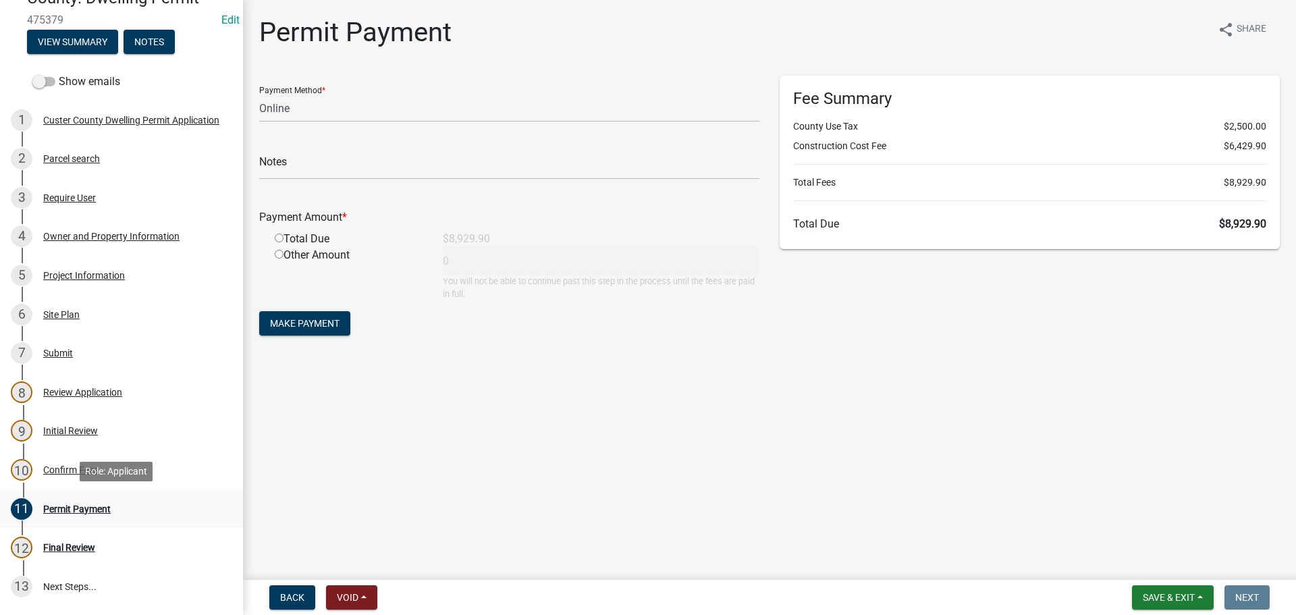
click at [66, 507] on div "Permit Payment" at bounding box center [76, 508] width 67 height 9
click at [87, 474] on div "Confirm Fees" at bounding box center [70, 469] width 55 height 9
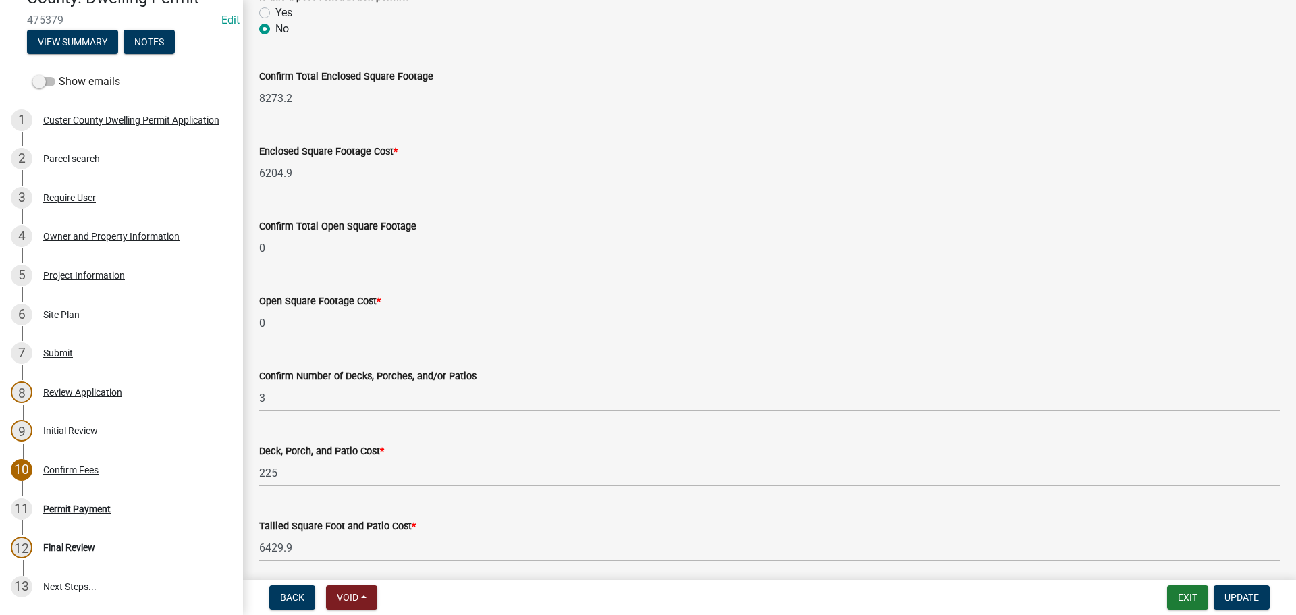
scroll to position [135, 0]
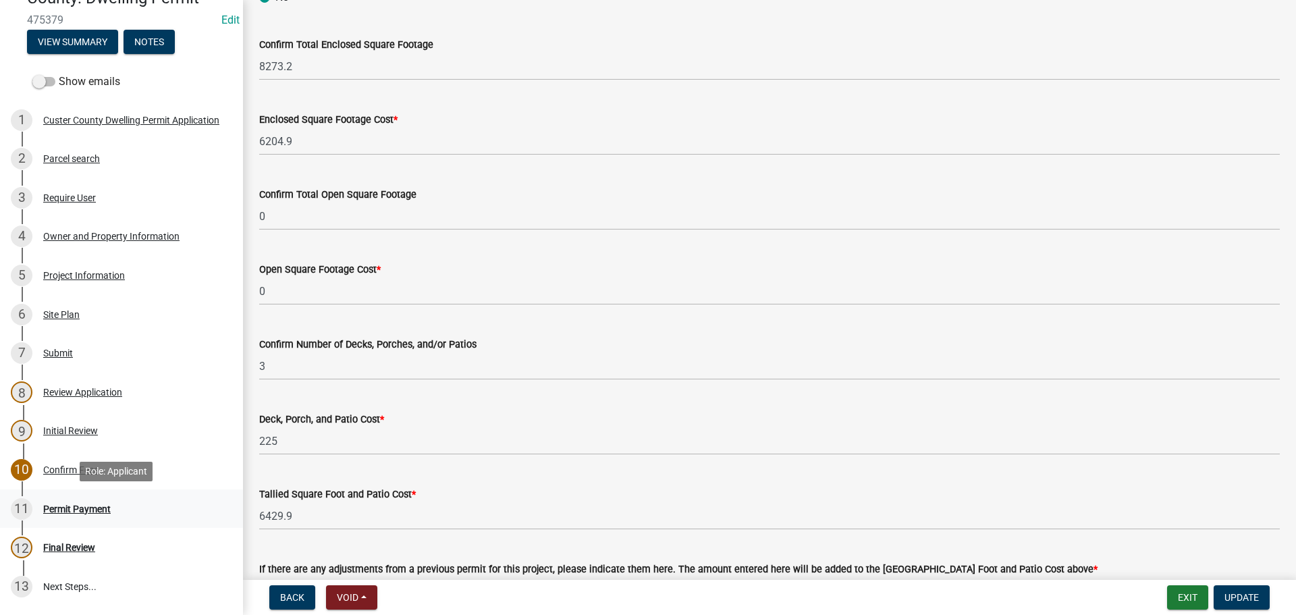
drag, startPoint x: 89, startPoint y: 509, endPoint x: 51, endPoint y: 495, distance: 41.2
click at [89, 509] on div "Permit Payment" at bounding box center [76, 508] width 67 height 9
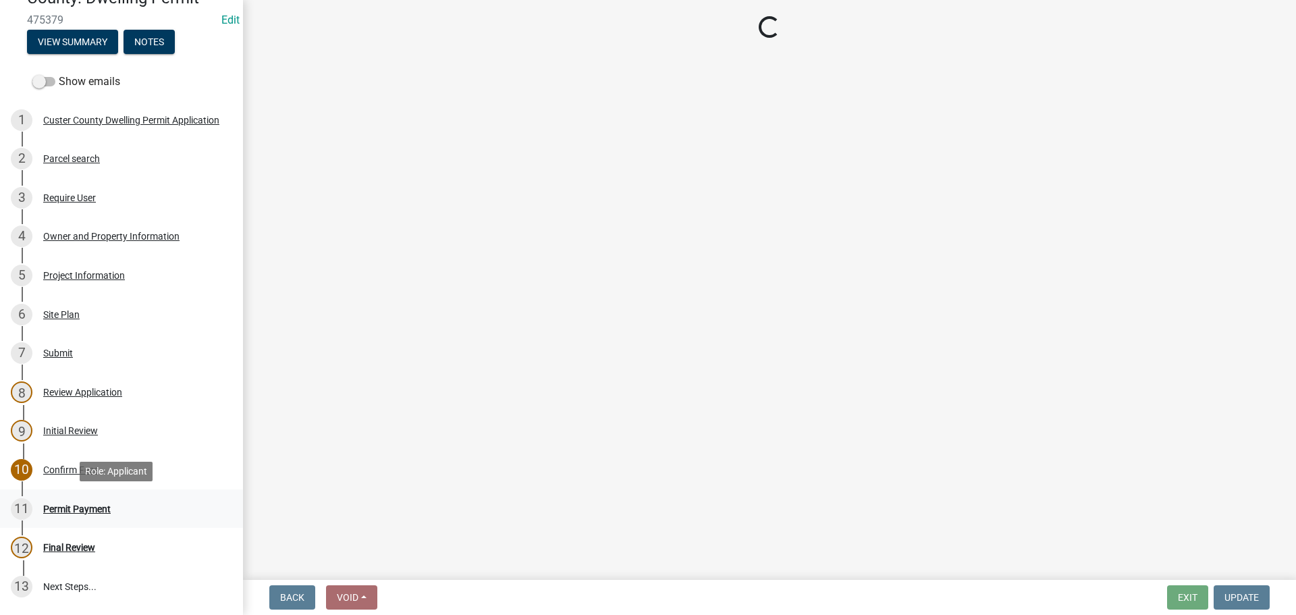
scroll to position [0, 0]
select select "3: 3"
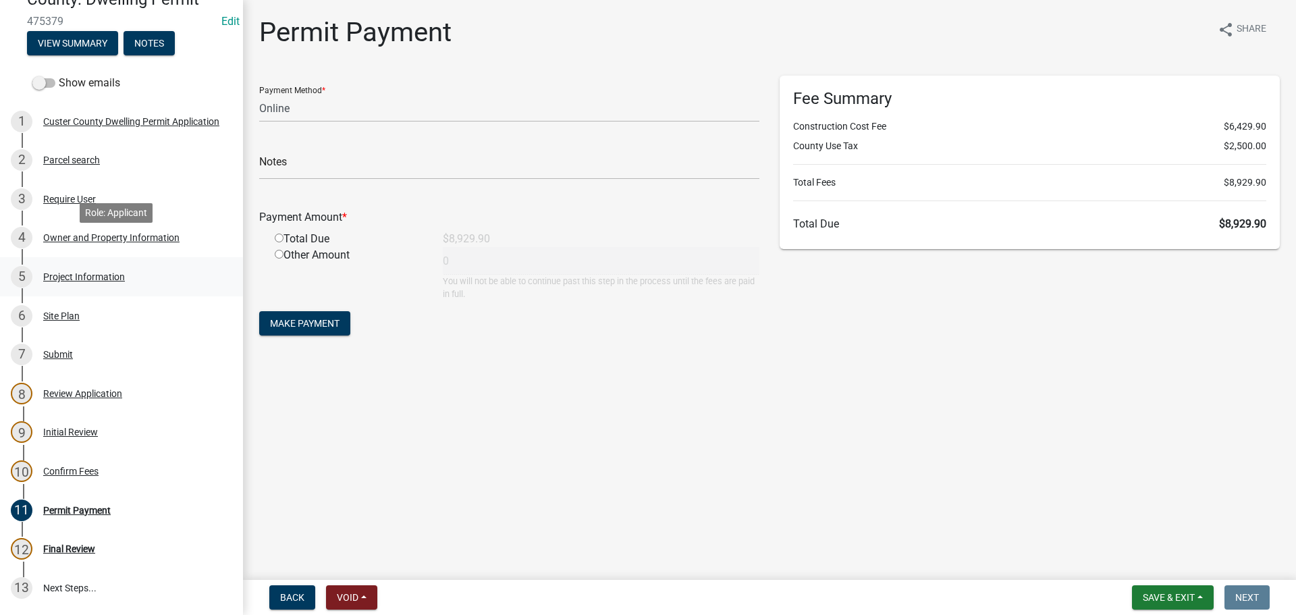
scroll to position [141, 0]
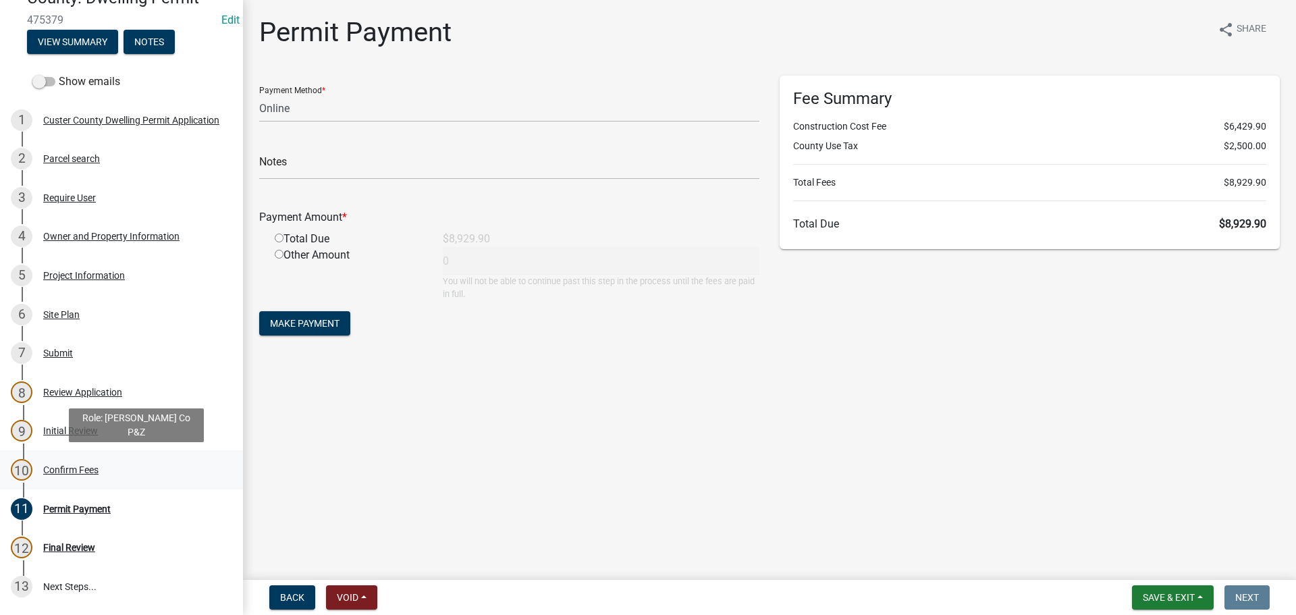
click at [67, 468] on div "Confirm Fees" at bounding box center [70, 469] width 55 height 9
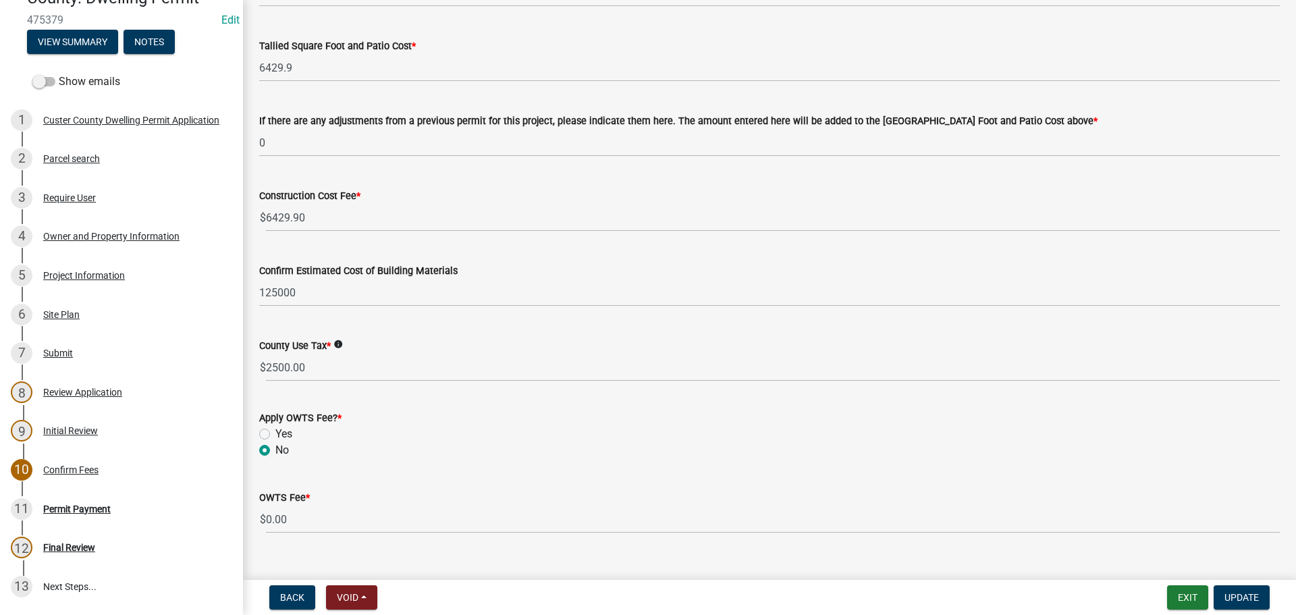
scroll to position [607, 0]
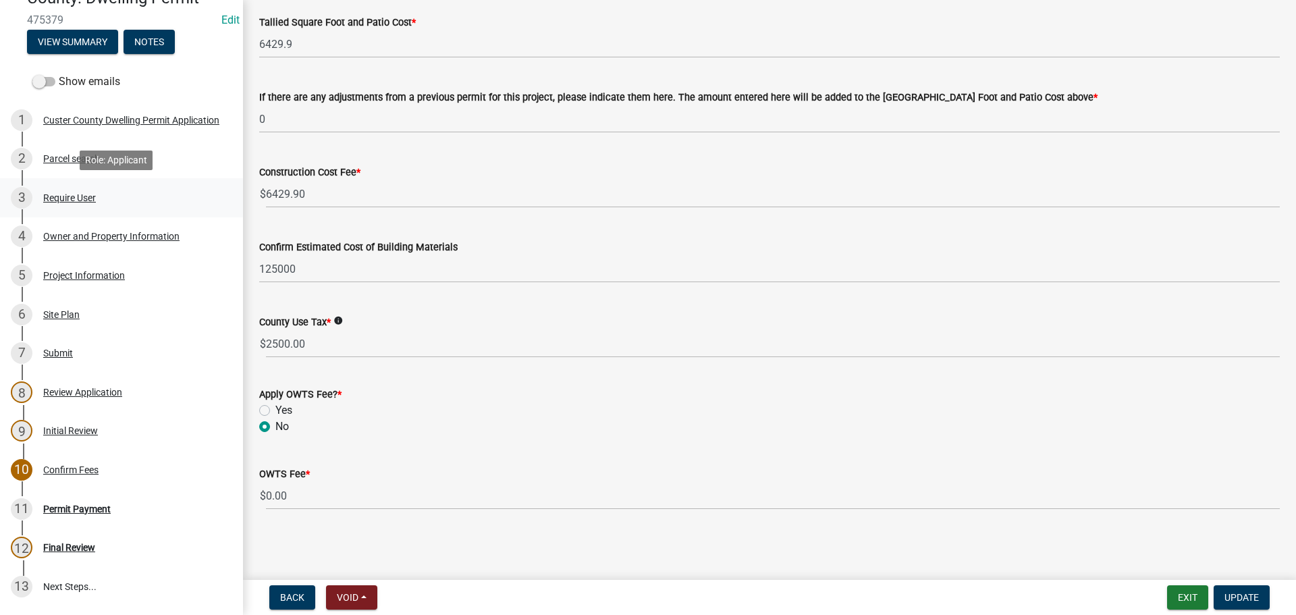
click at [68, 198] on div "Require User" at bounding box center [69, 197] width 53 height 9
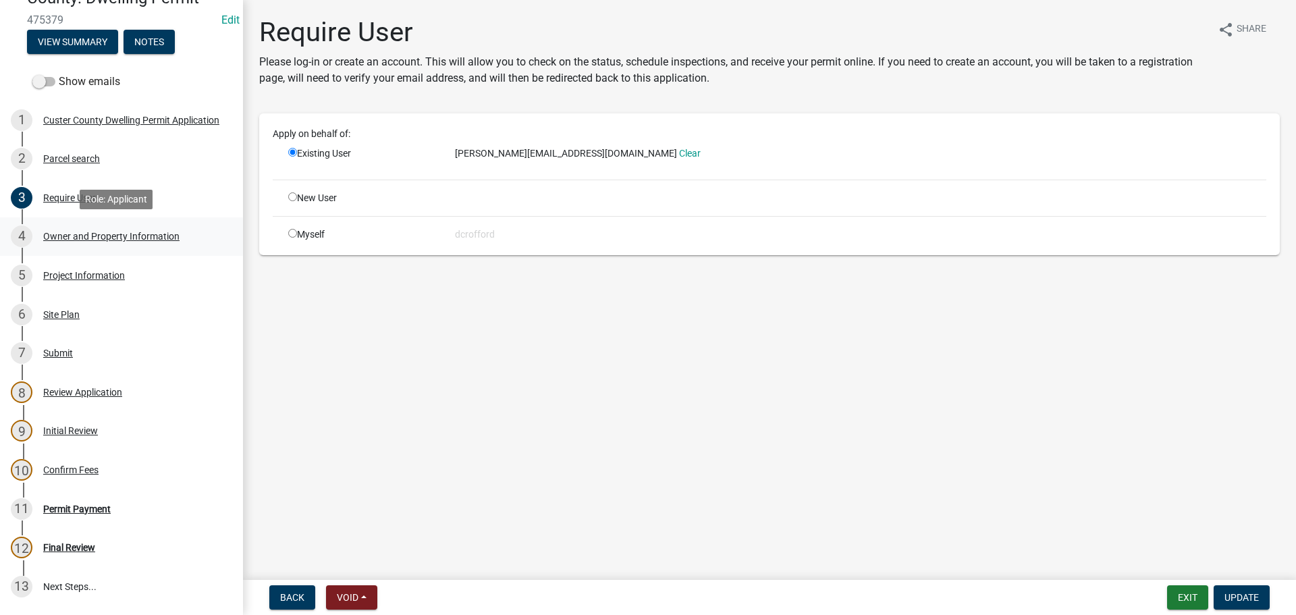
click at [63, 242] on div "4 Owner and Property Information" at bounding box center [116, 236] width 211 height 22
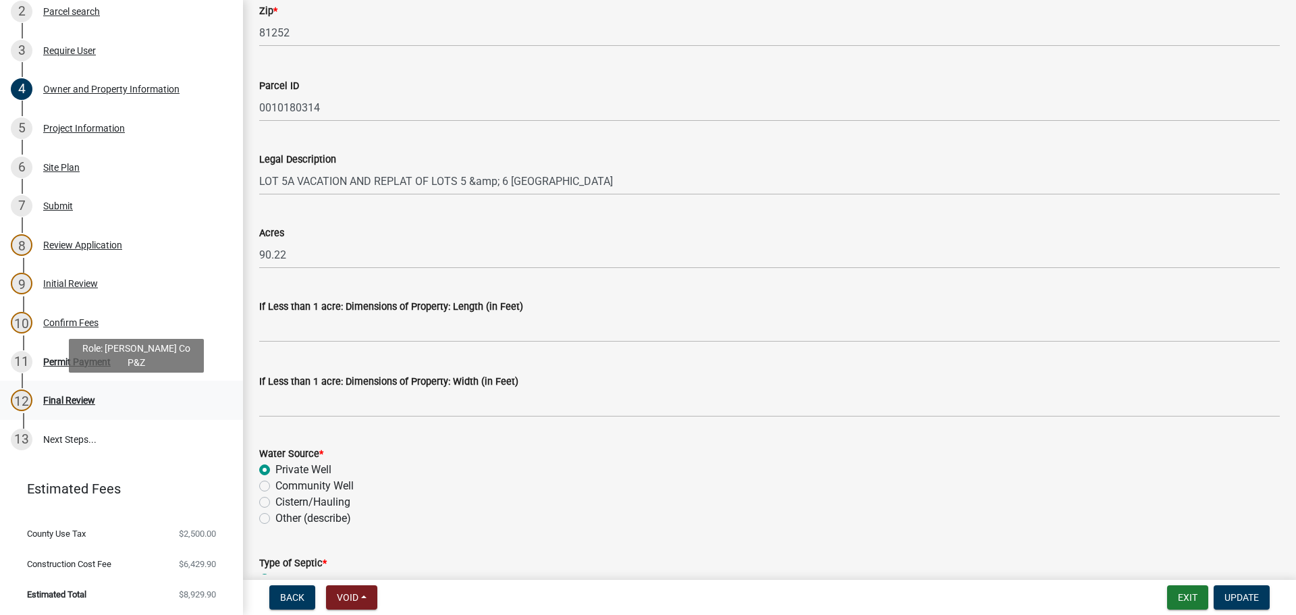
scroll to position [1098, 0]
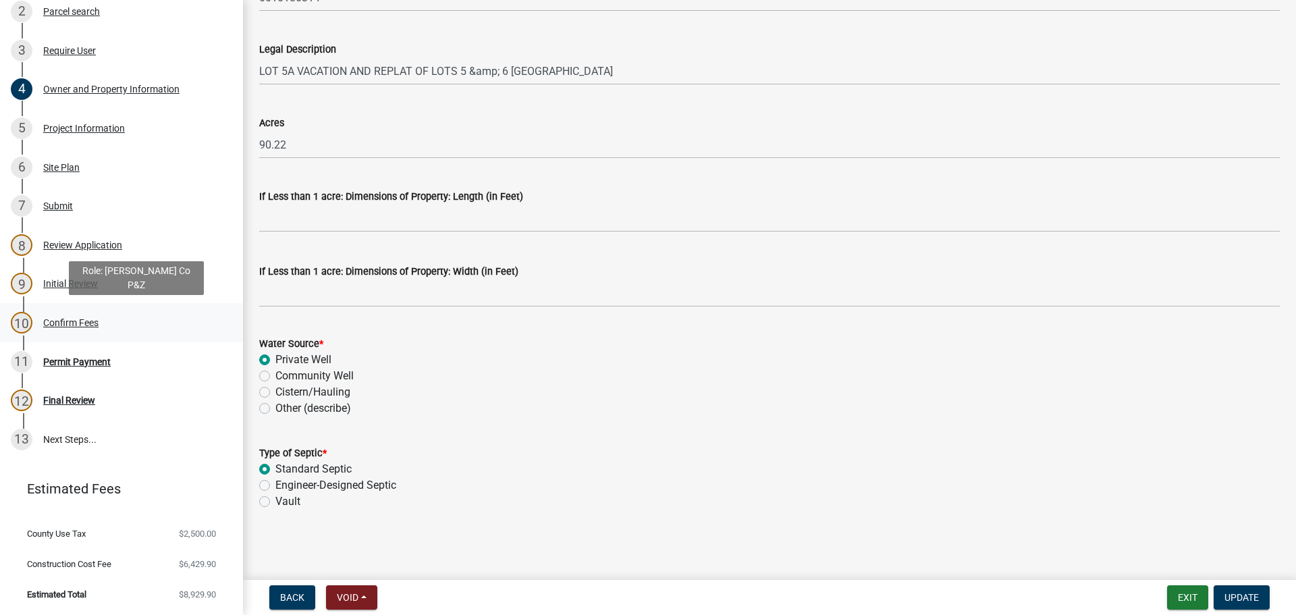
click at [63, 321] on div "Confirm Fees" at bounding box center [70, 322] width 55 height 9
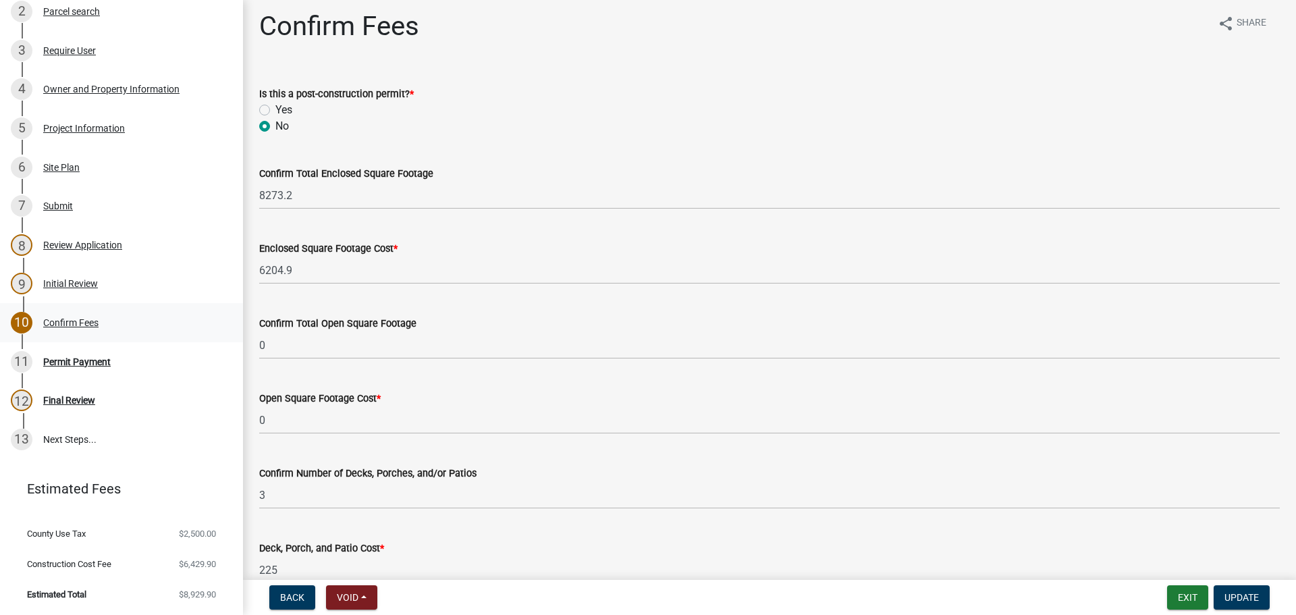
scroll to position [0, 0]
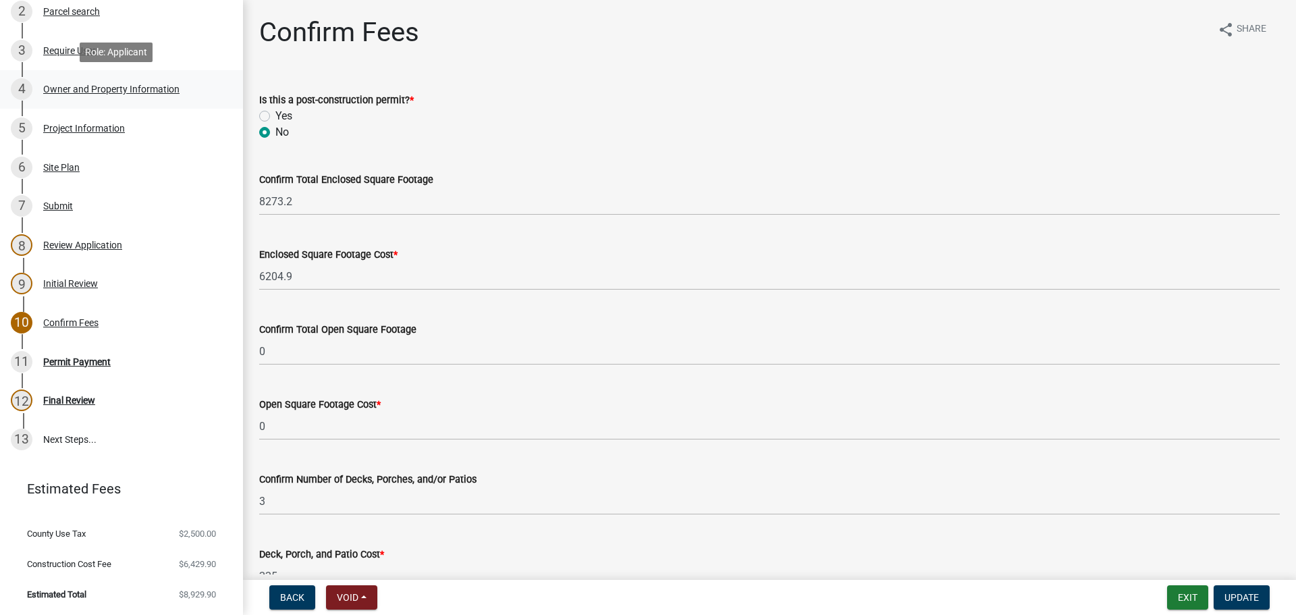
click at [62, 87] on div "Owner and Property Information" at bounding box center [111, 88] width 136 height 9
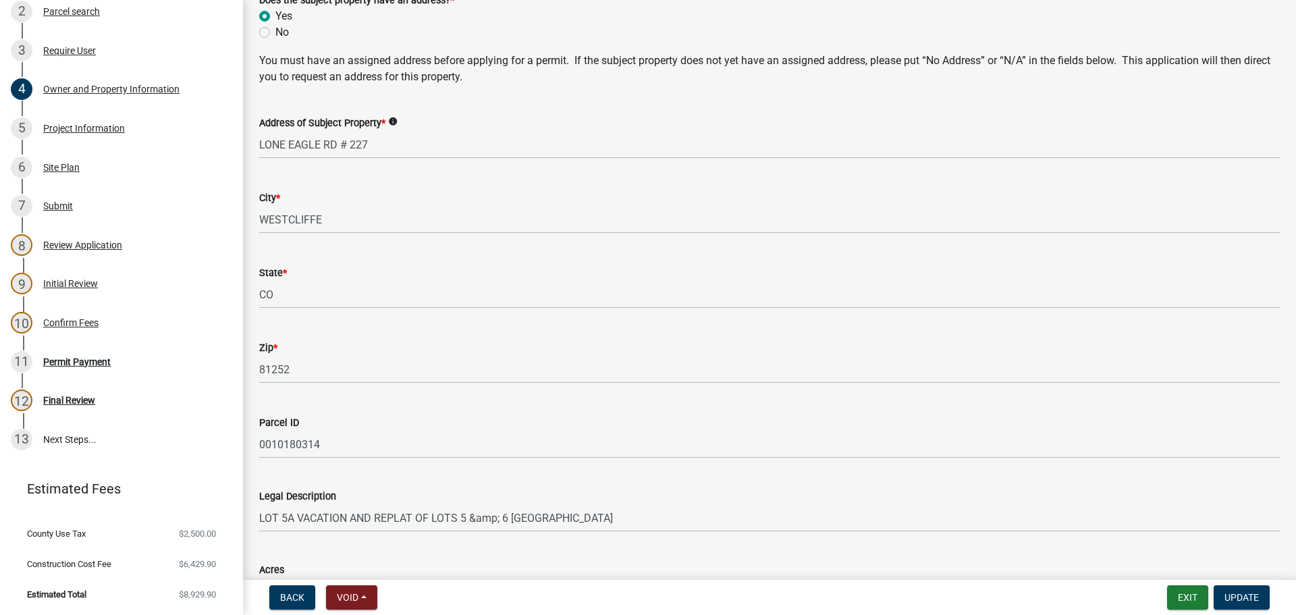
scroll to position [675, 0]
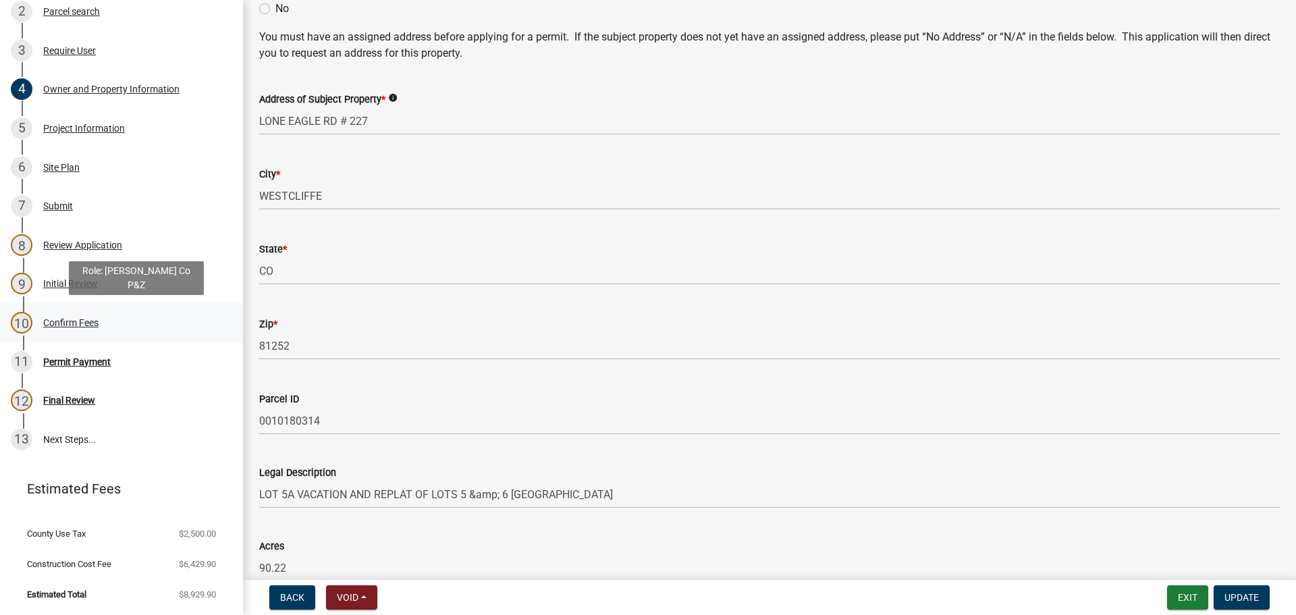
click at [65, 325] on div "Confirm Fees" at bounding box center [70, 322] width 55 height 9
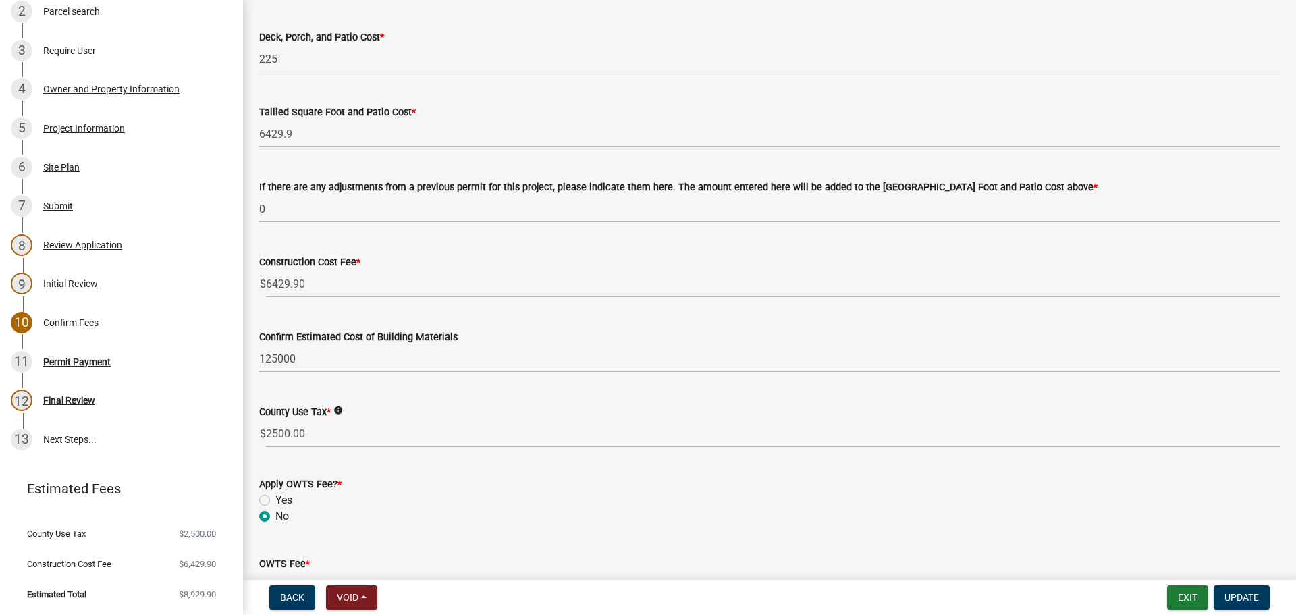
scroll to position [607, 0]
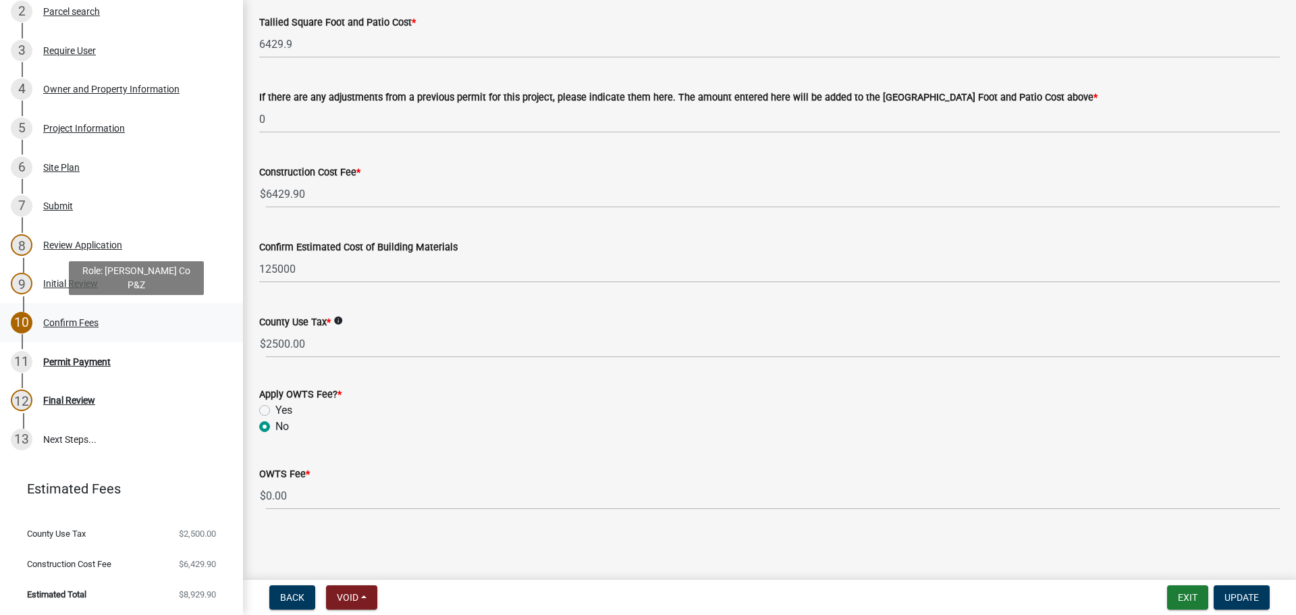
click at [85, 321] on div "Confirm Fees" at bounding box center [70, 322] width 55 height 9
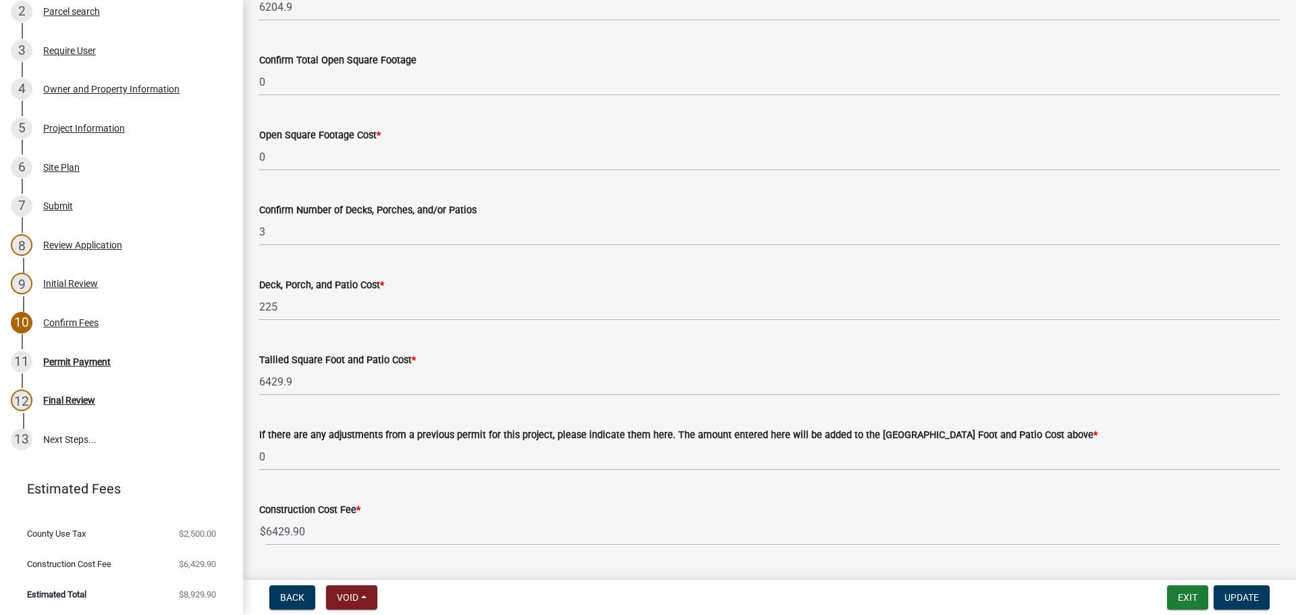
scroll to position [0, 0]
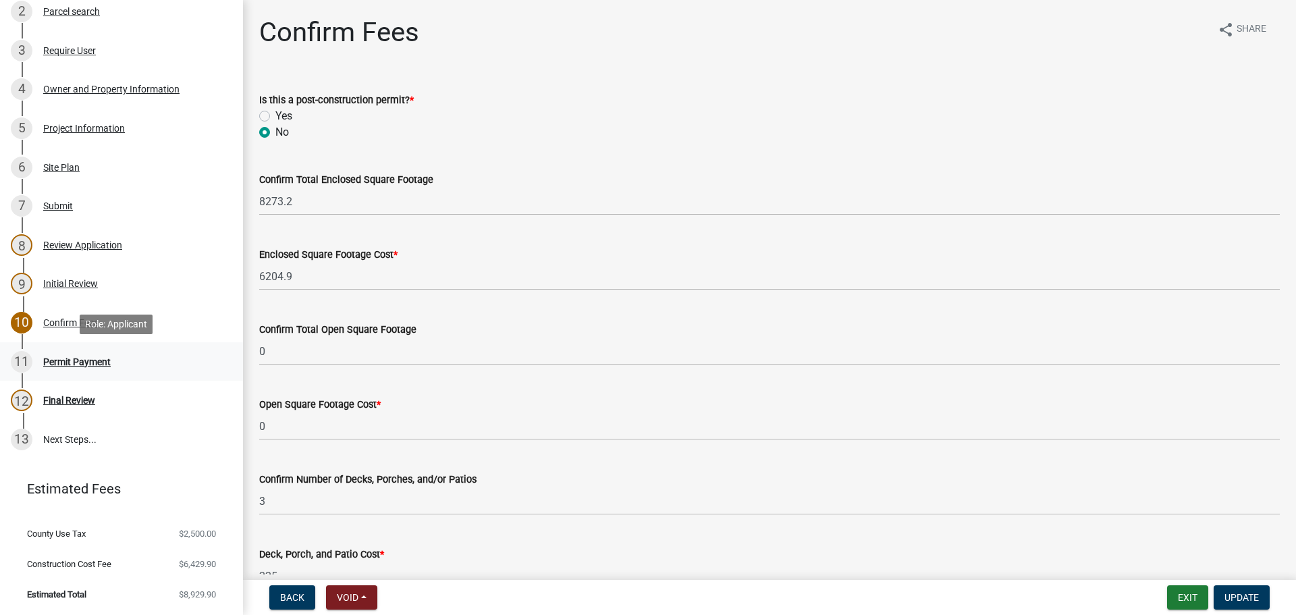
click at [59, 363] on div "Permit Payment" at bounding box center [76, 361] width 67 height 9
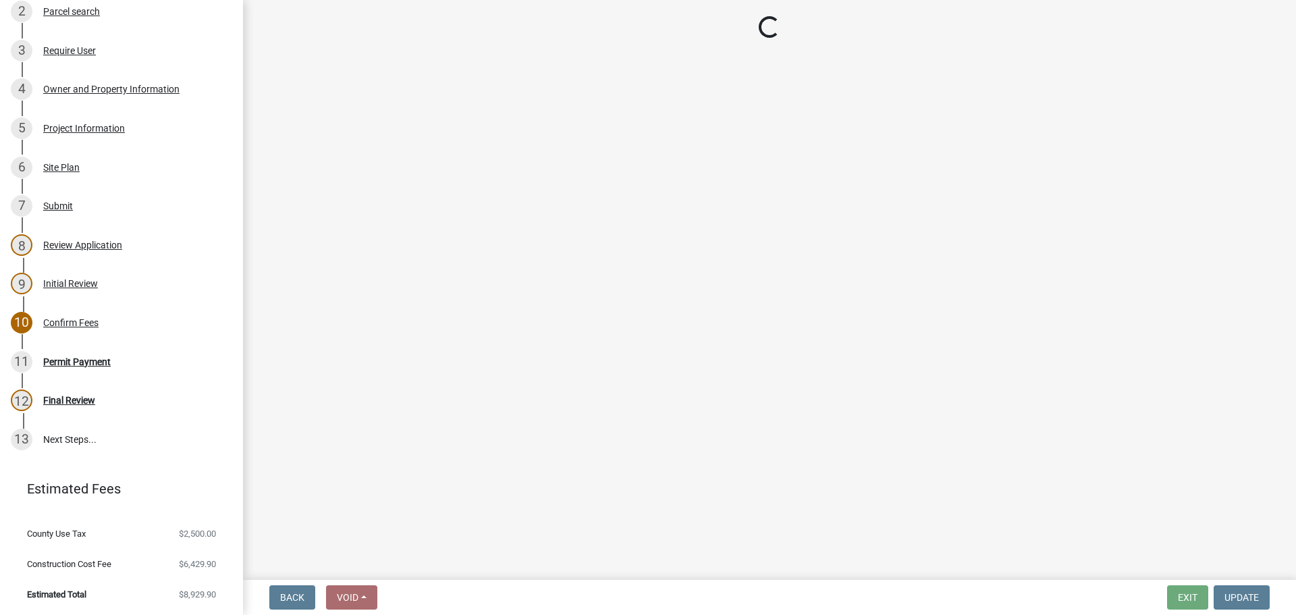
select select "3: 3"
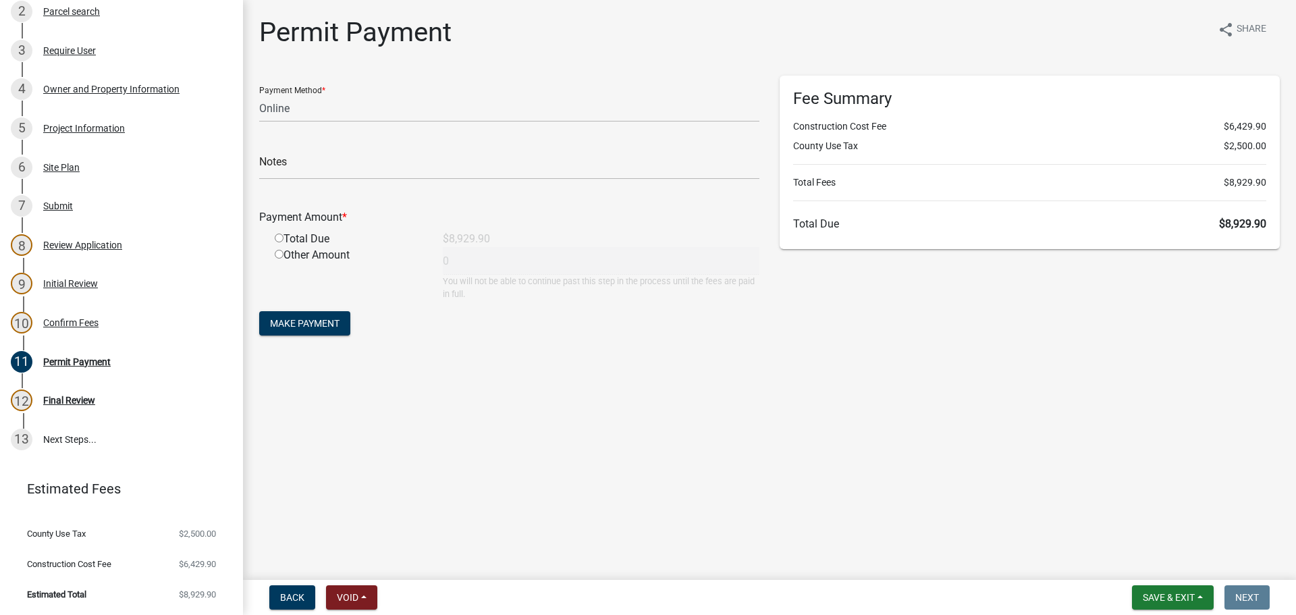
click at [975, 404] on main "Permit Payment share Share Payment Method * Credit Card POS Check Cash Online N…" at bounding box center [769, 287] width 1053 height 574
click at [1174, 414] on main "Permit Payment share Share Payment Method * Credit Card POS Check Cash Online N…" at bounding box center [769, 287] width 1053 height 574
drag, startPoint x: 1226, startPoint y: 227, endPoint x: 1265, endPoint y: 223, distance: 39.4
click at [1265, 223] on span "$8,929.90" at bounding box center [1242, 223] width 47 height 13
click at [1202, 356] on div "Permit Payment share Share Payment Method * Credit Card POS Check Cash Online N…" at bounding box center [769, 189] width 1041 height 347
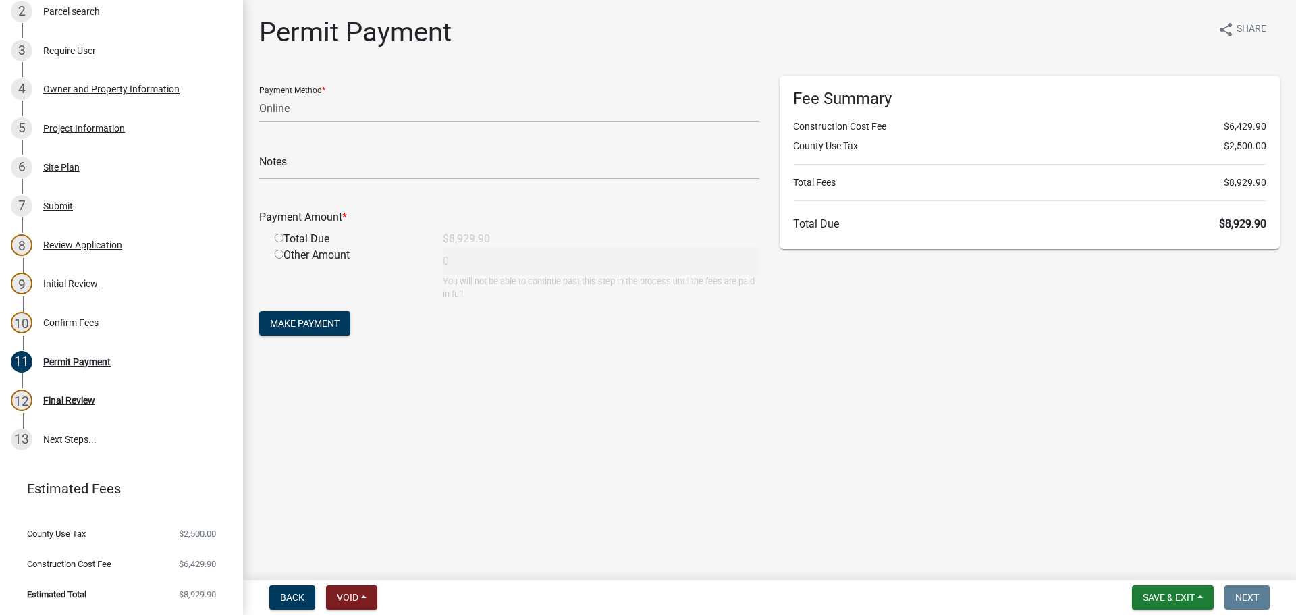
click at [1227, 334] on div "Fee Summary Construction Cost Fee $6,429.90 County Use Tax $2,500.00 Total Fees…" at bounding box center [1029, 213] width 520 height 275
click at [1267, 225] on div "Fee Summary Construction Cost Fee $6,429.90 County Use Tax $2,500.00 Total Fees…" at bounding box center [1029, 162] width 500 height 173
click at [91, 327] on div "Confirm Fees" at bounding box center [70, 322] width 55 height 9
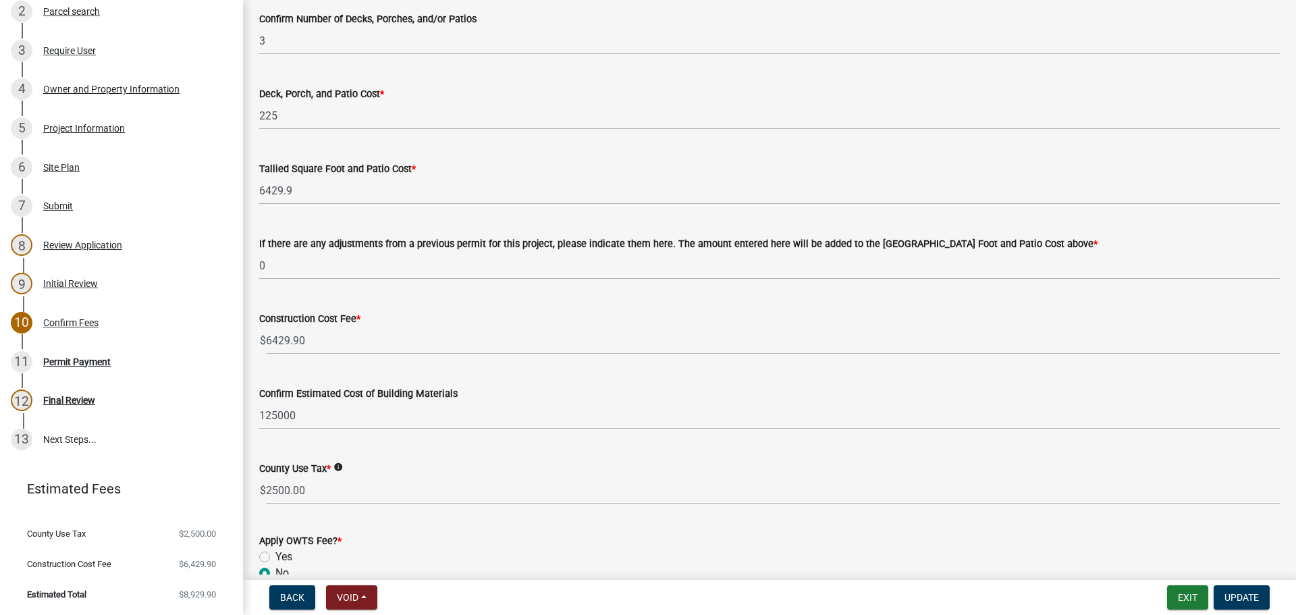
scroll to position [472, 0]
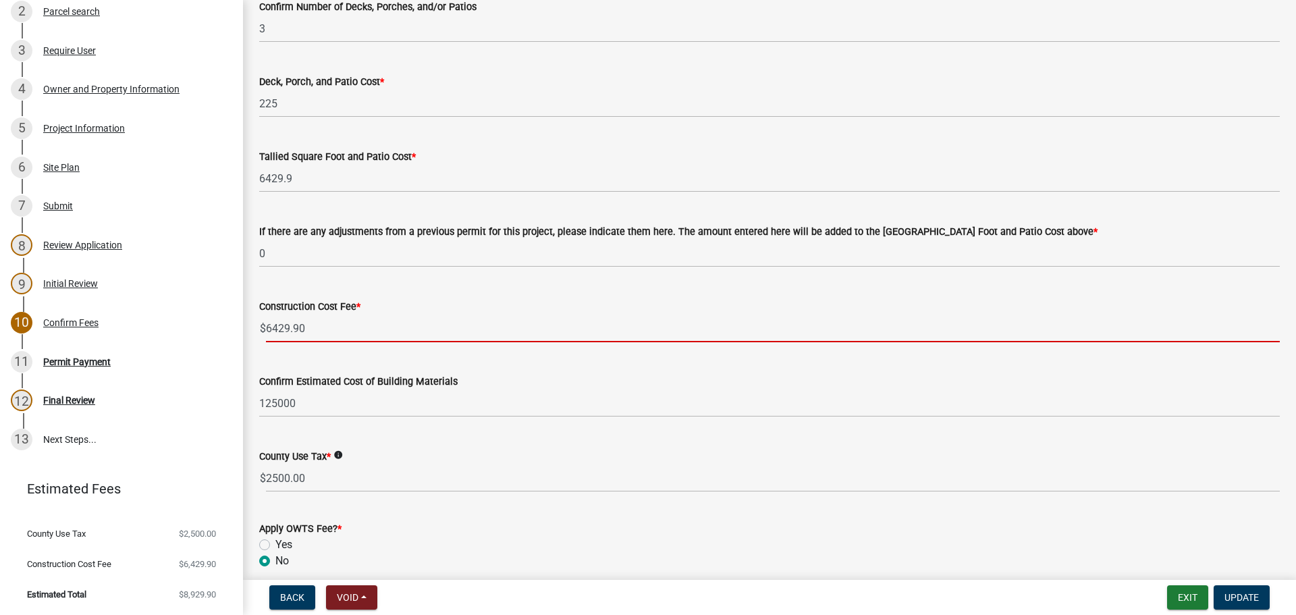
click at [342, 339] on input "6429.90" at bounding box center [773, 328] width 1014 height 28
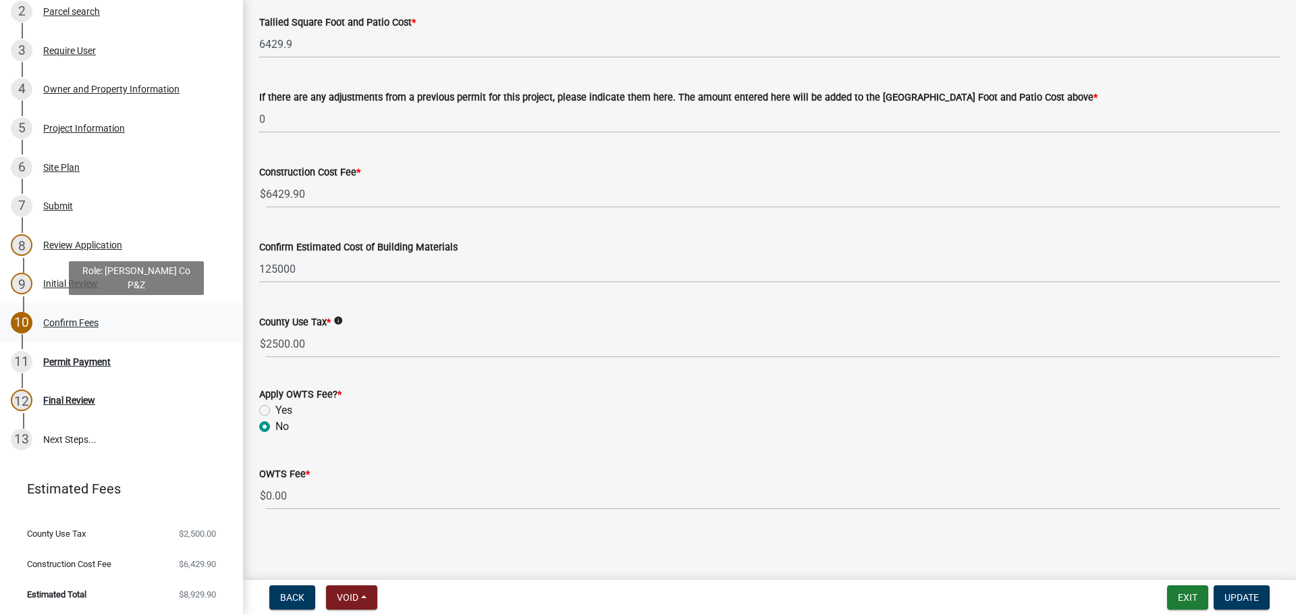
click at [68, 329] on div "10 Confirm Fees" at bounding box center [116, 323] width 211 height 22
click at [83, 363] on div "Permit Payment" at bounding box center [76, 361] width 67 height 9
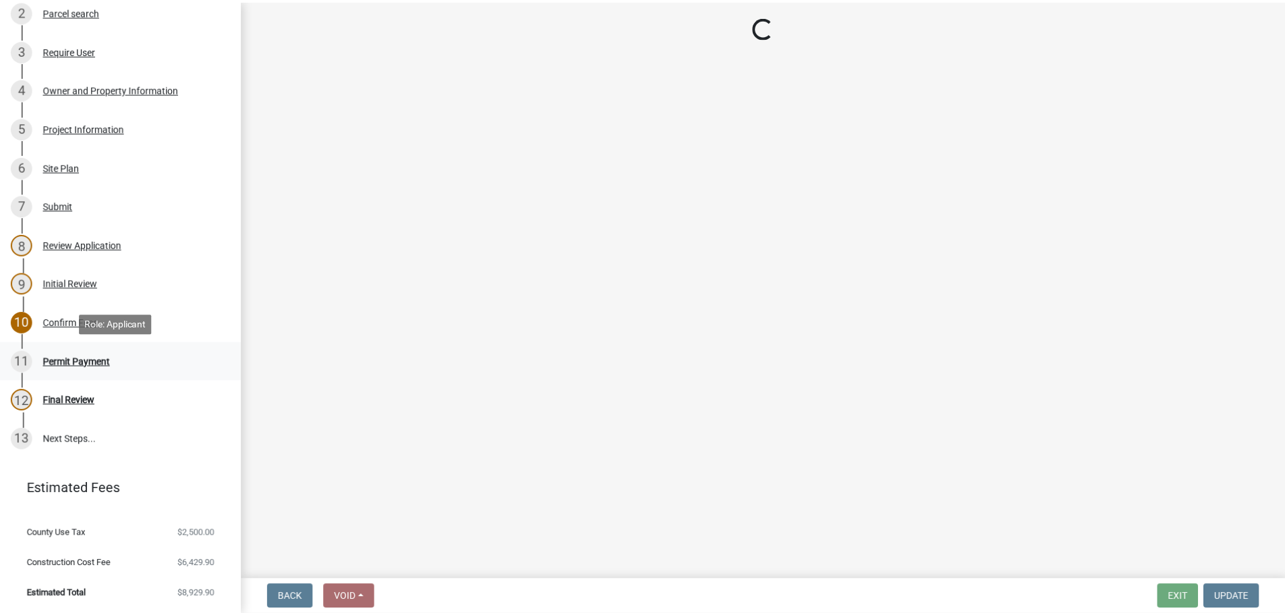
scroll to position [0, 0]
select select "3: 3"
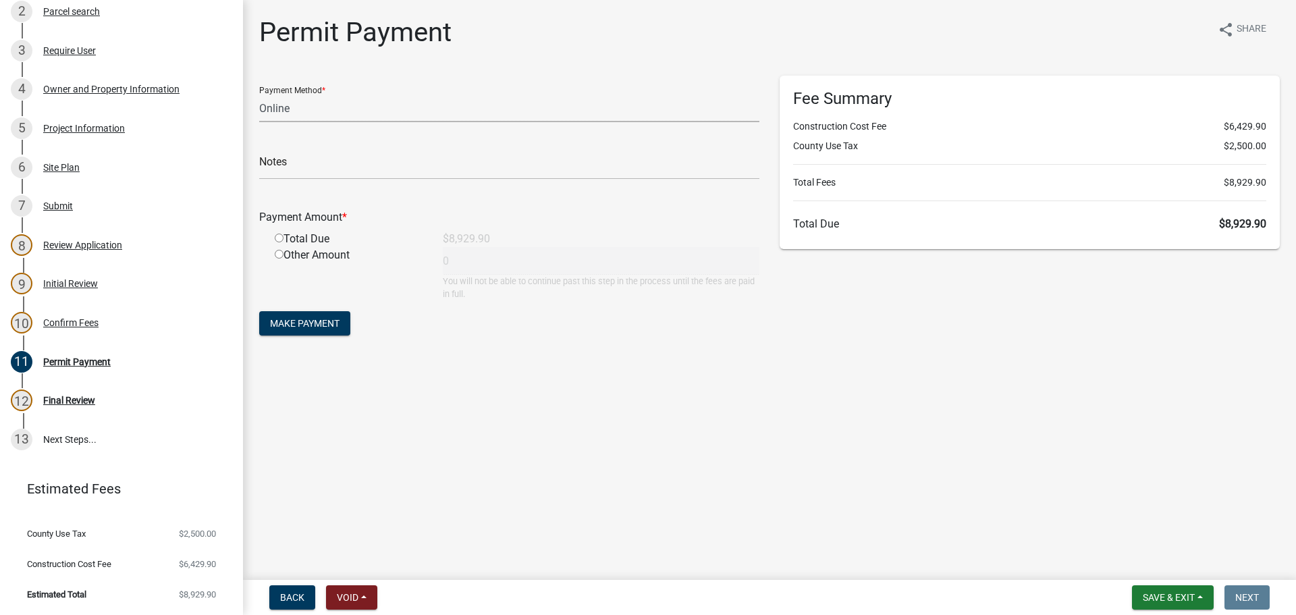
click at [424, 111] on select "Credit Card POS Check Cash Online" at bounding box center [509, 108] width 500 height 28
click at [1143, 597] on span "Save & Exit" at bounding box center [1168, 597] width 52 height 11
click at [1145, 563] on button "Save & Exit" at bounding box center [1159, 562] width 108 height 32
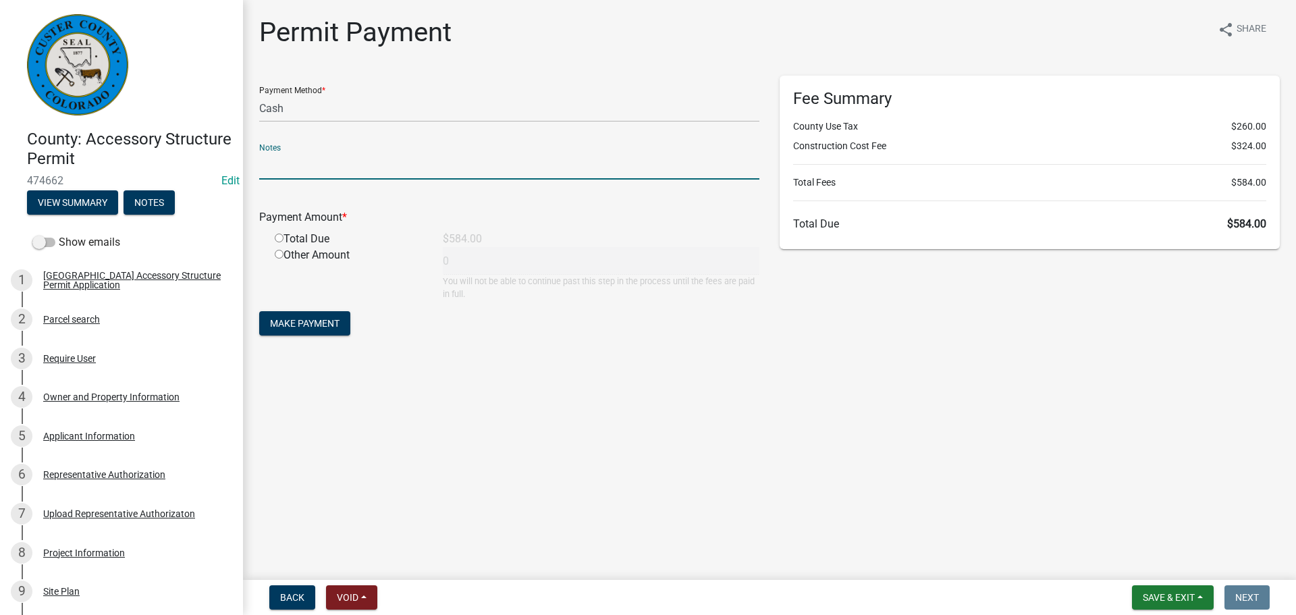
select select "2: 1"
click at [292, 173] on input "text" at bounding box center [509, 166] width 500 height 28
type input "Payed through Autoagent"
click at [281, 238] on input "radio" at bounding box center [279, 237] width 9 height 9
radio input "true"
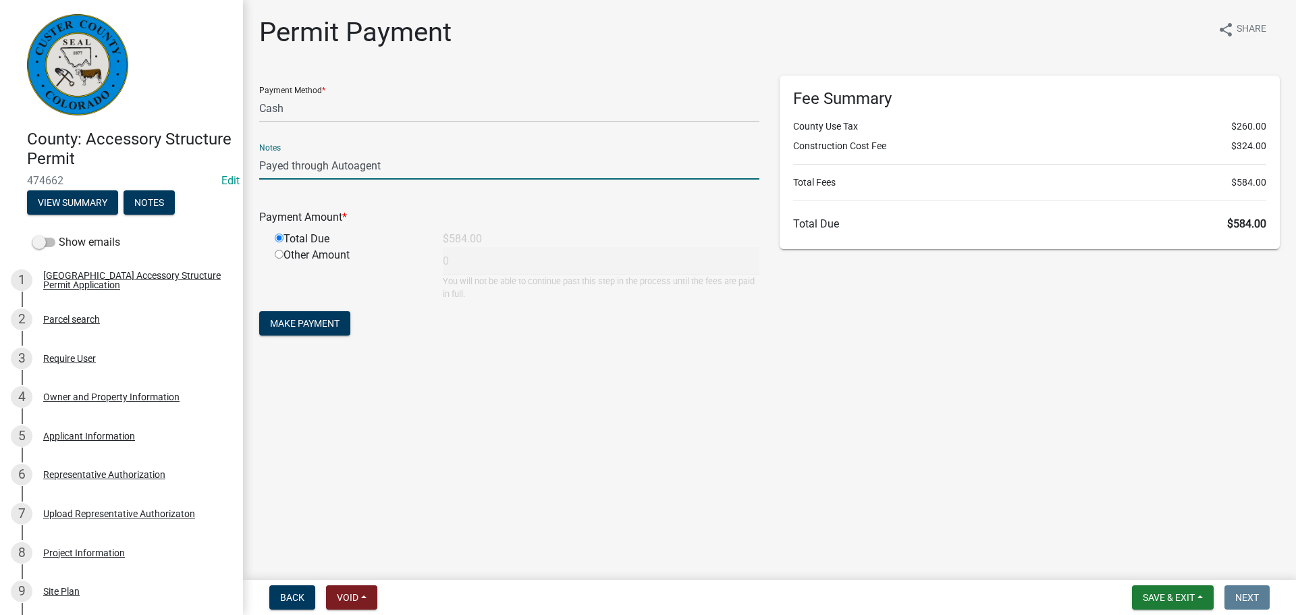
type input "584"
click at [285, 330] on button "Make Payment" at bounding box center [304, 323] width 91 height 24
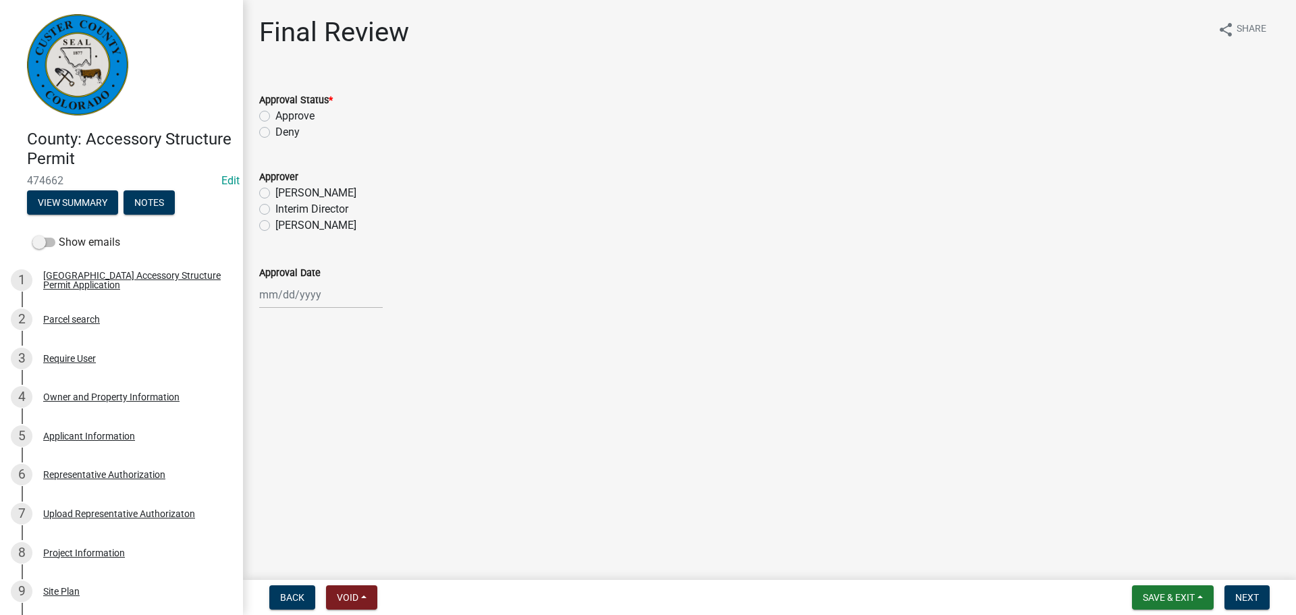
click at [275, 116] on label "Approve" at bounding box center [294, 116] width 39 height 16
click at [275, 116] on input "Approve" at bounding box center [279, 112] width 9 height 9
radio input "true"
click at [275, 223] on label "[PERSON_NAME]" at bounding box center [315, 225] width 81 height 16
click at [275, 223] on input "[PERSON_NAME]" at bounding box center [279, 221] width 9 height 9
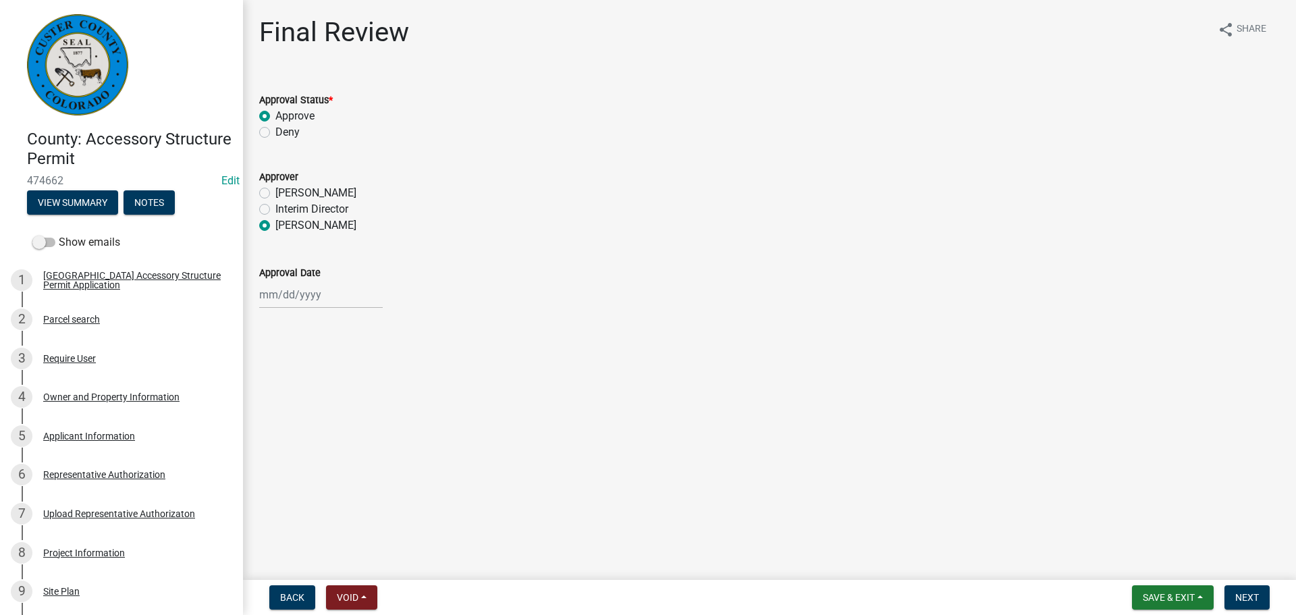
radio input "true"
click at [298, 300] on div at bounding box center [320, 295] width 123 height 28
select select "9"
select select "2025"
click at [292, 382] on div "9" at bounding box center [294, 388] width 22 height 22
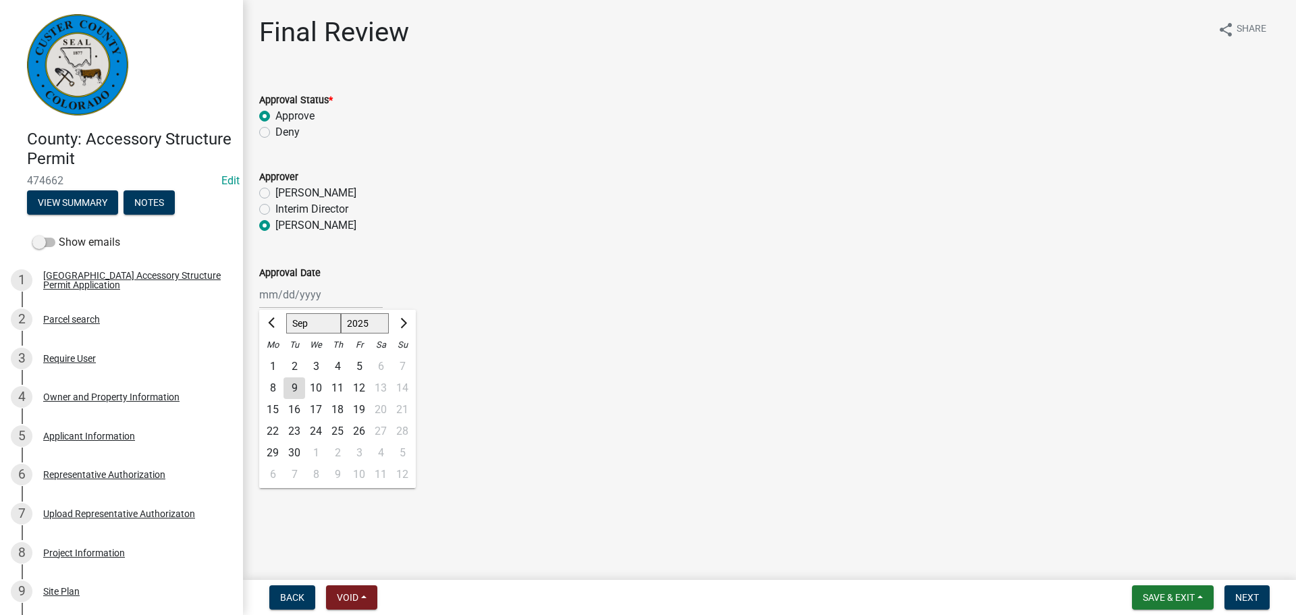
type input "09/09/2025"
click at [1249, 595] on span "Next" at bounding box center [1247, 597] width 24 height 11
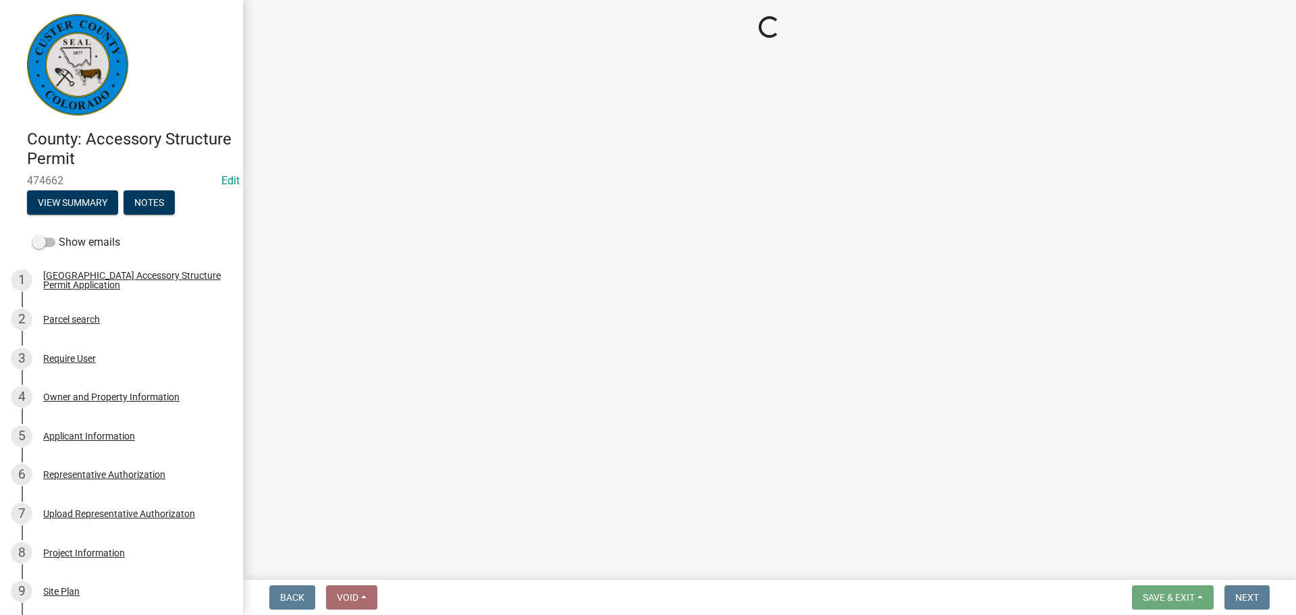
select select "cd09b013-b94f-4524-a046-a3f04ce1867e"
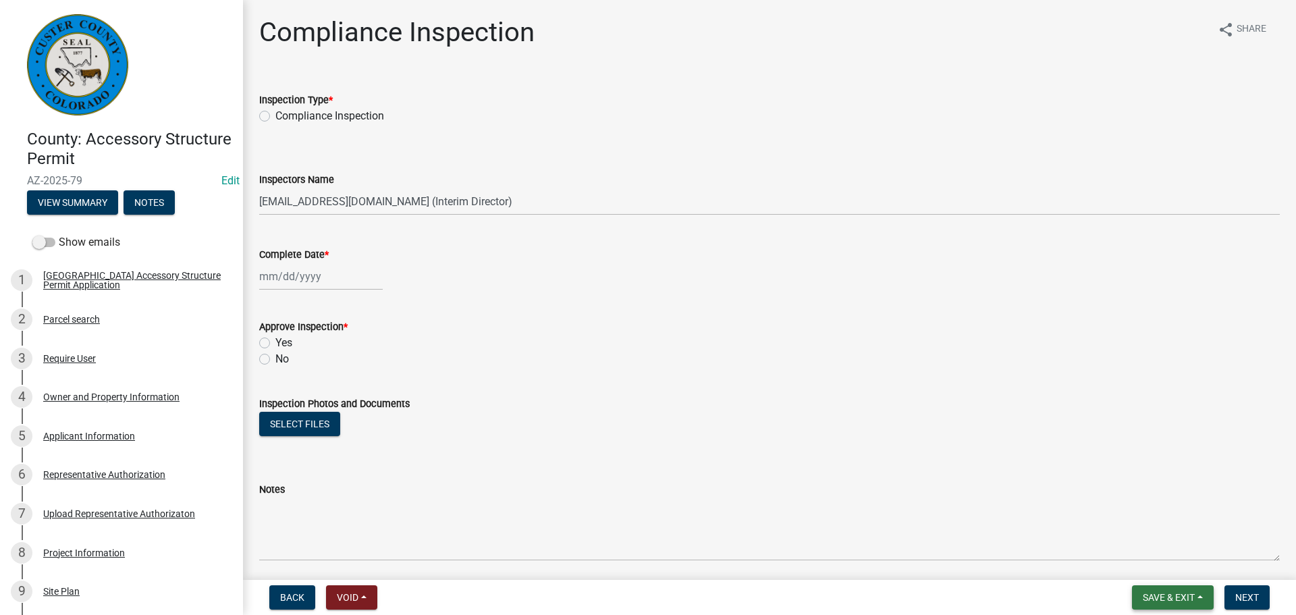
click at [1158, 603] on span "Save & Exit" at bounding box center [1168, 597] width 52 height 11
click at [1148, 564] on button "Save & Exit" at bounding box center [1159, 562] width 108 height 32
